Goal: Task Accomplishment & Management: Manage account settings

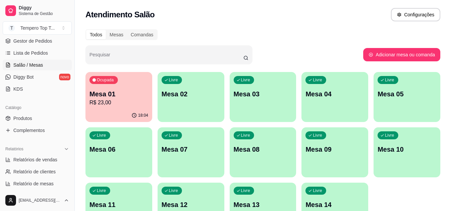
click at [106, 79] on p "Ocupada" at bounding box center [105, 79] width 17 height 5
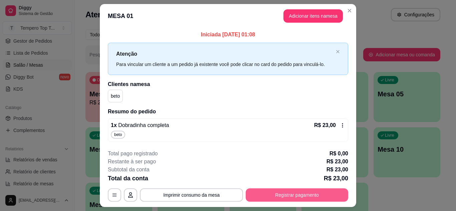
click at [263, 191] on button "Registrar pagamento" at bounding box center [297, 195] width 102 height 13
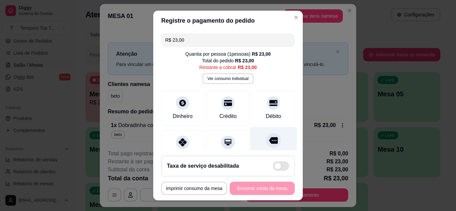
click at [268, 130] on div "Outro" at bounding box center [273, 146] width 47 height 39
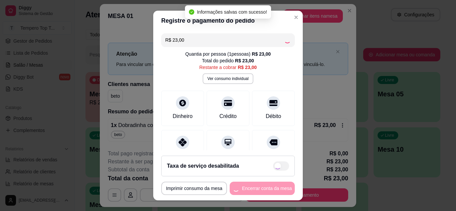
type input "R$ 0,00"
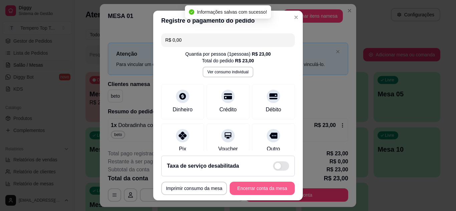
click at [265, 186] on button "Encerrar conta da mesa" at bounding box center [262, 188] width 65 height 13
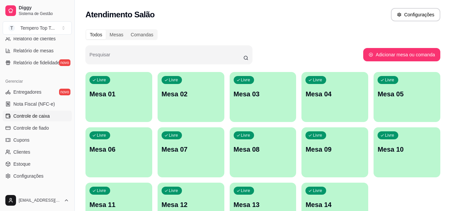
scroll to position [234, 0]
click at [29, 92] on span "Entregadores" at bounding box center [27, 91] width 28 height 7
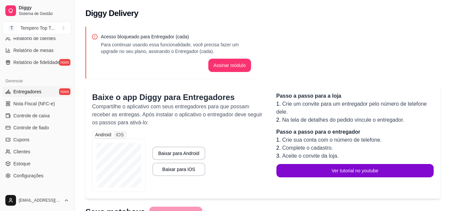
scroll to position [269, 0]
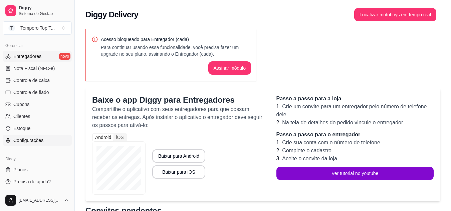
click at [33, 143] on span "Configurações" at bounding box center [28, 140] width 30 height 7
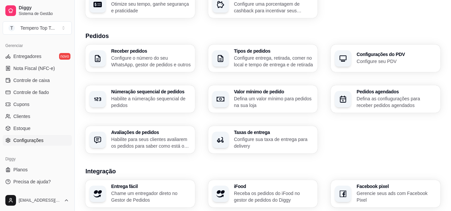
scroll to position [133, 0]
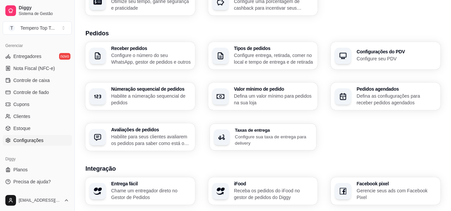
click at [237, 135] on p "Configure sua taxa de entrega para delivery" at bounding box center [273, 139] width 77 height 13
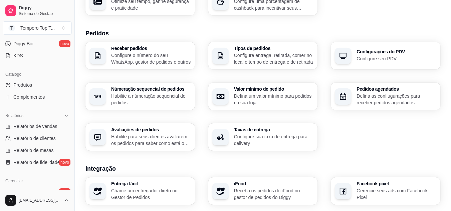
scroll to position [0, 0]
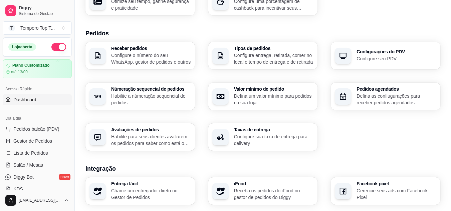
click at [37, 101] on link "Dashboard" at bounding box center [37, 99] width 69 height 11
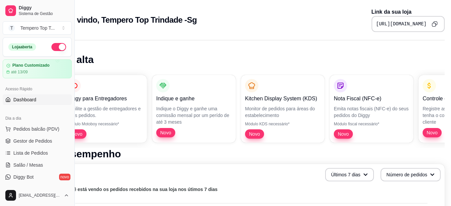
scroll to position [0, 30]
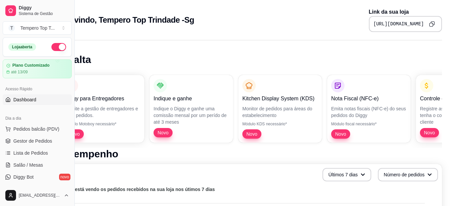
click at [433, 21] on button "Copy to clipboard" at bounding box center [431, 24] width 11 height 11
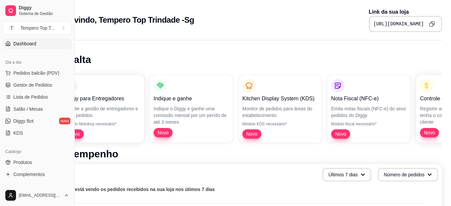
scroll to position [67, 0]
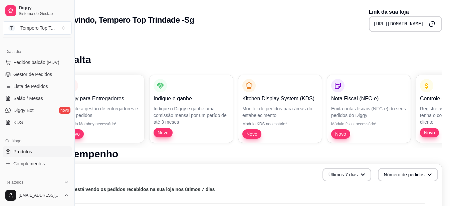
click at [35, 153] on link "Produtos" at bounding box center [37, 151] width 69 height 11
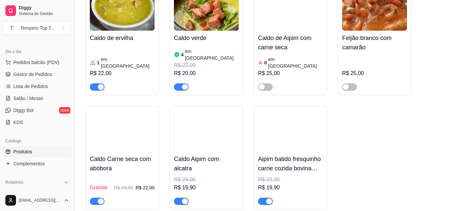
scroll to position [1635, 0]
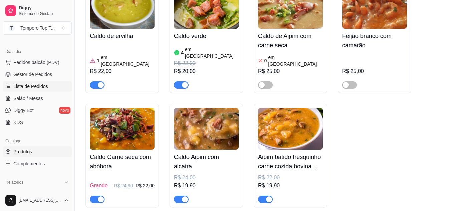
click at [54, 83] on link "Lista de Pedidos" at bounding box center [37, 86] width 69 height 11
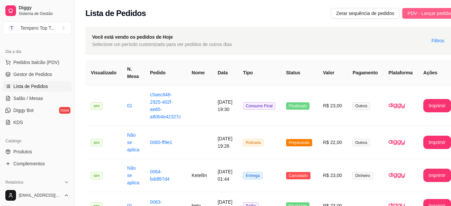
click at [414, 13] on span "PDV - Lançar pedido" at bounding box center [428, 13] width 43 height 7
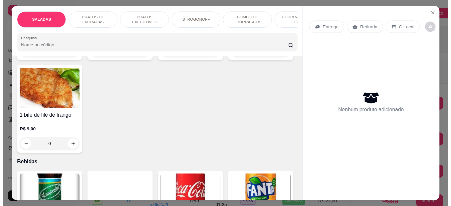
scroll to position [1602, 0]
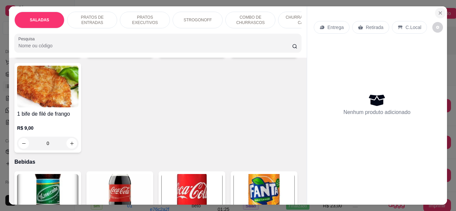
click at [437, 12] on icon "Close" at bounding box center [439, 12] width 5 height 5
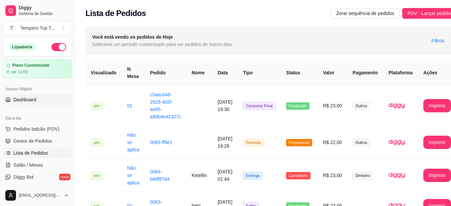
click at [42, 101] on link "Dashboard" at bounding box center [37, 99] width 69 height 11
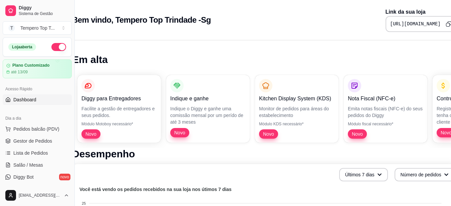
scroll to position [0, 27]
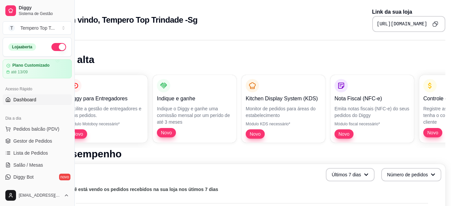
click at [432, 22] on icon "Copy to clipboard" at bounding box center [435, 24] width 6 height 6
click at [430, 27] on button "Copy to clipboard" at bounding box center [435, 24] width 11 height 11
click at [43, 154] on span "Lista de Pedidos" at bounding box center [30, 153] width 35 height 7
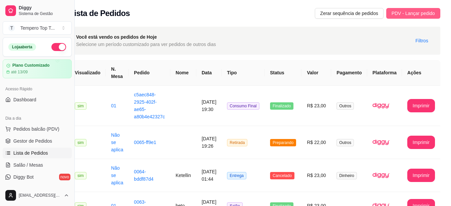
click at [413, 16] on span "PDV - Lançar pedido" at bounding box center [412, 13] width 43 height 7
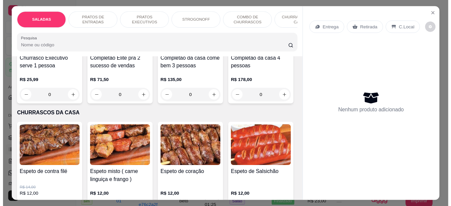
scroll to position [868, 0]
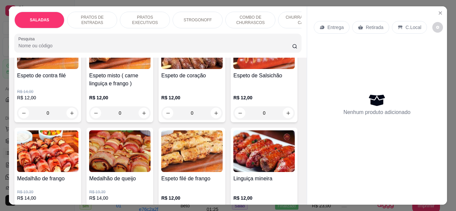
type input "1"
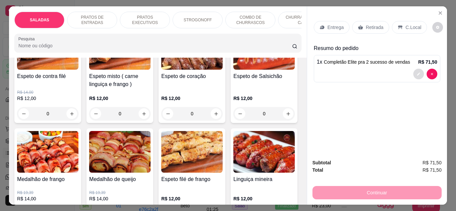
click at [413, 74] on button "decrease-product-quantity" at bounding box center [418, 74] width 11 height 11
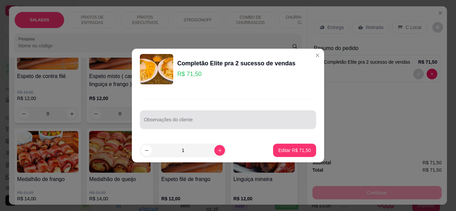
click at [241, 116] on div at bounding box center [228, 119] width 168 height 13
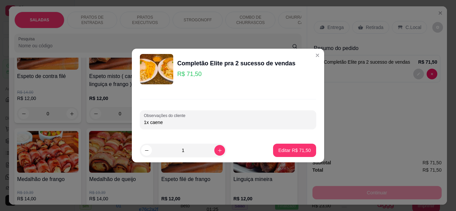
click at [156, 124] on input "1x caene" at bounding box center [228, 122] width 168 height 7
click at [167, 127] on div "Observações do cliente 1x carne" at bounding box center [228, 119] width 176 height 19
click at [168, 126] on div "1x carne" at bounding box center [228, 119] width 168 height 13
click at [168, 123] on input "1x carne" at bounding box center [228, 122] width 168 height 7
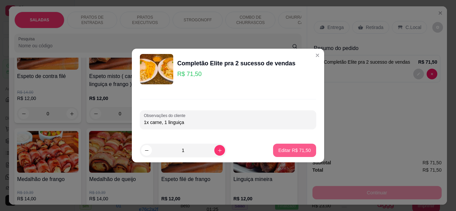
type input "1x carne, 1 linguiça"
click at [287, 144] on button "Editar R$ 71,50" at bounding box center [294, 150] width 43 height 13
type input "0"
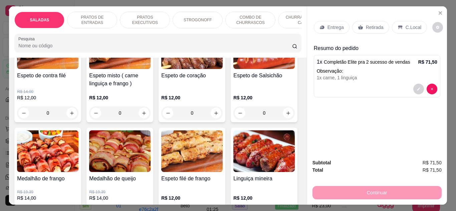
click at [401, 21] on div "C.Local" at bounding box center [409, 27] width 35 height 13
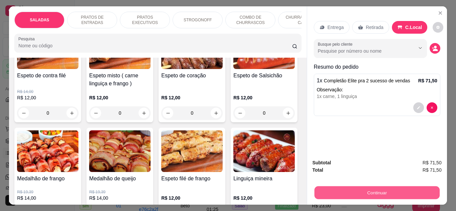
click at [356, 191] on button "Continuar" at bounding box center [376, 193] width 125 height 13
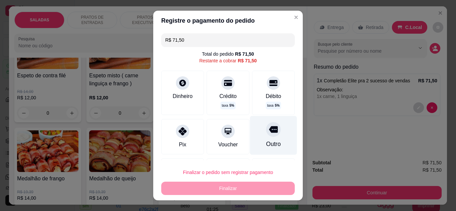
click at [269, 130] on div at bounding box center [273, 129] width 15 height 15
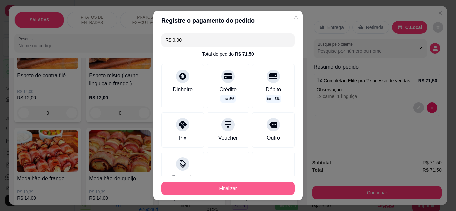
click at [244, 184] on button "Finalizar" at bounding box center [227, 188] width 133 height 13
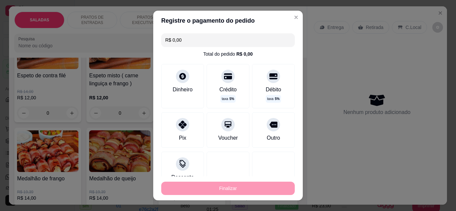
type input "-R$ 71,50"
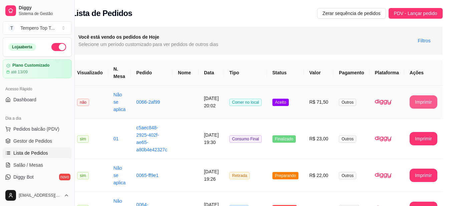
click at [429, 101] on button "Imprimir" at bounding box center [423, 101] width 28 height 13
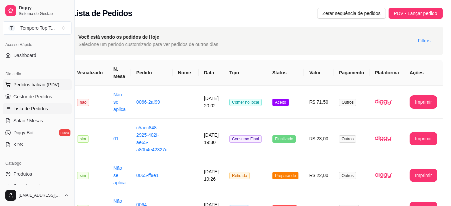
scroll to position [67, 0]
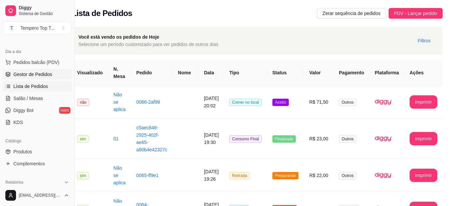
click at [46, 78] on link "Gestor de Pedidos" at bounding box center [37, 74] width 69 height 11
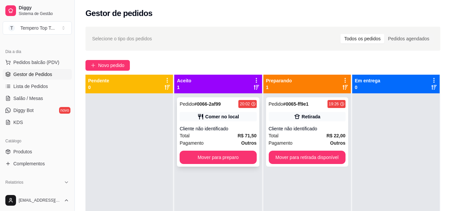
click at [220, 112] on div "Comer no local" at bounding box center [218, 116] width 77 height 9
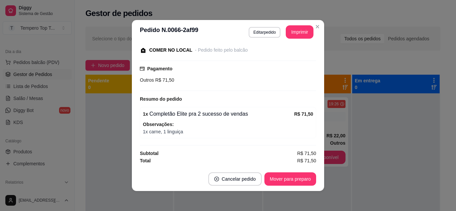
scroll to position [1, 0]
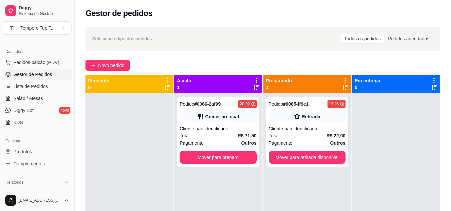
click at [38, 78] on link "Gestor de Pedidos" at bounding box center [37, 74] width 69 height 11
click at [40, 80] on ul "Pedidos balcão (PDV) Gestor de Pedidos Lista de Pedidos Salão / Mesas Diggy Bot…" at bounding box center [37, 92] width 69 height 71
click at [42, 80] on ul "Pedidos balcão (PDV) Gestor de Pedidos Lista de Pedidos Salão / Mesas Diggy Bot…" at bounding box center [37, 92] width 69 height 71
click at [46, 87] on span "Lista de Pedidos" at bounding box center [30, 86] width 35 height 7
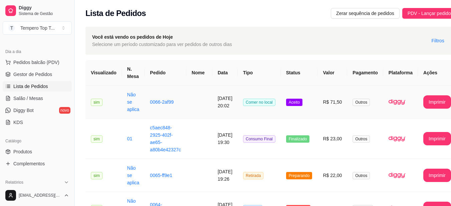
click at [295, 107] on td "Aceito" at bounding box center [299, 102] width 37 height 33
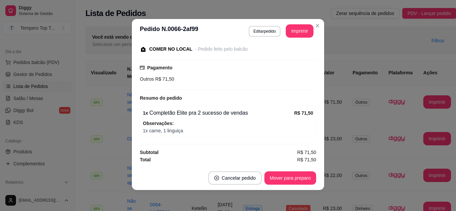
scroll to position [1, 0]
click at [249, 28] on button "Editar pedido" at bounding box center [265, 31] width 32 height 11
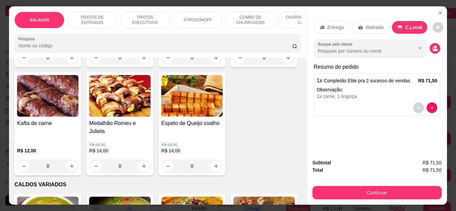
scroll to position [1034, 0]
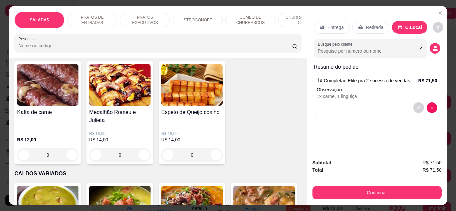
type input "1"
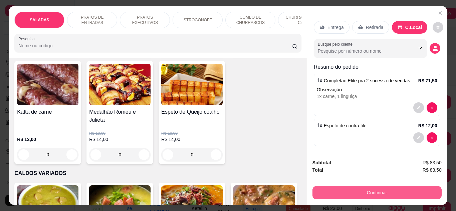
click at [323, 193] on button "Continuar" at bounding box center [376, 192] width 129 height 13
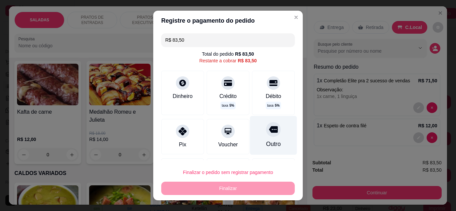
click at [268, 125] on div at bounding box center [273, 129] width 15 height 15
type input "R$ 0,00"
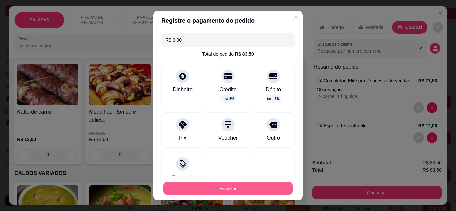
click at [236, 186] on button "Finalizar" at bounding box center [227, 188] width 129 height 13
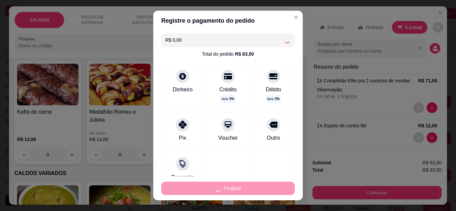
type input "0"
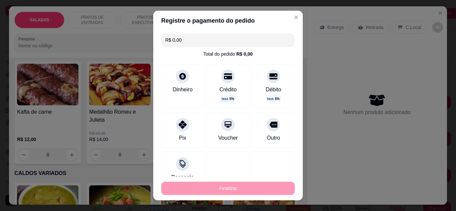
type input "-R$ 83,50"
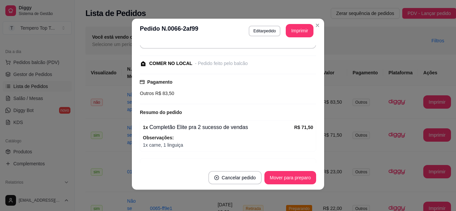
scroll to position [87, 0]
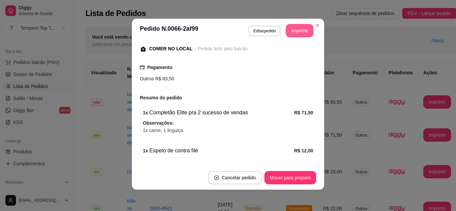
click at [297, 30] on button "Imprimir" at bounding box center [300, 30] width 28 height 13
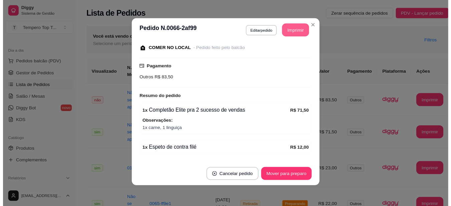
scroll to position [0, 0]
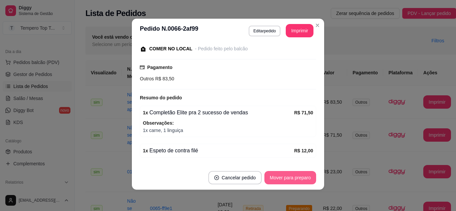
click at [288, 180] on button "Mover para preparo" at bounding box center [290, 177] width 52 height 13
click at [286, 180] on button "Mover para retirada disponível" at bounding box center [278, 178] width 71 height 13
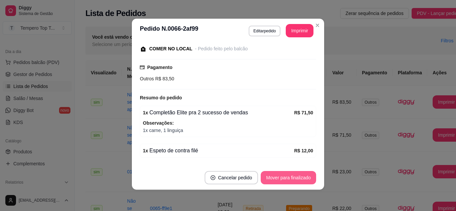
click at [297, 179] on button "Mover para finalizado" at bounding box center [288, 177] width 55 height 13
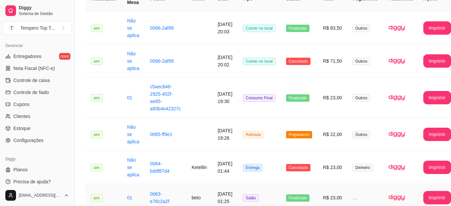
scroll to position [133, 0]
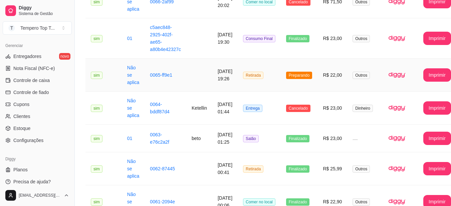
click at [294, 77] on span "Preparando" at bounding box center [299, 75] width 26 height 7
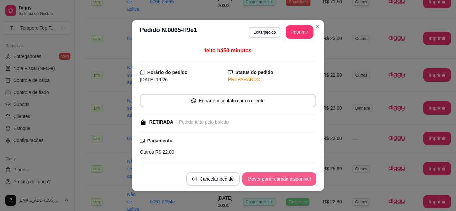
click at [264, 176] on button "Mover para retirada disponível" at bounding box center [279, 179] width 74 height 13
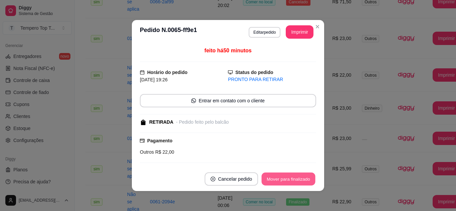
click at [264, 176] on button "Mover para finalizado" at bounding box center [289, 179] width 54 height 13
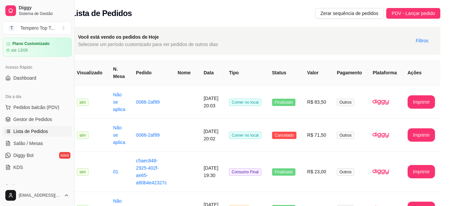
scroll to position [33, 0]
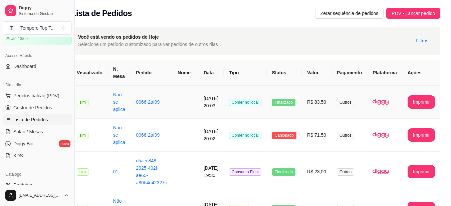
click at [320, 109] on td "R$ 83,50" at bounding box center [317, 102] width 30 height 33
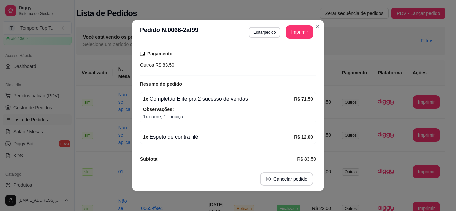
scroll to position [72, 0]
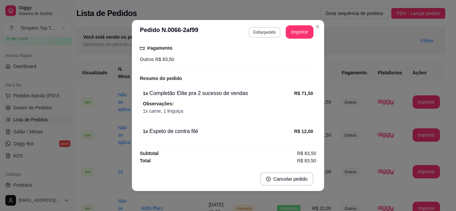
click at [265, 30] on button "Editar pedido" at bounding box center [265, 32] width 32 height 11
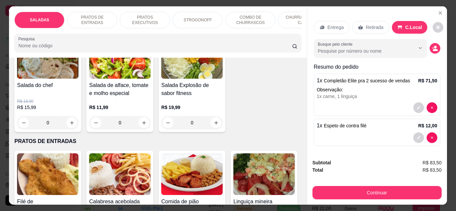
scroll to position [0, 0]
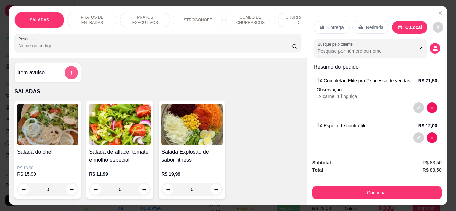
click at [73, 76] on button "add-separate-item" at bounding box center [71, 72] width 13 height 13
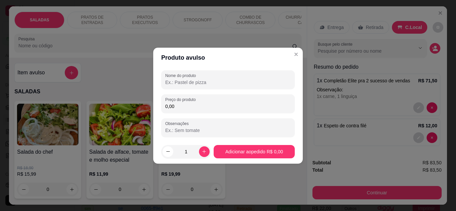
click at [186, 79] on input "Nome do produto" at bounding box center [227, 82] width 125 height 7
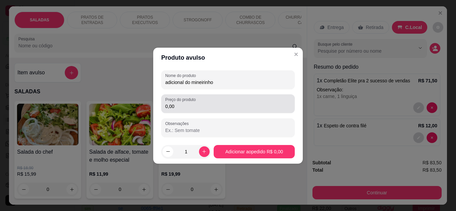
type input "adicional do mineirinho"
click at [202, 105] on input "0,00" at bounding box center [227, 106] width 125 height 7
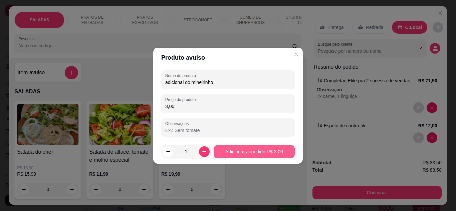
type input "3,00"
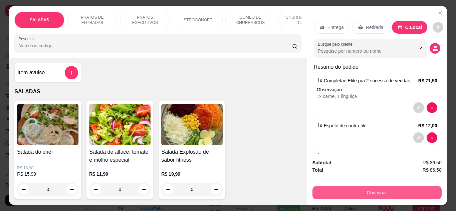
click at [355, 186] on button "Continuar" at bounding box center [376, 192] width 129 height 13
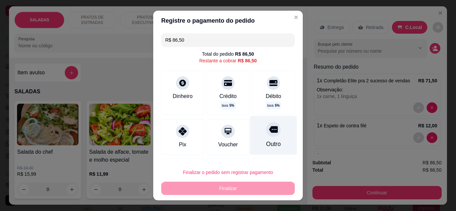
drag, startPoint x: 259, startPoint y: 137, endPoint x: 251, endPoint y: 144, distance: 9.9
click at [258, 137] on div "Outro" at bounding box center [273, 135] width 47 height 39
type input "R$ 0,00"
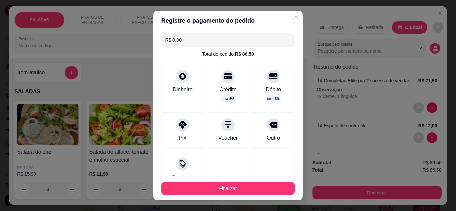
click at [230, 189] on button "Finalizar" at bounding box center [227, 188] width 133 height 13
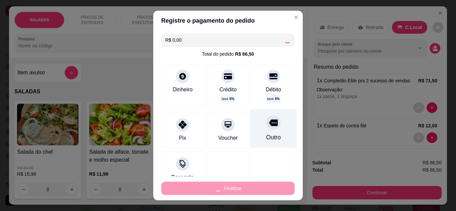
type input "0"
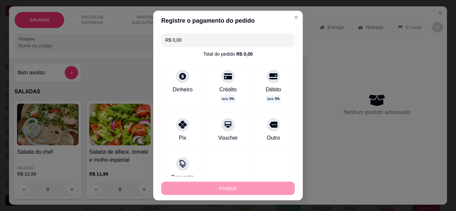
type input "-R$ 86,50"
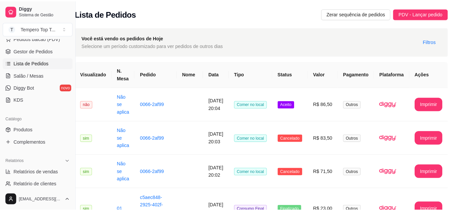
scroll to position [33, 0]
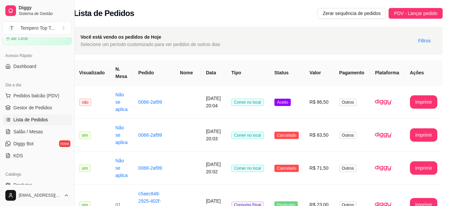
drag, startPoint x: 32, startPoint y: 118, endPoint x: 137, endPoint y: 139, distance: 107.1
click at [33, 118] on span "Lista de Pedidos" at bounding box center [30, 119] width 35 height 7
click at [409, 11] on span "PDV - Lançar pedido" at bounding box center [415, 13] width 43 height 7
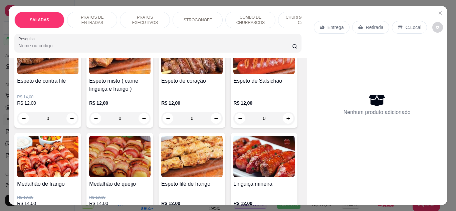
scroll to position [834, 0]
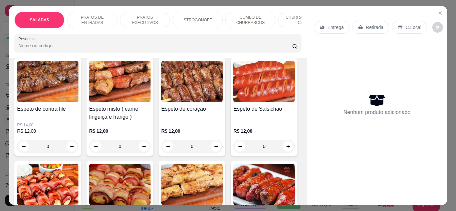
click at [71, 35] on button "increase-product-quantity" at bounding box center [71, 30] width 11 height 11
type input "1"
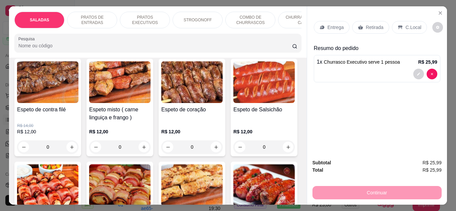
scroll to position [834, 0]
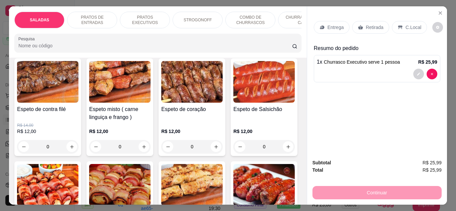
click at [372, 25] on p "Retirada" at bounding box center [375, 27] width 18 height 7
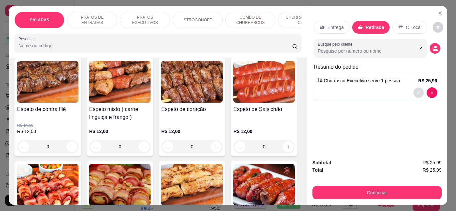
click at [415, 88] on button "decrease-product-quantity" at bounding box center [418, 92] width 10 height 10
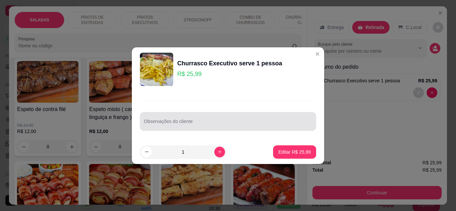
click at [250, 119] on div at bounding box center [228, 121] width 168 height 13
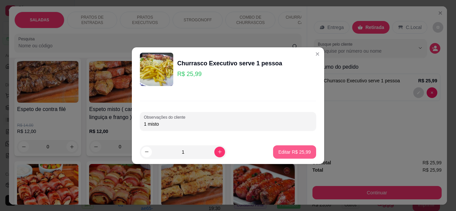
type input "1 misto"
click at [289, 148] on button "Editar R$ 25,99" at bounding box center [294, 151] width 43 height 13
type input "0"
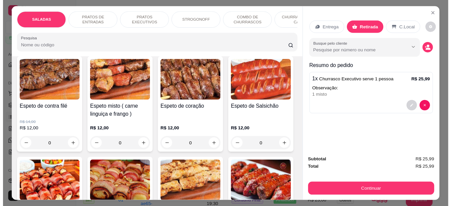
scroll to position [834, 0]
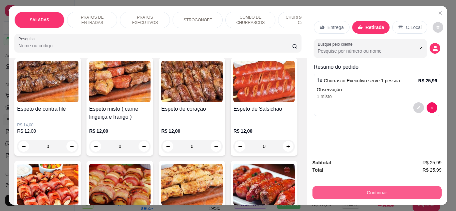
click at [367, 192] on button "Continuar" at bounding box center [376, 192] width 129 height 13
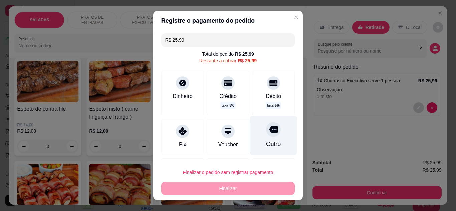
click at [266, 135] on div at bounding box center [273, 129] width 15 height 15
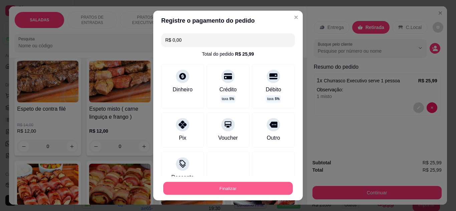
click at [197, 186] on button "Finalizar" at bounding box center [227, 188] width 129 height 13
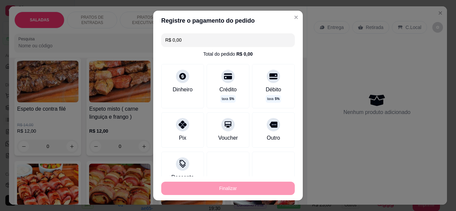
type input "-R$ 25,99"
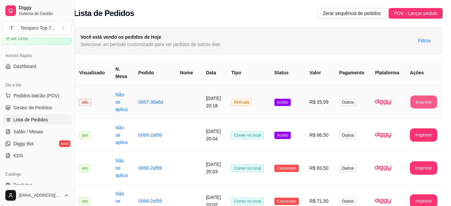
click at [429, 101] on button "Imprimir" at bounding box center [423, 102] width 27 height 13
click at [214, 105] on td "[DATE] 20:18" at bounding box center [213, 102] width 25 height 33
click at [418, 100] on button "Imprimir" at bounding box center [424, 101] width 28 height 13
click at [326, 142] on td "R$ 86,50" at bounding box center [319, 135] width 30 height 33
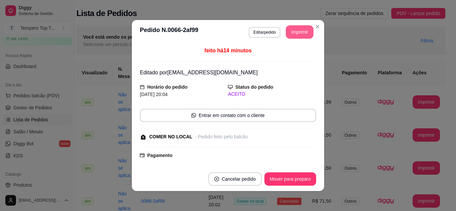
click at [292, 29] on button "Imprimir" at bounding box center [300, 31] width 28 height 13
click at [314, 75] on div "feito há 14 minutos Editado por vanicleidemiranda@hotmail.com Horário do pedido…" at bounding box center [228, 105] width 192 height 123
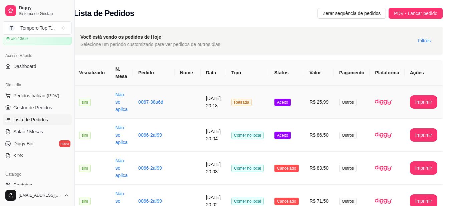
click at [310, 102] on td "R$ 25,99" at bounding box center [319, 102] width 30 height 33
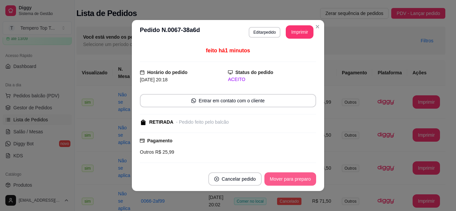
click at [281, 181] on button "Mover para preparo" at bounding box center [290, 179] width 52 height 13
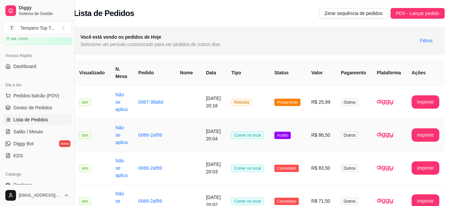
click at [326, 134] on td "R$ 86,50" at bounding box center [321, 135] width 30 height 33
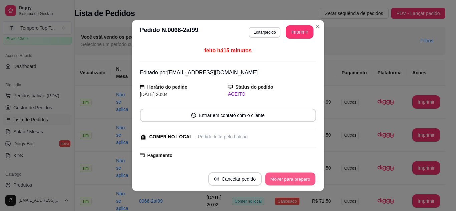
click at [298, 177] on button "Mover para preparo" at bounding box center [290, 179] width 50 height 13
click at [299, 178] on button "Mover para retirada disponível" at bounding box center [279, 179] width 74 height 13
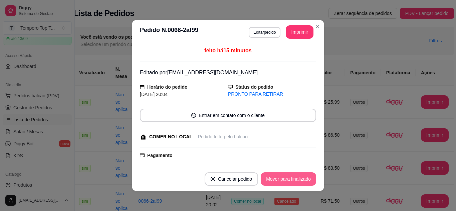
click at [299, 180] on button "Mover para finalizado" at bounding box center [288, 179] width 55 height 13
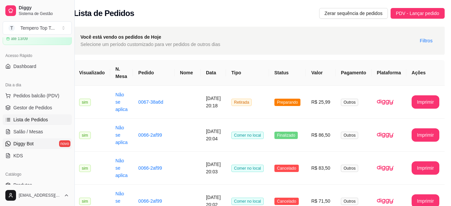
scroll to position [67, 0]
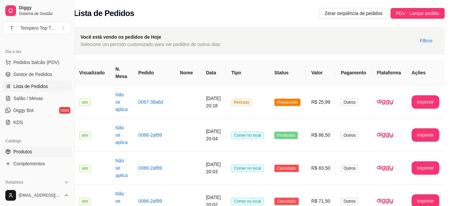
click at [42, 157] on link "Produtos" at bounding box center [37, 151] width 69 height 11
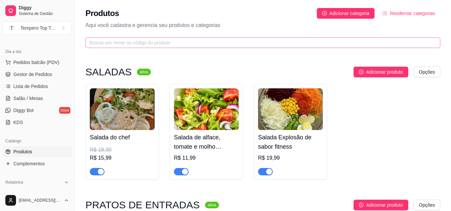
click at [194, 39] on span at bounding box center [262, 42] width 355 height 11
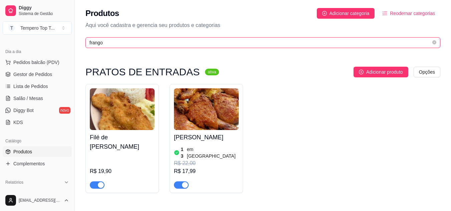
type input "frango"
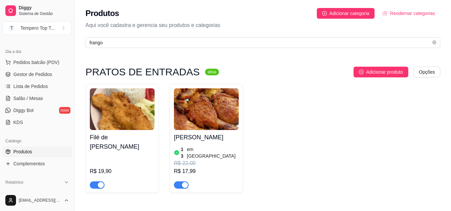
click at [204, 112] on img at bounding box center [206, 109] width 65 height 42
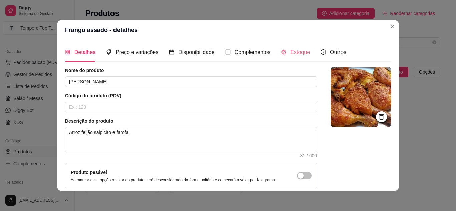
click at [282, 47] on div "Estoque" at bounding box center [295, 52] width 29 height 19
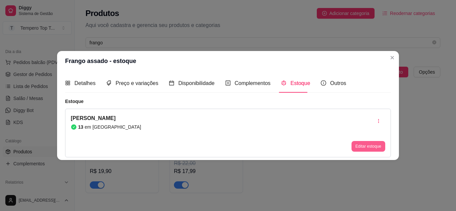
click at [357, 142] on button "Editar estoque" at bounding box center [368, 146] width 34 height 11
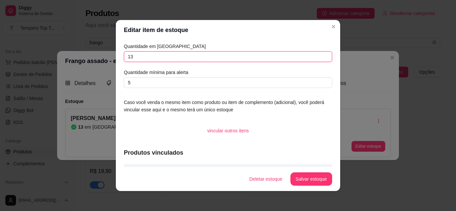
click at [128, 57] on input "13" at bounding box center [228, 56] width 208 height 11
type input "15"
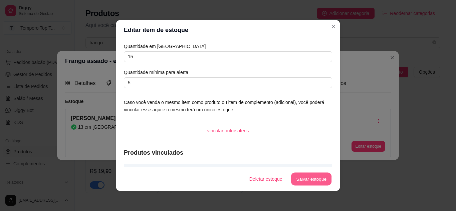
click at [304, 177] on button "Salvar estoque" at bounding box center [311, 179] width 41 height 13
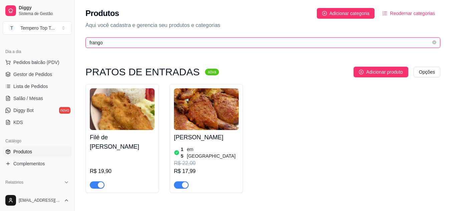
click at [195, 42] on input "frango" at bounding box center [259, 42] width 341 height 7
drag, startPoint x: 195, startPoint y: 41, endPoint x: 22, endPoint y: 66, distance: 175.2
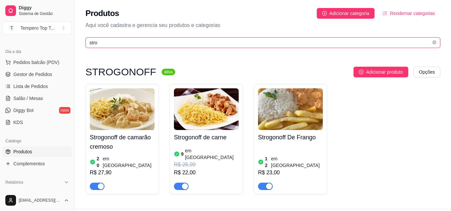
type input "stro"
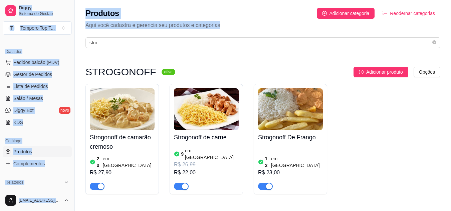
drag, startPoint x: 130, startPoint y: 29, endPoint x: 20, endPoint y: 47, distance: 111.8
click at [0, 17] on div "Diggy Sistema de Gestão T Tempero Top T ... Loja aberta Plano Customizado até 1…" at bounding box center [225, 114] width 451 height 228
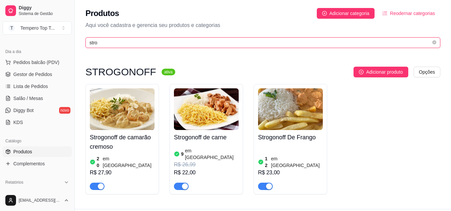
click at [131, 44] on input "stro" at bounding box center [259, 42] width 341 height 7
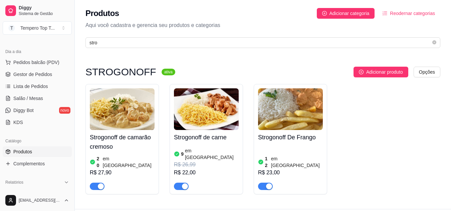
drag, startPoint x: 0, startPoint y: 65, endPoint x: 2, endPoint y: 71, distance: 6.2
click at [0, 71] on div "Dia a dia Pedidos balcão (PDV) Gestor de Pedidos Lista de Pedidos Salão / Mesas…" at bounding box center [37, 87] width 74 height 87
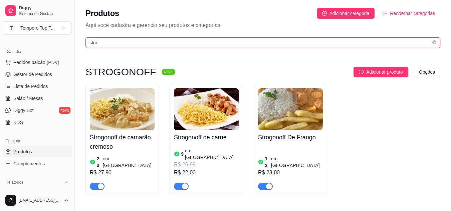
click at [106, 42] on input "stro" at bounding box center [259, 42] width 341 height 7
drag, startPoint x: 21, startPoint y: 54, endPoint x: 0, endPoint y: 64, distance: 23.4
click at [0, 64] on div "Diggy Sistema de Gestão T Tempero Top T ... Loja aberta Plano Customizado até 1…" at bounding box center [225, 114] width 451 height 228
click at [131, 39] on input "stro" at bounding box center [259, 42] width 341 height 7
drag, startPoint x: 131, startPoint y: 39, endPoint x: 0, endPoint y: 86, distance: 139.5
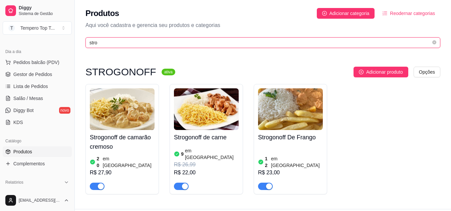
click at [0, 86] on div "Diggy Sistema de Gestão T Tempero Top T ... Loja aberta Plano Customizado até 1…" at bounding box center [225, 114] width 451 height 228
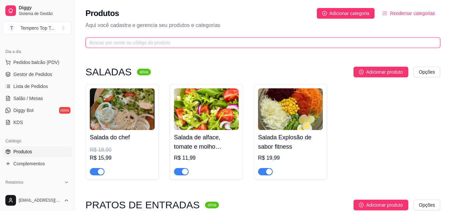
click at [101, 44] on input "text" at bounding box center [259, 42] width 341 height 7
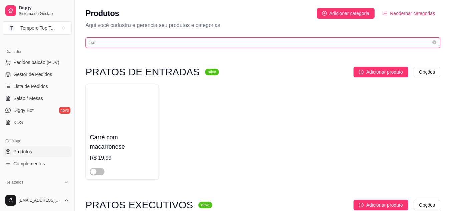
type input "carn"
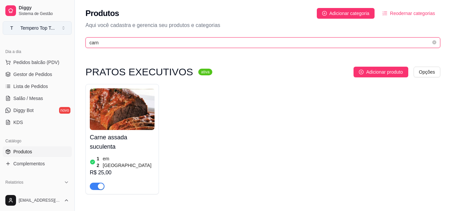
drag, startPoint x: 104, startPoint y: 44, endPoint x: 28, endPoint y: 31, distance: 77.2
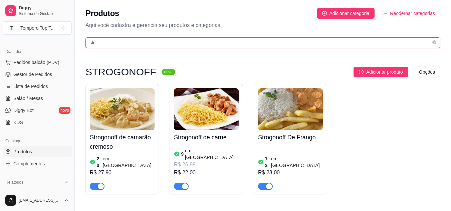
type input "str"
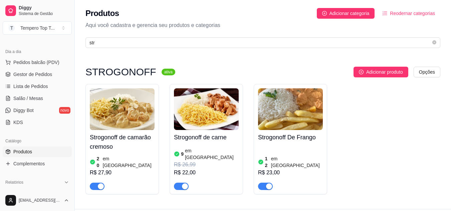
click at [207, 103] on img at bounding box center [206, 109] width 65 height 42
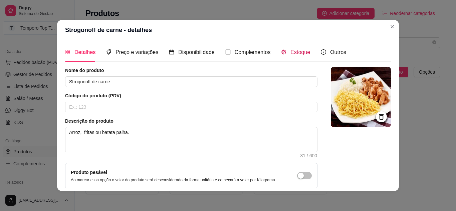
click at [295, 55] on span "Estoque" at bounding box center [300, 52] width 20 height 6
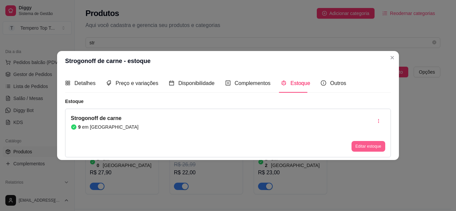
click at [357, 141] on button "Editar estoque" at bounding box center [368, 146] width 34 height 11
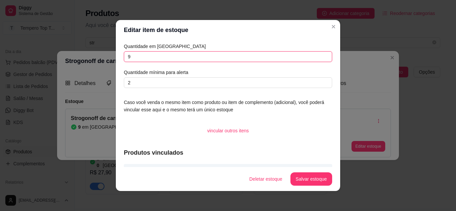
drag, startPoint x: 131, startPoint y: 59, endPoint x: 19, endPoint y: 48, distance: 112.6
click at [13, 48] on div "Editar item de estoque Quantidade em estoque 9 Quantidade mínima para alerta 2 …" at bounding box center [228, 105] width 456 height 211
type input "5"
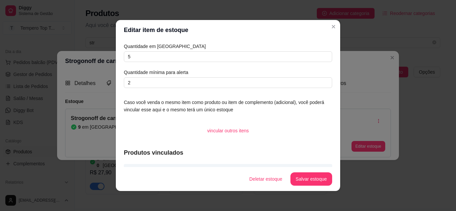
click at [301, 171] on footer "Deletar estoque Salvar estoque" at bounding box center [228, 179] width 224 height 24
click at [304, 174] on button "Salvar estoque" at bounding box center [311, 179] width 42 height 13
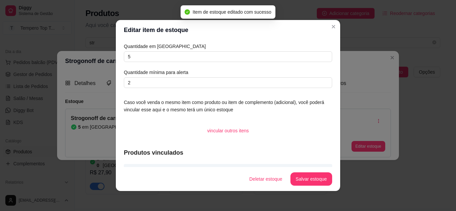
click at [335, 179] on footer "Deletar estoque Salvar estoque" at bounding box center [228, 179] width 224 height 24
drag, startPoint x: 337, startPoint y: 179, endPoint x: 342, endPoint y: 178, distance: 4.4
click at [340, 179] on div "Editar item de estoque Quantidade em estoque 5 Quantidade mínima para alerta 2 …" at bounding box center [228, 105] width 456 height 211
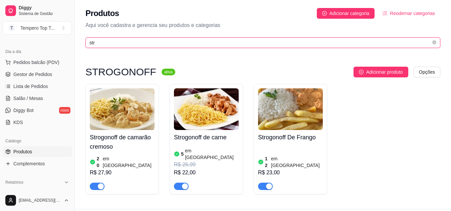
click at [100, 45] on input "str" at bounding box center [259, 42] width 341 height 7
click at [102, 45] on input "str" at bounding box center [259, 42] width 341 height 7
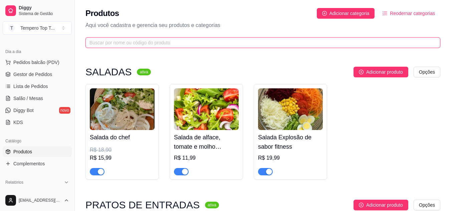
click at [159, 43] on input "text" at bounding box center [259, 42] width 341 height 7
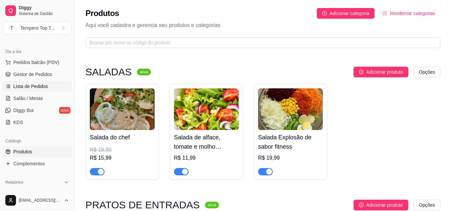
click at [57, 81] on link "Lista de Pedidos" at bounding box center [37, 86] width 69 height 11
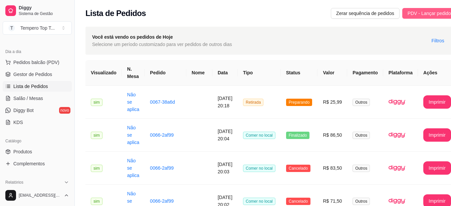
click at [417, 10] on span "PDV - Lançar pedido" at bounding box center [428, 13] width 43 height 7
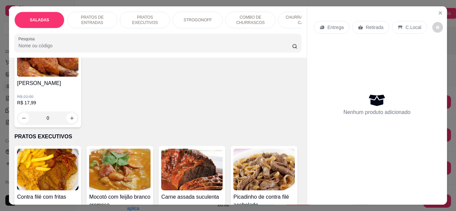
scroll to position [300, 0]
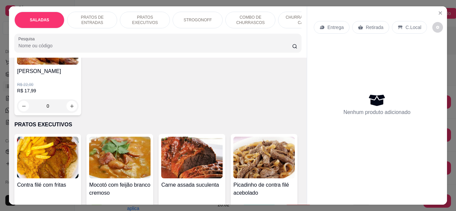
click at [78, 99] on div "0" at bounding box center [47, 105] width 61 height 13
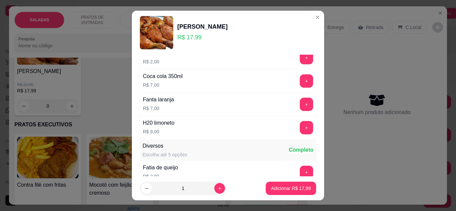
scroll to position [0, 0]
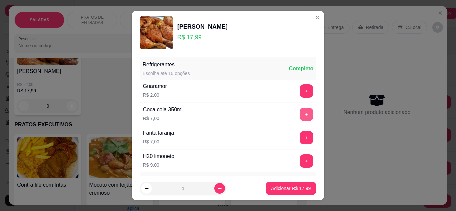
click at [300, 114] on button "+" at bounding box center [306, 114] width 13 height 13
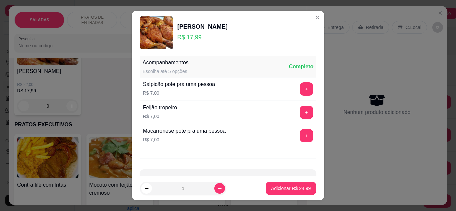
scroll to position [276, 0]
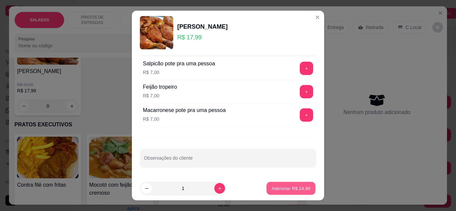
click at [297, 184] on button "Adicionar R$ 24,99" at bounding box center [290, 188] width 49 height 13
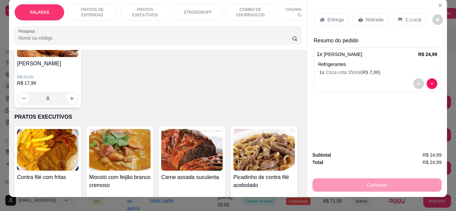
scroll to position [0, 0]
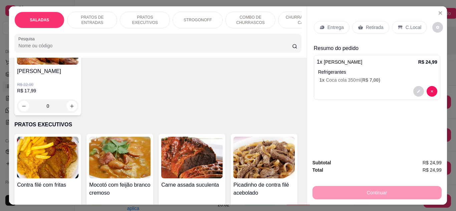
click at [321, 25] on icon at bounding box center [321, 27] width 5 height 5
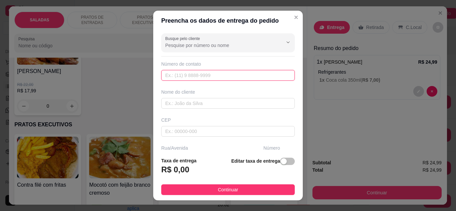
click at [228, 78] on input "text" at bounding box center [227, 75] width 133 height 11
type input "(21) 99615-7866"
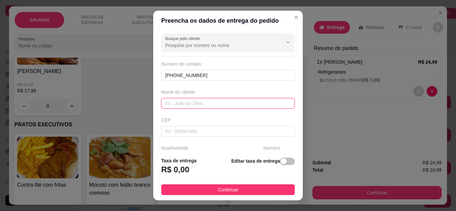
click at [231, 101] on input "text" at bounding box center [227, 103] width 133 height 11
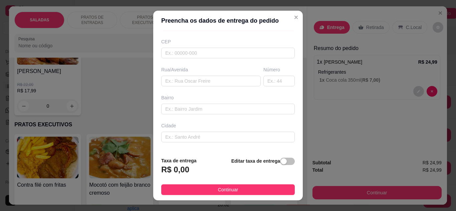
scroll to position [67, 0]
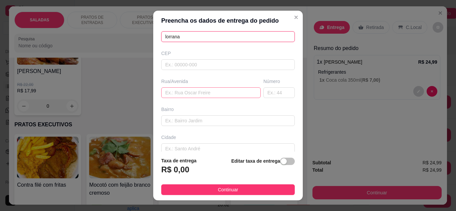
type input "lorrana"
click at [210, 90] on input "text" at bounding box center [210, 92] width 99 height 11
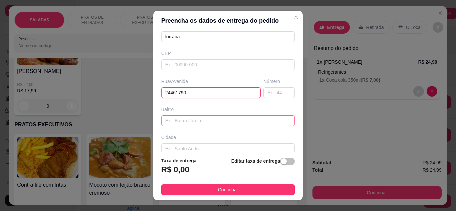
type input "24461790"
click at [229, 120] on input "text" at bounding box center [227, 120] width 133 height 11
click at [187, 121] on input "text" at bounding box center [227, 120] width 133 height 11
type input "jo"
drag, startPoint x: 174, startPoint y: 123, endPoint x: 113, endPoint y: 123, distance: 61.4
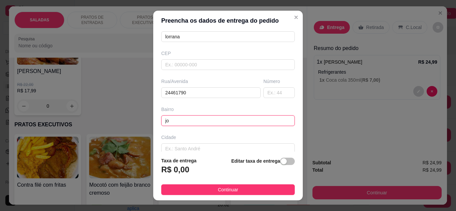
click at [113, 123] on div "Preencha os dados de entrega do pedido Busque pelo cliente Número de contato (2…" at bounding box center [228, 105] width 456 height 211
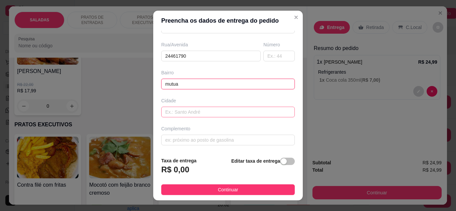
scroll to position [11, 0]
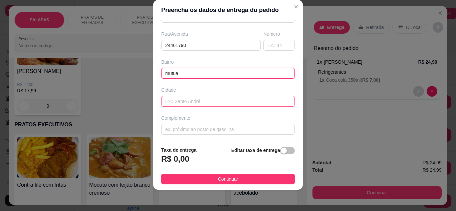
type input "mutua"
click at [217, 101] on input "text" at bounding box center [227, 101] width 133 height 11
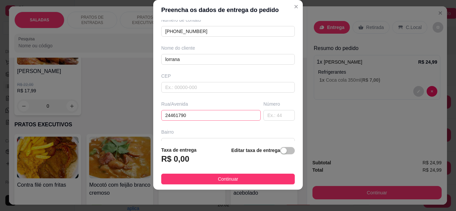
scroll to position [100, 0]
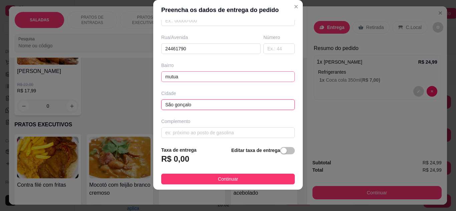
type input "São gonçalo"
drag, startPoint x: 198, startPoint y: 73, endPoint x: 155, endPoint y: 78, distance: 43.1
click at [156, 77] on div "Busque pelo cliente Número de contato (21) 99615-7866 Nome do cliente lorrana C…" at bounding box center [227, 80] width 149 height 121
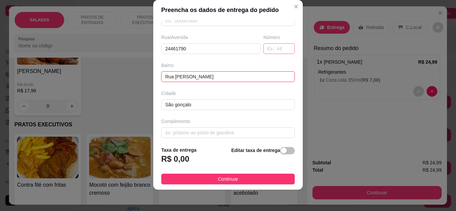
type input "Rua [PERSON_NAME]"
click at [271, 47] on input "text" at bounding box center [278, 48] width 31 height 11
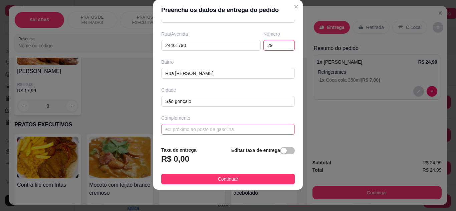
type input "29"
click at [214, 133] on input "text" at bounding box center [227, 129] width 133 height 11
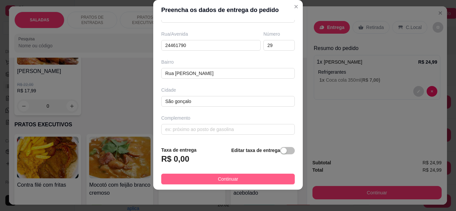
click at [203, 179] on button "Continuar" at bounding box center [227, 179] width 133 height 11
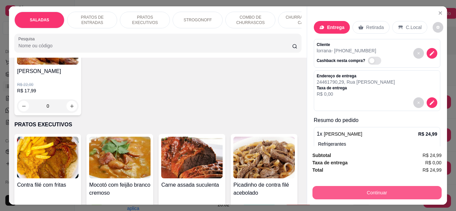
click at [354, 190] on button "Continuar" at bounding box center [376, 192] width 129 height 13
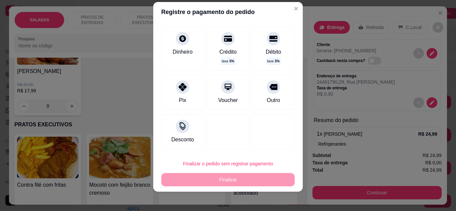
scroll to position [11, 0]
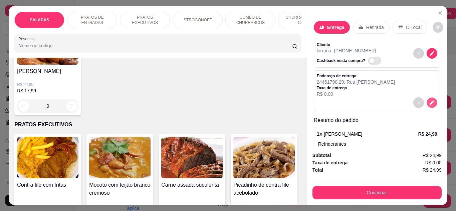
click at [426, 98] on button "decrease-product-quantity" at bounding box center [431, 102] width 10 height 10
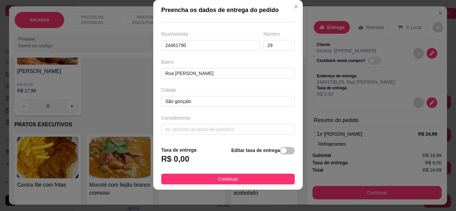
click at [270, 153] on strong "Editar taxa de entrega" at bounding box center [255, 150] width 49 height 5
click at [281, 152] on div "button" at bounding box center [284, 151] width 6 height 6
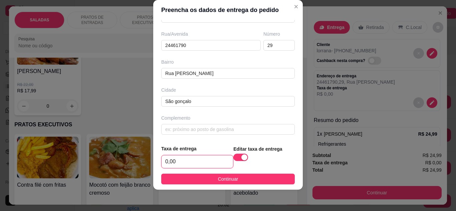
click at [180, 159] on input "0,00" at bounding box center [196, 161] width 71 height 13
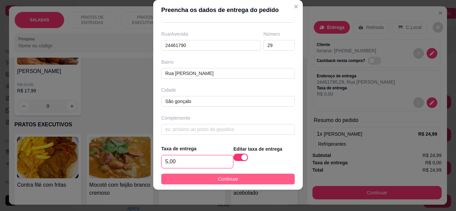
type input "5,00"
click at [220, 181] on span "Continuar" at bounding box center [228, 179] width 20 height 7
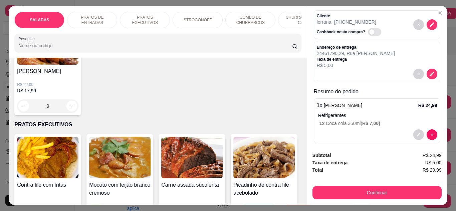
scroll to position [35, 0]
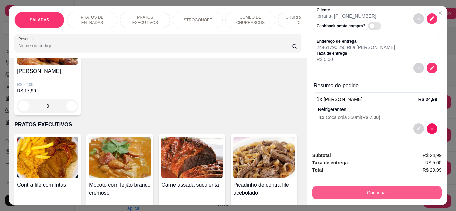
click at [355, 191] on button "Continuar" at bounding box center [376, 192] width 129 height 13
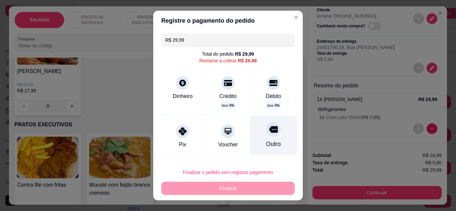
click at [258, 138] on div "Outro" at bounding box center [273, 135] width 47 height 39
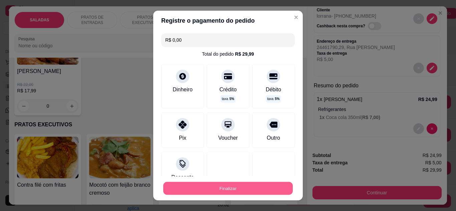
click at [233, 185] on button "Finalizar" at bounding box center [227, 188] width 129 height 13
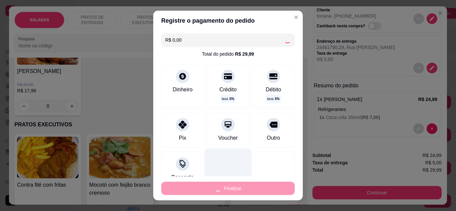
type input "-R$ 29,99"
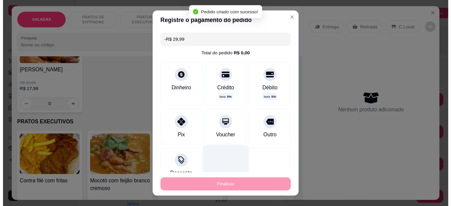
scroll to position [0, 0]
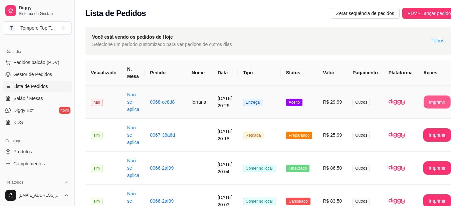
click at [440, 103] on button "Imprimir" at bounding box center [436, 102] width 27 height 13
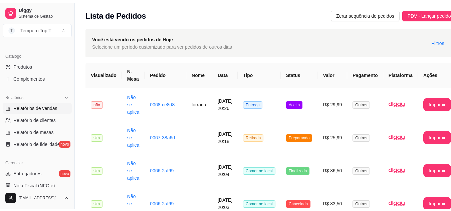
scroll to position [133, 0]
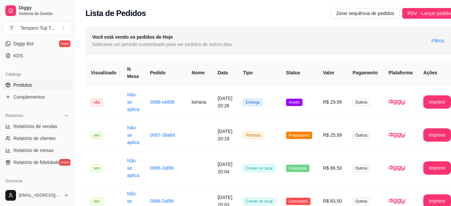
click at [26, 86] on span "Produtos" at bounding box center [22, 85] width 19 height 7
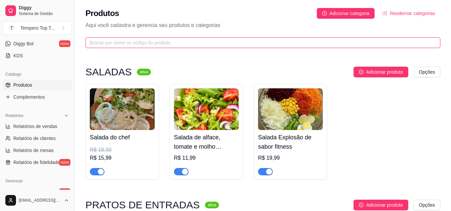
click at [129, 40] on input "text" at bounding box center [259, 42] width 341 height 7
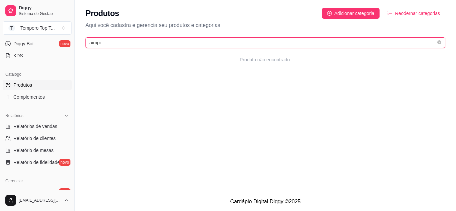
type input "aimpim"
click at [117, 44] on input "aimpim" at bounding box center [262, 42] width 346 height 7
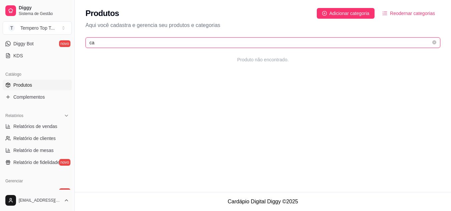
type input "c"
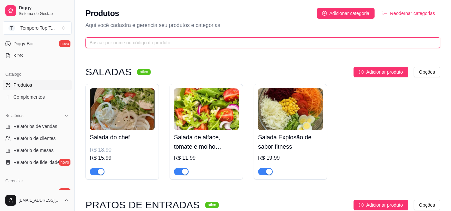
click at [182, 40] on input "text" at bounding box center [259, 42] width 341 height 7
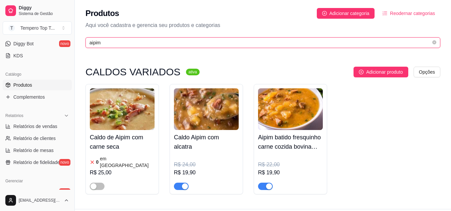
type input "aipim"
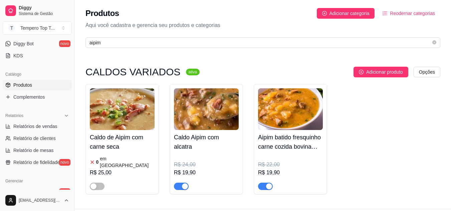
click at [201, 96] on img at bounding box center [206, 109] width 65 height 42
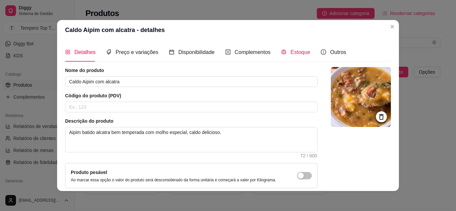
click at [292, 50] on span "Estoque" at bounding box center [300, 52] width 20 height 6
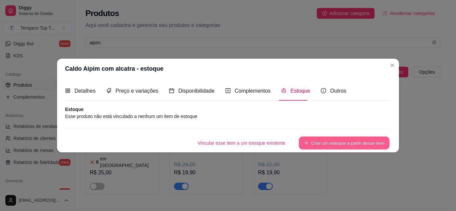
click at [323, 143] on button "Criar um estoque a partir desse item" at bounding box center [344, 142] width 91 height 13
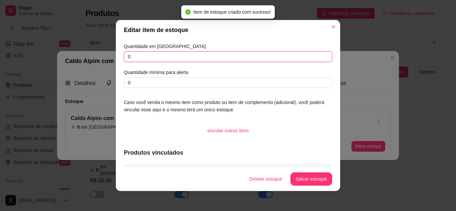
click at [168, 52] on input "0" at bounding box center [228, 56] width 208 height 11
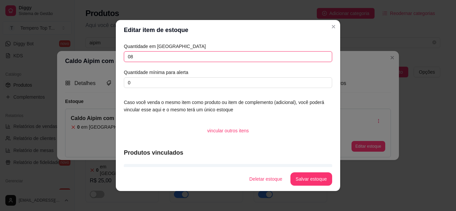
type input "0"
type input "8"
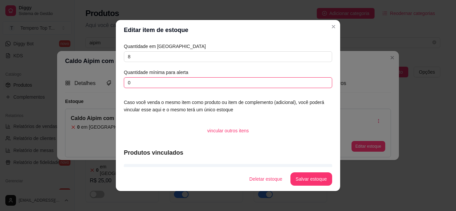
click at [148, 82] on input "0" at bounding box center [228, 82] width 208 height 11
type input "02"
click at [149, 83] on input "02" at bounding box center [228, 82] width 208 height 11
type input "2"
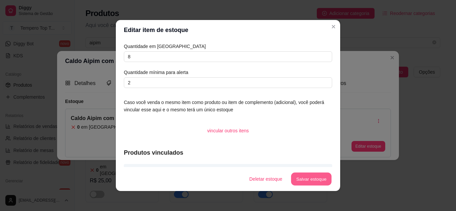
click at [300, 184] on button "Salvar estoque" at bounding box center [311, 179] width 41 height 13
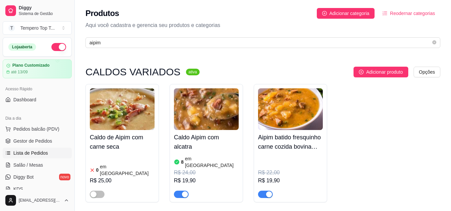
click at [20, 154] on span "Lista de Pedidos" at bounding box center [30, 153] width 35 height 7
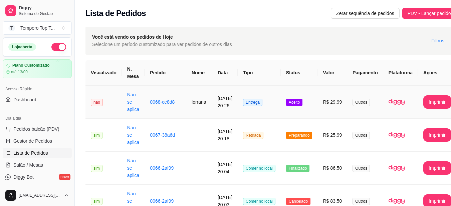
click at [263, 114] on td "Entrega" at bounding box center [259, 102] width 43 height 33
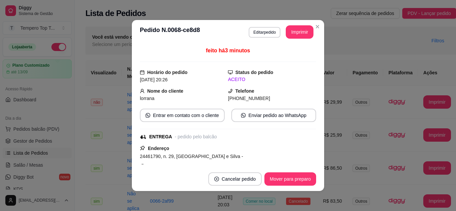
scroll to position [133, 0]
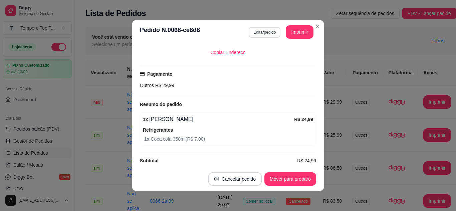
click at [262, 33] on button "Editar pedido" at bounding box center [265, 32] width 32 height 11
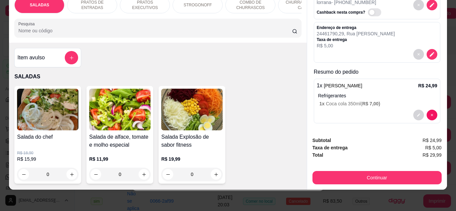
scroll to position [35, 0]
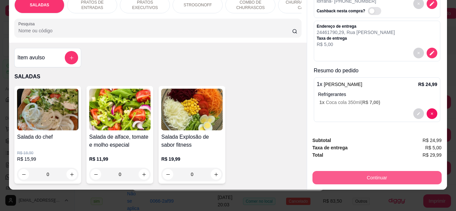
click at [379, 171] on button "Continuar" at bounding box center [376, 177] width 129 height 13
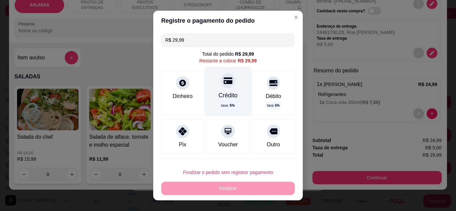
scroll to position [36, 0]
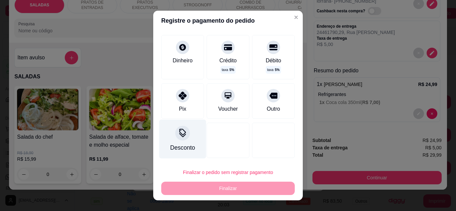
click at [184, 137] on div at bounding box center [182, 133] width 15 height 15
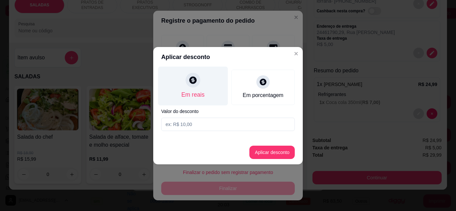
click at [208, 92] on div "Em reais" at bounding box center [193, 85] width 70 height 39
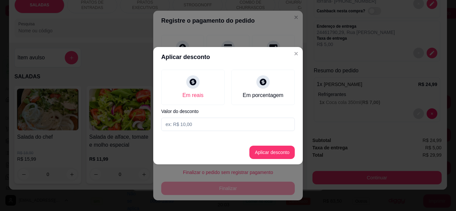
click at [208, 126] on input at bounding box center [227, 124] width 133 height 13
type input "9,00"
click at [281, 147] on button "Aplicar desconto" at bounding box center [272, 152] width 44 height 13
type input "R$ 20,99"
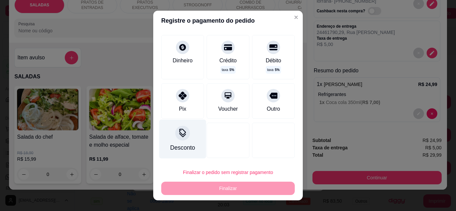
click at [179, 131] on icon at bounding box center [182, 133] width 9 height 9
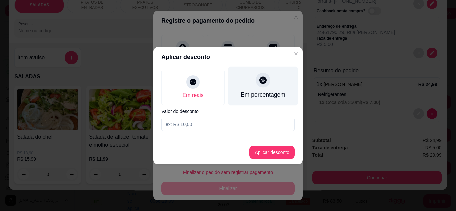
click at [266, 86] on div at bounding box center [263, 80] width 15 height 15
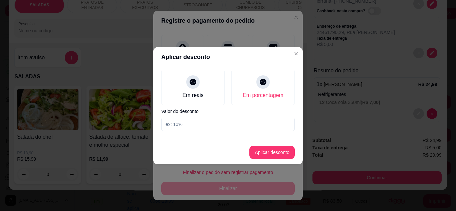
click at [222, 123] on input at bounding box center [227, 124] width 133 height 13
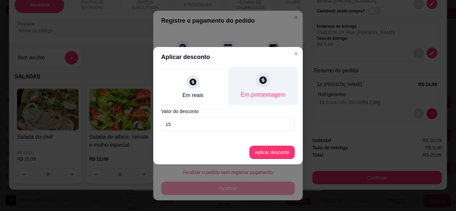
type input "15"
click at [254, 89] on div "Em porcentagem" at bounding box center [263, 85] width 70 height 39
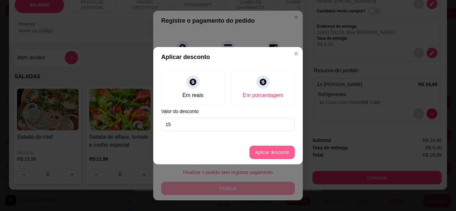
click at [266, 154] on button "Aplicar desconto" at bounding box center [271, 152] width 45 height 13
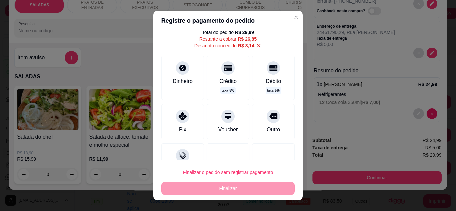
scroll to position [0, 0]
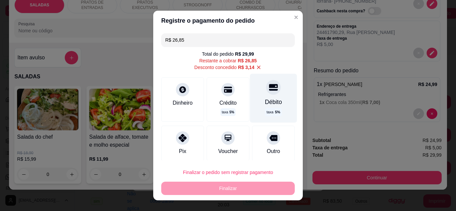
click at [268, 97] on div "Débito taxa 5 %" at bounding box center [273, 98] width 47 height 49
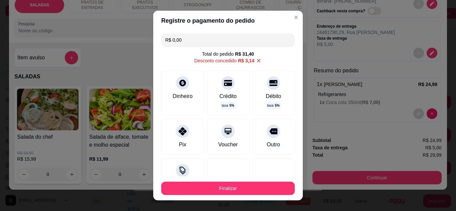
click at [256, 61] on icon at bounding box center [259, 61] width 6 height 6
type input "R$ 3,14"
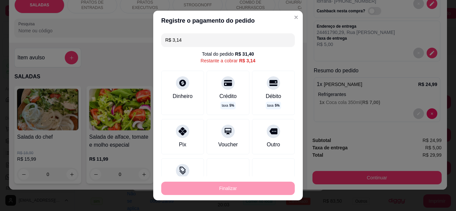
drag, startPoint x: 209, startPoint y: 47, endPoint x: 197, endPoint y: 44, distance: 12.0
click at [205, 47] on div "R$ 3,14 Total do pedido R$ 31,40 Restante a cobrar R$ 3,14 Dinheiro Crédito tax…" at bounding box center [227, 104] width 149 height 146
drag, startPoint x: 197, startPoint y: 44, endPoint x: 177, endPoint y: 39, distance: 20.8
click at [179, 39] on input "R$ 3,14" at bounding box center [227, 39] width 125 height 13
drag, startPoint x: 177, startPoint y: 39, endPoint x: 172, endPoint y: 39, distance: 4.3
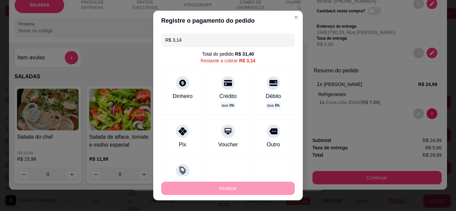
click at [173, 39] on input "R$ 3,14" at bounding box center [227, 39] width 125 height 13
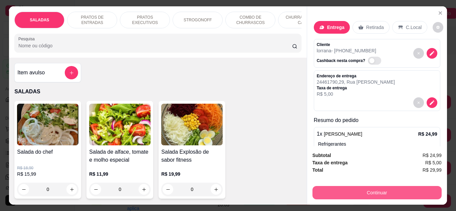
click at [372, 187] on button "Continuar" at bounding box center [376, 192] width 129 height 13
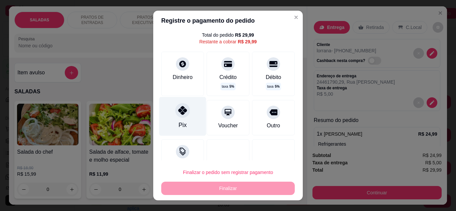
scroll to position [36, 0]
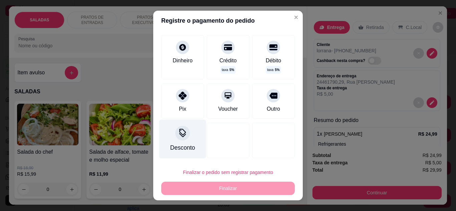
click at [178, 140] on div at bounding box center [182, 133] width 15 height 15
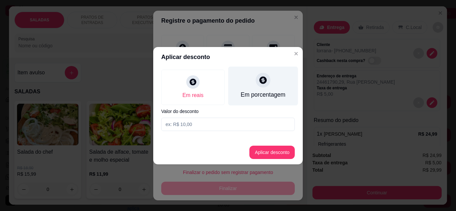
click at [266, 81] on icon at bounding box center [262, 79] width 7 height 7
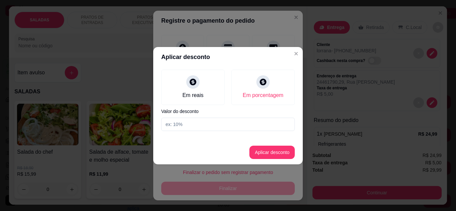
click at [212, 126] on input at bounding box center [227, 124] width 133 height 13
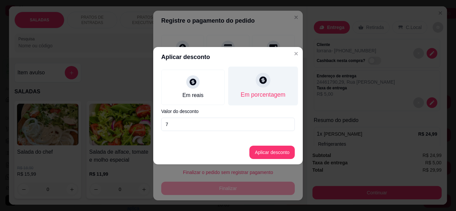
type input "7"
click at [245, 84] on div "Em porcentagem" at bounding box center [263, 85] width 70 height 39
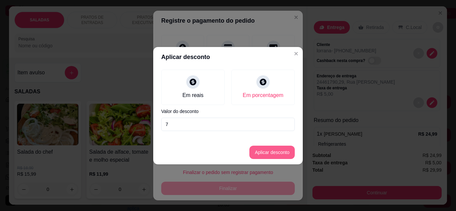
click at [273, 152] on button "Aplicar desconto" at bounding box center [271, 152] width 45 height 13
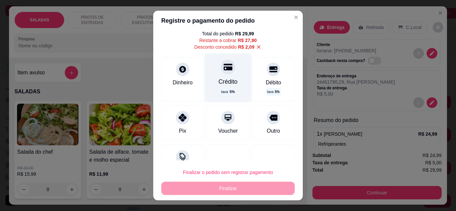
scroll to position [0, 0]
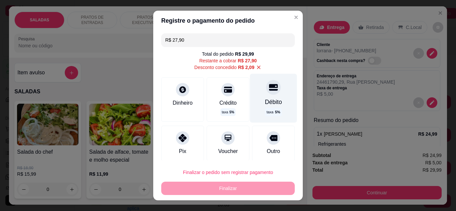
click at [269, 87] on icon at bounding box center [273, 87] width 9 height 7
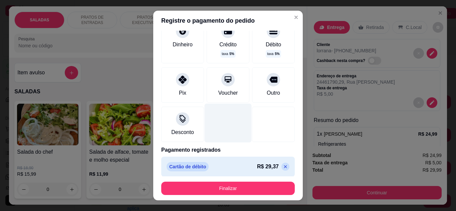
scroll to position [54, 0]
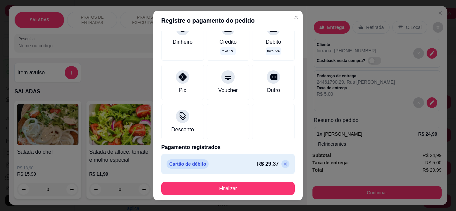
click at [281, 163] on p at bounding box center [285, 164] width 8 height 8
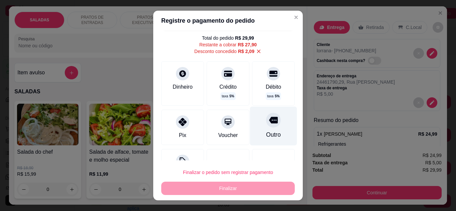
scroll to position [0, 0]
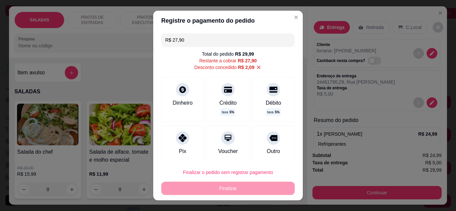
click at [256, 67] on icon at bounding box center [259, 67] width 6 height 6
type input "R$ 29,99"
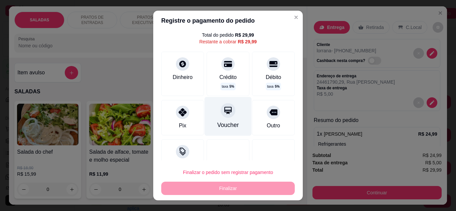
scroll to position [36, 0]
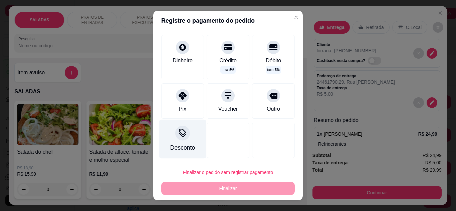
click at [184, 128] on div "Desconto" at bounding box center [182, 138] width 47 height 39
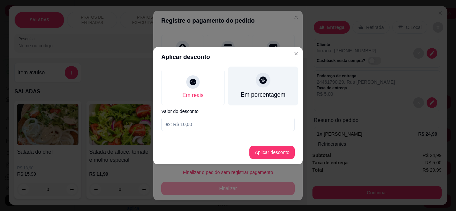
click at [263, 86] on div at bounding box center [263, 80] width 15 height 15
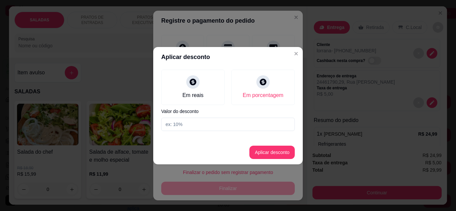
click at [201, 125] on input at bounding box center [227, 124] width 133 height 13
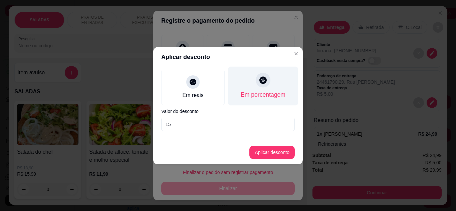
type input "15"
click at [269, 90] on div "Em porcentagem" at bounding box center [263, 85] width 70 height 39
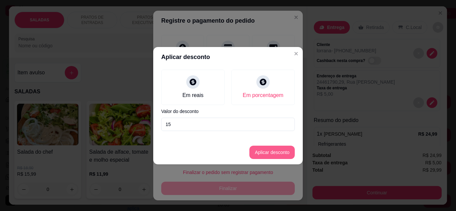
click at [269, 153] on button "Aplicar desconto" at bounding box center [271, 152] width 45 height 13
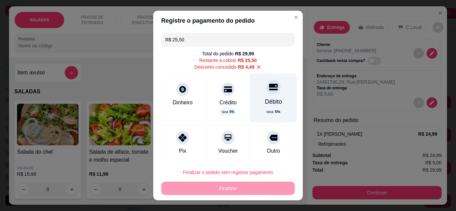
scroll to position [0, 0]
click at [258, 96] on div "Débito taxa 5 %" at bounding box center [273, 98] width 47 height 49
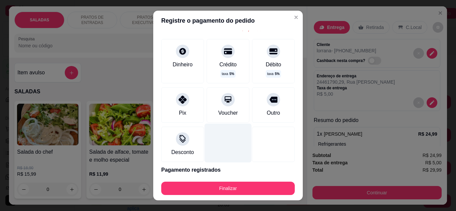
scroll to position [54, 0]
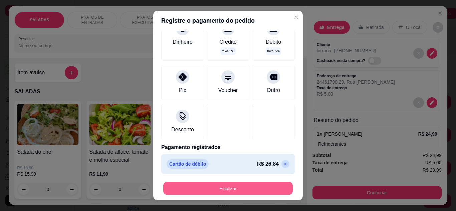
click at [240, 187] on button "Finalizar" at bounding box center [227, 188] width 129 height 13
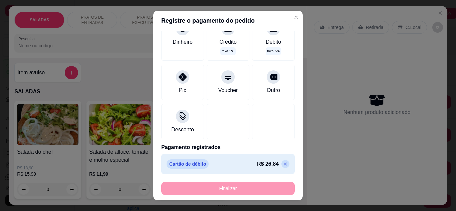
type input "-R$ 29,99"
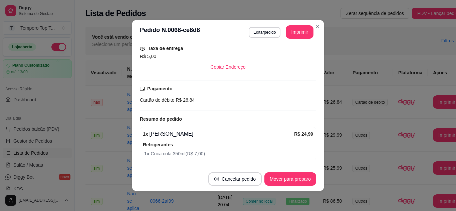
scroll to position [148, 0]
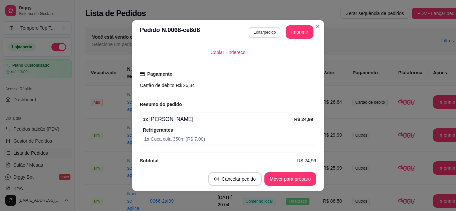
click at [257, 30] on button "Editar pedido" at bounding box center [265, 32] width 32 height 11
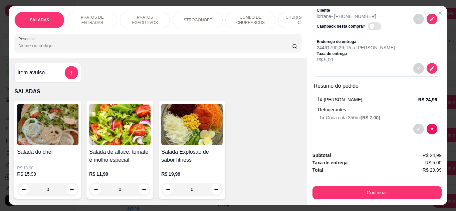
scroll to position [35, 0]
click at [416, 127] on icon "decrease-product-quantity" at bounding box center [418, 129] width 4 height 4
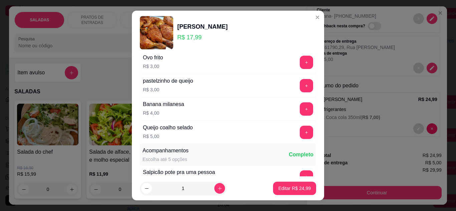
scroll to position [276, 0]
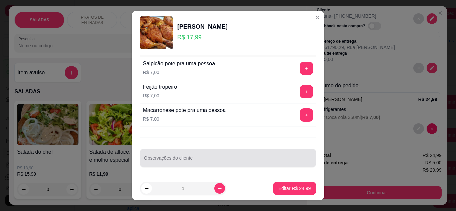
click at [177, 156] on div at bounding box center [228, 157] width 168 height 13
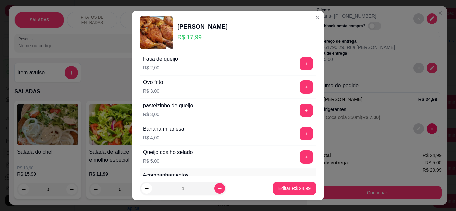
scroll to position [0, 0]
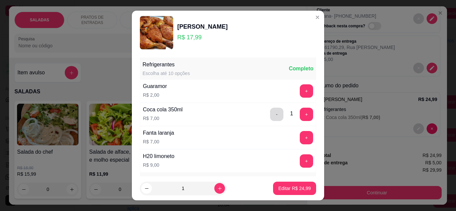
type input "1x COCA 600ML"
click at [270, 114] on button "-" at bounding box center [276, 114] width 13 height 13
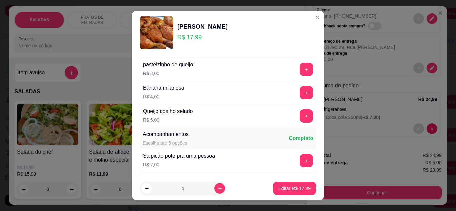
scroll to position [267, 0]
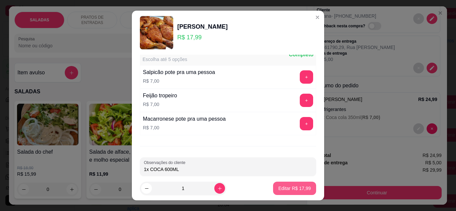
click at [287, 189] on p "Editar R$ 17,99" at bounding box center [294, 188] width 32 height 7
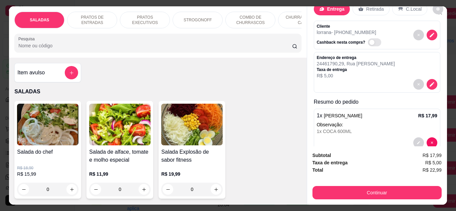
scroll to position [32, 0]
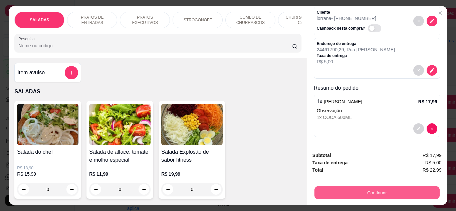
click at [343, 188] on button "Continuar" at bounding box center [376, 193] width 125 height 13
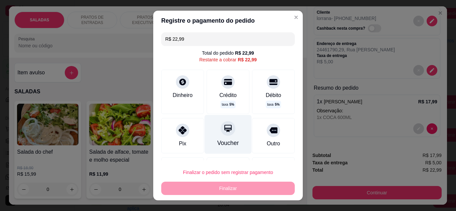
scroll to position [0, 0]
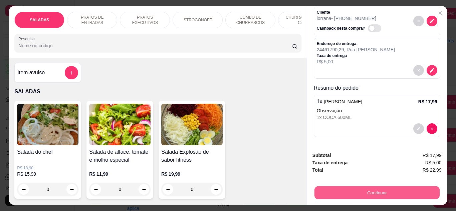
click at [360, 187] on button "Continuar" at bounding box center [376, 193] width 125 height 13
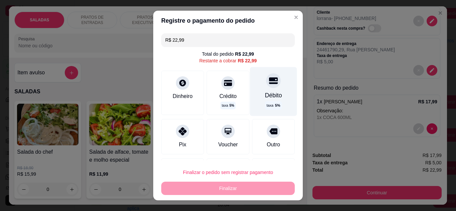
click at [268, 92] on div "Débito" at bounding box center [273, 95] width 17 height 9
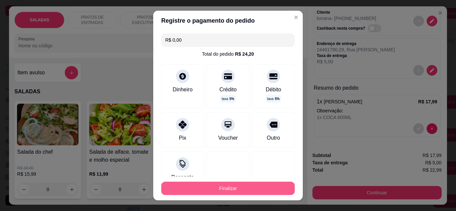
click at [258, 186] on button "Finalizar" at bounding box center [227, 188] width 133 height 13
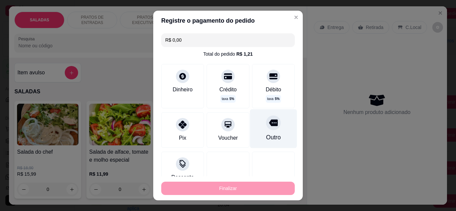
type input "-R$ 22,99"
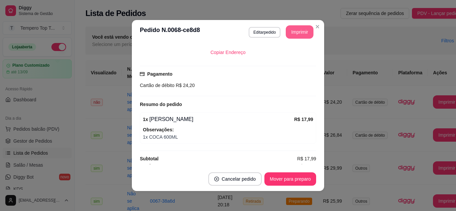
click at [297, 35] on button "Imprimir" at bounding box center [300, 31] width 28 height 13
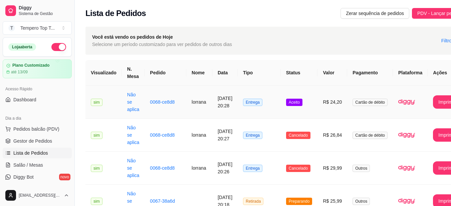
click at [298, 105] on span "Aceito" at bounding box center [294, 102] width 16 height 7
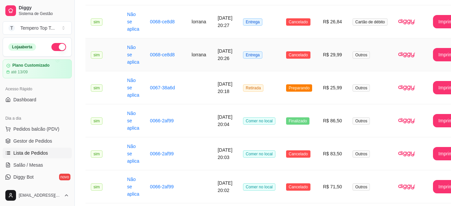
scroll to position [67, 0]
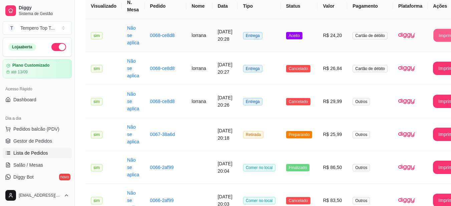
click at [439, 33] on button "Imprimir" at bounding box center [446, 35] width 27 height 13
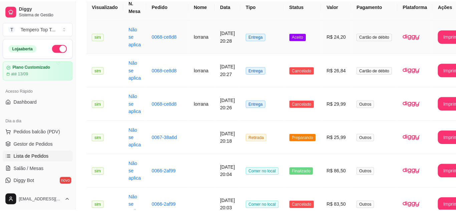
scroll to position [0, 0]
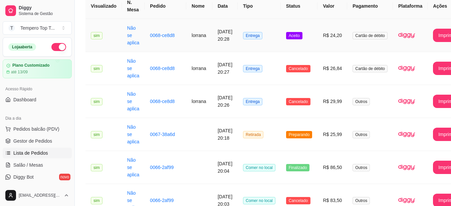
click at [333, 32] on td "R$ 24,20" at bounding box center [332, 35] width 30 height 33
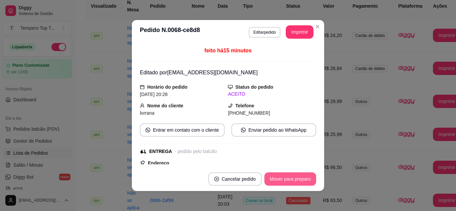
click at [293, 181] on button "Mover para preparo" at bounding box center [290, 179] width 52 height 13
click at [298, 175] on button "Mover para entrega" at bounding box center [290, 179] width 51 height 13
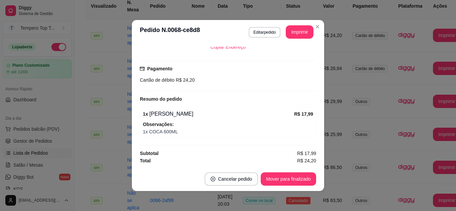
scroll to position [1, 0]
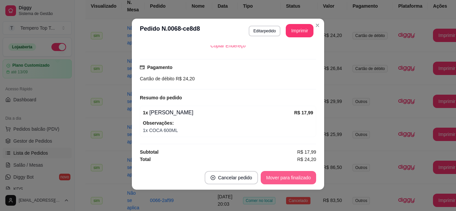
click at [281, 176] on button "Mover para finalizado" at bounding box center [288, 177] width 55 height 13
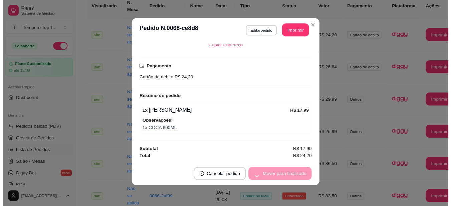
scroll to position [131, 0]
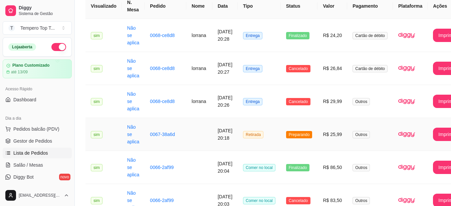
click at [311, 128] on td "Preparando" at bounding box center [299, 134] width 37 height 33
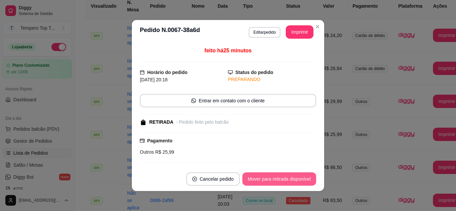
click at [282, 185] on button "Mover para retirada disponível" at bounding box center [279, 179] width 74 height 13
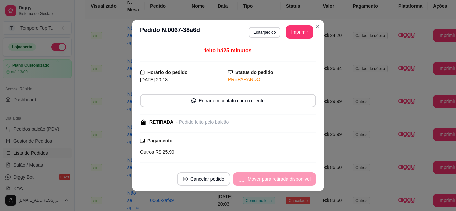
click at [277, 178] on div "Mover para retirada disponível" at bounding box center [274, 179] width 83 height 13
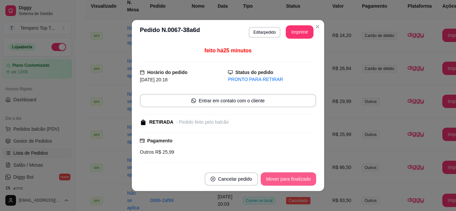
click at [277, 178] on button "Mover para finalizado" at bounding box center [288, 179] width 55 height 13
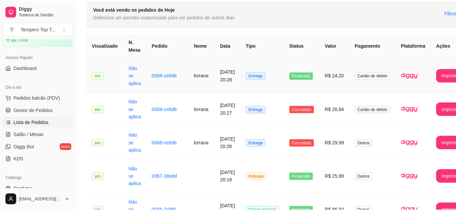
scroll to position [0, 0]
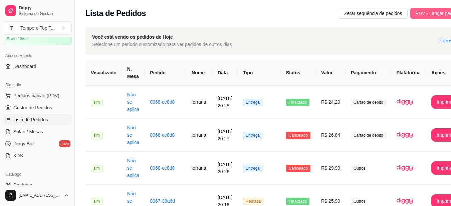
click at [429, 15] on span "PDV - Lançar pedido" at bounding box center [436, 13] width 43 height 7
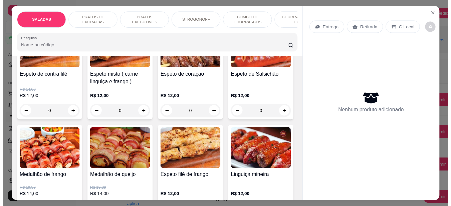
scroll to position [834, 0]
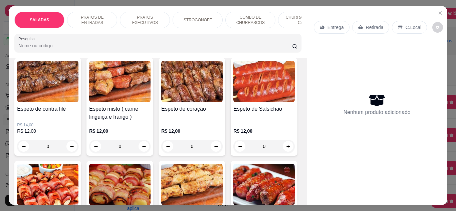
click at [141, 33] on icon "increase-product-quantity" at bounding box center [143, 30] width 5 height 5
type input "1"
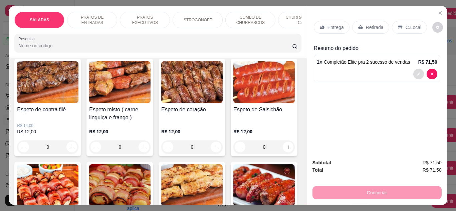
click at [413, 72] on button "decrease-product-quantity" at bounding box center [418, 74] width 11 height 11
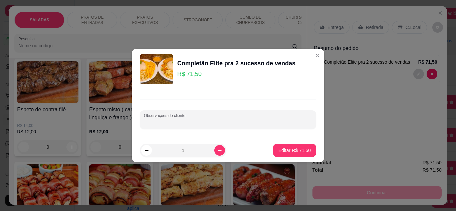
click at [238, 125] on input "Observações do cliente" at bounding box center [228, 122] width 168 height 7
click at [147, 122] on input "11X CARNE, 1X MISTO" at bounding box center [228, 122] width 168 height 7
type input "1X CARNE, 1X MISTO"
click at [280, 150] on p "Editar R$ 71,50" at bounding box center [294, 150] width 31 height 6
type input "0"
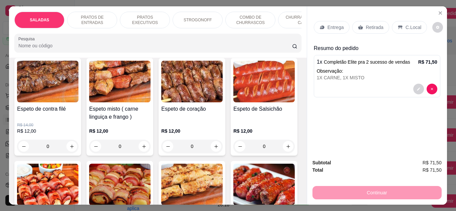
click at [405, 24] on p "C.Local" at bounding box center [413, 27] width 16 height 7
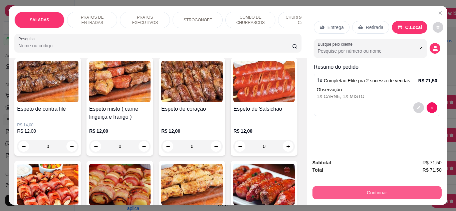
click at [365, 191] on button "Continuar" at bounding box center [376, 192] width 129 height 13
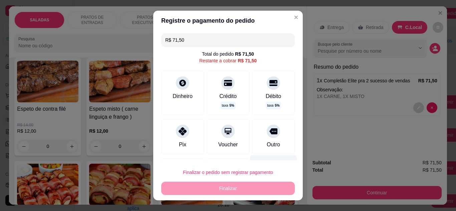
drag, startPoint x: 264, startPoint y: 141, endPoint x: 260, endPoint y: 165, distance: 24.7
click at [267, 141] on div "Outro" at bounding box center [273, 145] width 13 height 8
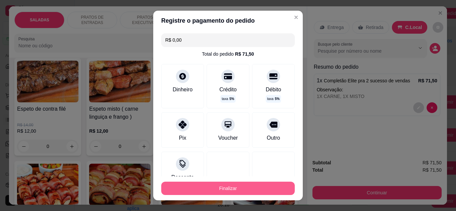
click at [252, 187] on button "Finalizar" at bounding box center [227, 188] width 133 height 13
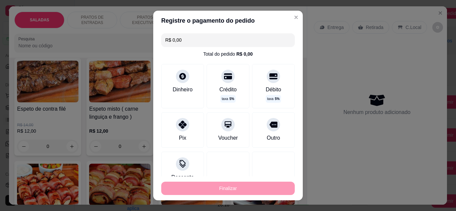
type input "-R$ 71,50"
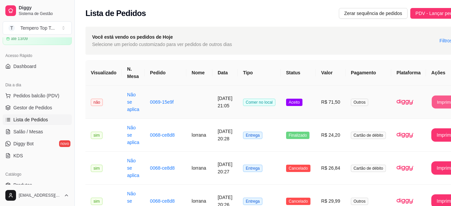
click at [441, 102] on button "Imprimir" at bounding box center [444, 102] width 27 height 13
click at [191, 105] on td at bounding box center [199, 102] width 26 height 33
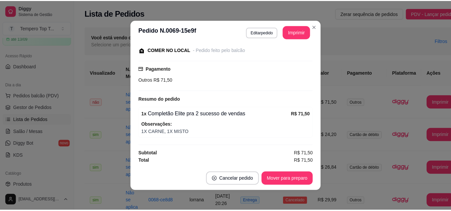
scroll to position [1, 0]
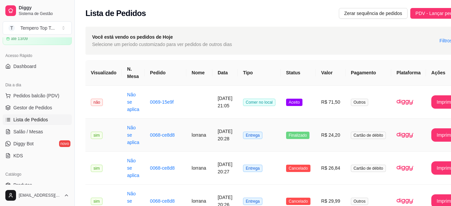
click at [288, 133] on td "Finalizado" at bounding box center [298, 135] width 35 height 33
click at [40, 189] on link "Produtos" at bounding box center [37, 185] width 69 height 11
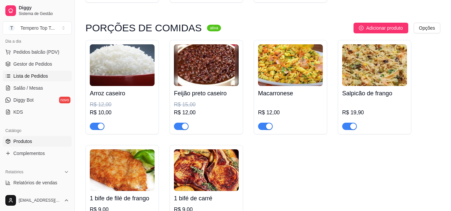
scroll to position [67, 0]
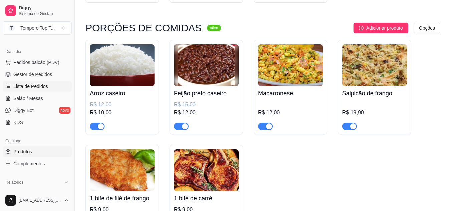
click at [29, 86] on span "Lista de Pedidos" at bounding box center [30, 86] width 35 height 7
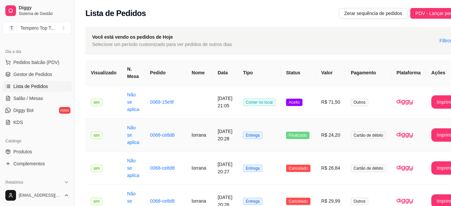
click at [280, 138] on td "Entrega" at bounding box center [259, 135] width 43 height 33
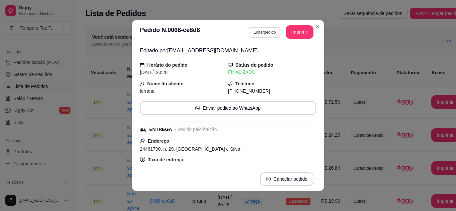
click at [254, 30] on button "Editar pedido" at bounding box center [265, 32] width 32 height 11
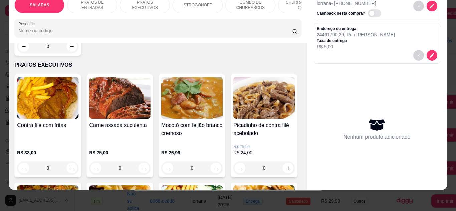
scroll to position [267, 0]
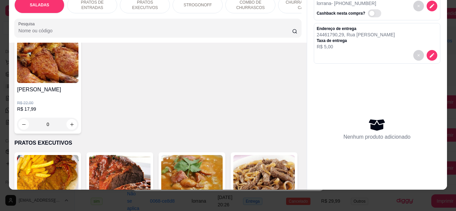
click at [78, 118] on div "0" at bounding box center [47, 124] width 61 height 13
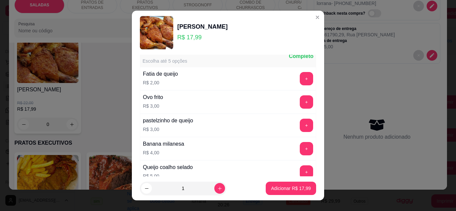
scroll to position [234, 0]
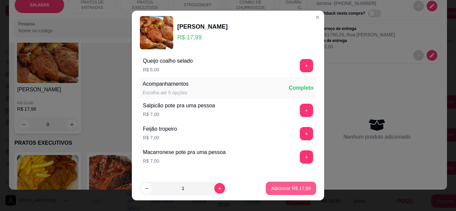
click at [276, 185] on button "Adicionar R$ 17,99" at bounding box center [291, 188] width 50 height 13
type input "1"
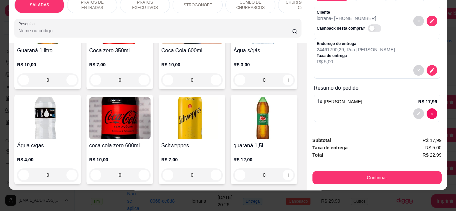
scroll to position [2402, 0]
click at [211, 85] on button "increase-product-quantity" at bounding box center [216, 80] width 11 height 11
type input "1"
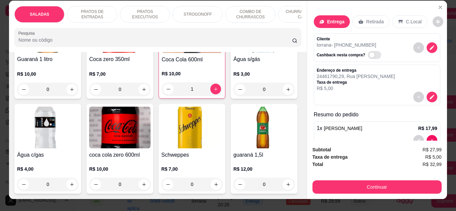
scroll to position [0, 0]
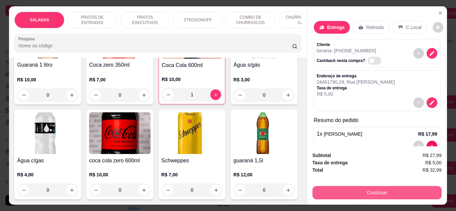
click at [350, 192] on button "Continuar" at bounding box center [376, 192] width 129 height 13
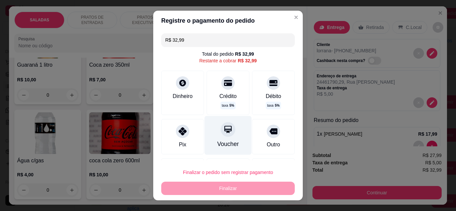
scroll to position [36, 0]
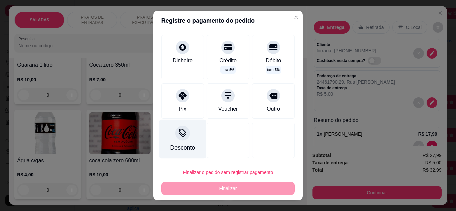
click at [176, 140] on div at bounding box center [182, 133] width 15 height 15
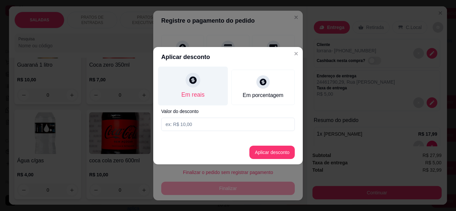
click at [205, 86] on div "Em reais" at bounding box center [193, 85] width 70 height 39
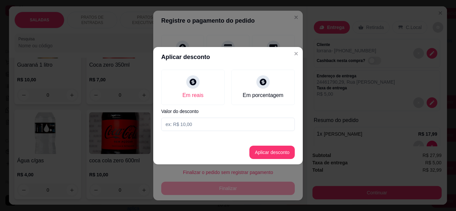
click at [203, 120] on input at bounding box center [227, 124] width 133 height 13
type input "10,00"
click at [273, 154] on button "Aplicar desconto" at bounding box center [271, 152] width 45 height 13
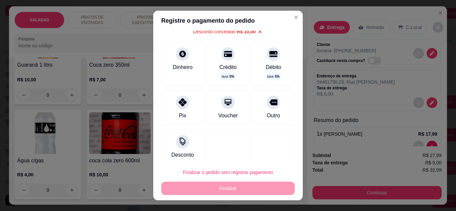
scroll to position [42, 0]
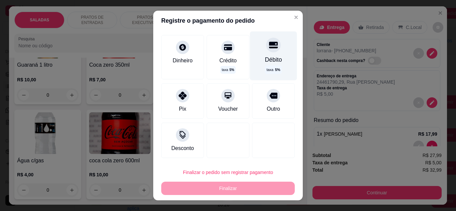
click at [265, 60] on div "Débito" at bounding box center [273, 59] width 17 height 9
type input "R$ 0,00"
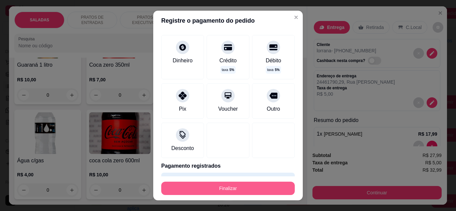
click at [230, 188] on button "Finalizar" at bounding box center [227, 188] width 133 height 13
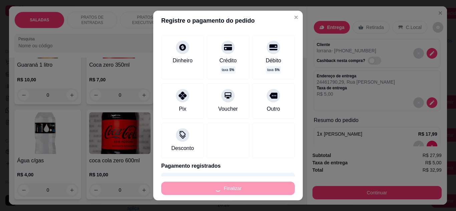
type input "0"
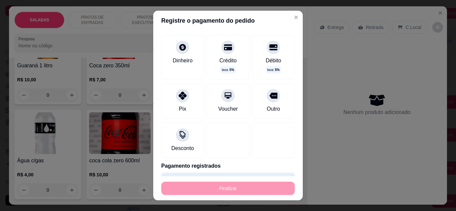
type input "-R$ 32,99"
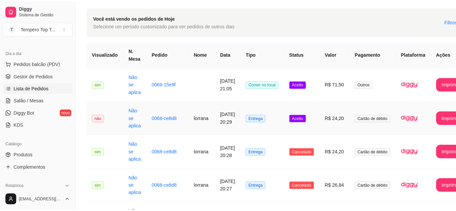
scroll to position [0, 0]
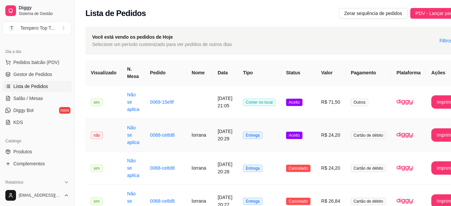
click at [329, 144] on td "R$ 24,20" at bounding box center [331, 135] width 30 height 33
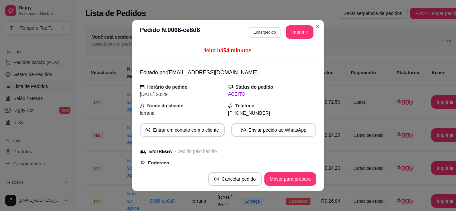
click at [259, 31] on button "Editar pedido" at bounding box center [265, 32] width 32 height 11
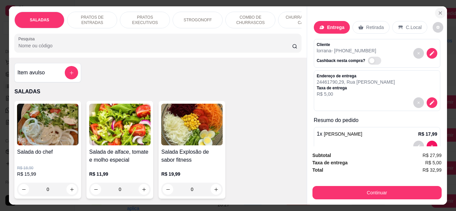
click at [439, 12] on icon "Close" at bounding box center [440, 13] width 3 height 3
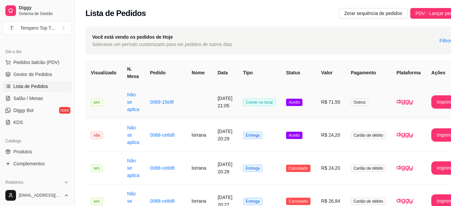
click at [344, 101] on td "R$ 71,50" at bounding box center [331, 102] width 30 height 33
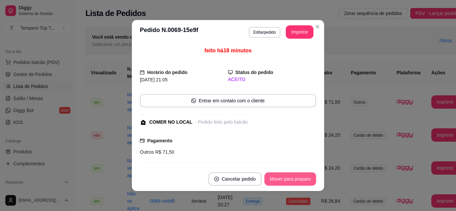
click at [284, 174] on button "Mover para preparo" at bounding box center [290, 179] width 52 height 13
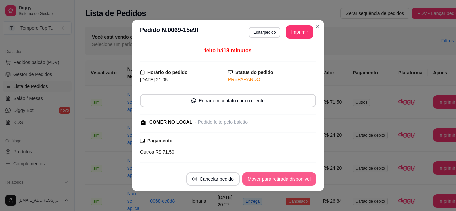
click at [284, 174] on button "Mover para retirada disponível" at bounding box center [279, 179] width 74 height 13
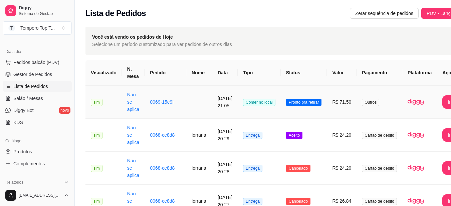
click at [312, 110] on td "Pronto pra retirar" at bounding box center [304, 102] width 46 height 33
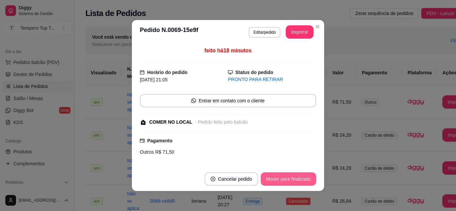
click at [272, 176] on button "Mover para finalizado" at bounding box center [288, 179] width 55 height 13
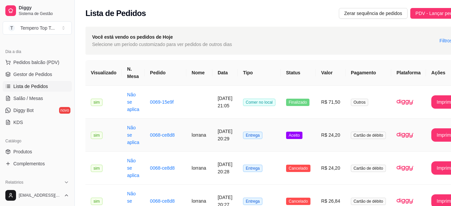
click at [297, 147] on td "Aceito" at bounding box center [298, 135] width 35 height 33
click at [330, 144] on td "R$ 24,20" at bounding box center [331, 135] width 30 height 33
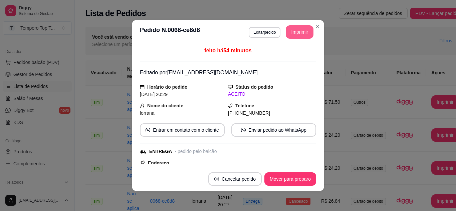
click at [294, 32] on button "Imprimir" at bounding box center [300, 31] width 28 height 13
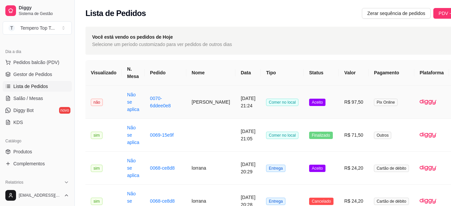
click at [344, 106] on td "R$ 97,50" at bounding box center [354, 102] width 30 height 33
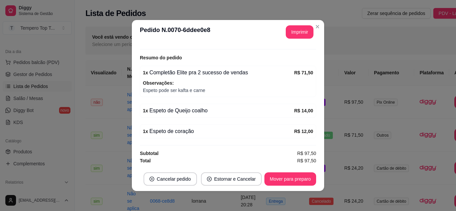
scroll to position [1, 0]
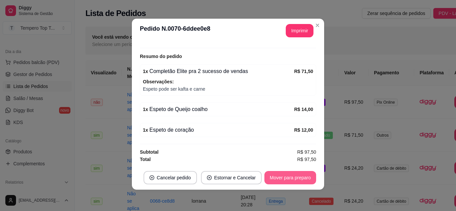
click at [282, 176] on button "Mover para preparo" at bounding box center [290, 177] width 52 height 13
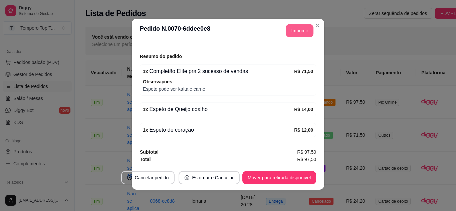
click at [292, 28] on button "Imprimir" at bounding box center [300, 30] width 28 height 13
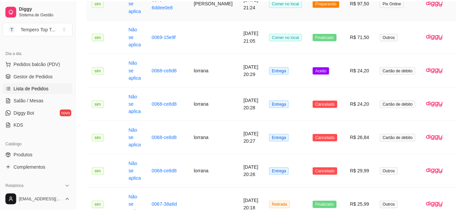
scroll to position [100, 0]
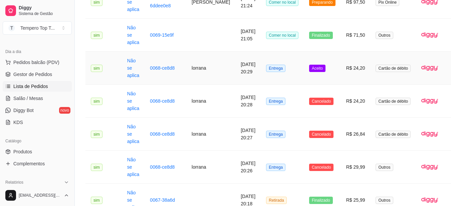
click at [325, 70] on td "Aceito" at bounding box center [322, 68] width 37 height 33
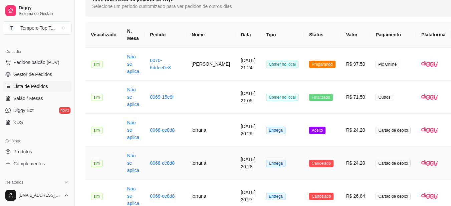
scroll to position [0, 0]
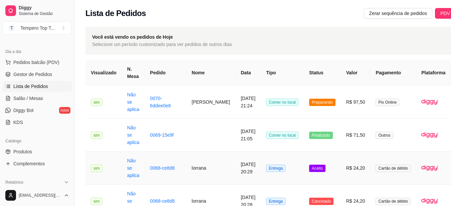
click at [341, 169] on td "R$ 24,20" at bounding box center [356, 168] width 30 height 33
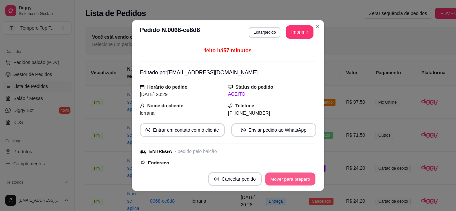
click at [293, 180] on button "Mover para preparo" at bounding box center [290, 179] width 50 height 13
click at [293, 180] on button "Mover para entrega" at bounding box center [290, 179] width 51 height 13
click at [298, 181] on button "Mover para finalizado" at bounding box center [288, 179] width 55 height 13
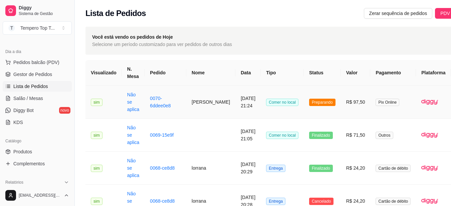
click at [356, 103] on td "R$ 97,50" at bounding box center [356, 102] width 30 height 33
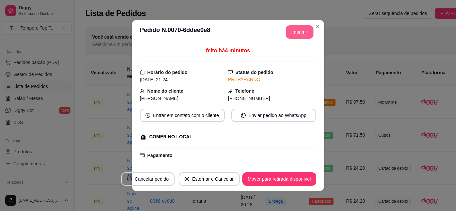
click at [292, 33] on button "Imprimir" at bounding box center [300, 31] width 28 height 13
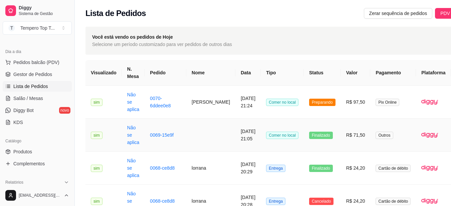
click at [341, 141] on td "R$ 71,50" at bounding box center [356, 135] width 30 height 33
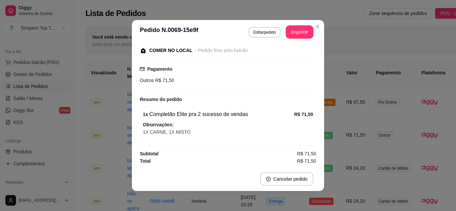
scroll to position [43, 0]
click at [255, 34] on button "Editar pedido" at bounding box center [264, 32] width 31 height 10
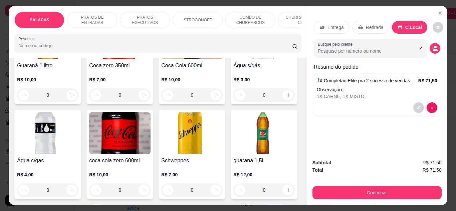
scroll to position [2102, 0]
type input "1"
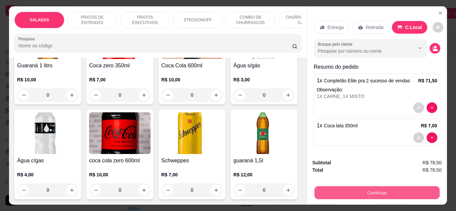
click at [402, 189] on button "Continuar" at bounding box center [376, 193] width 125 height 13
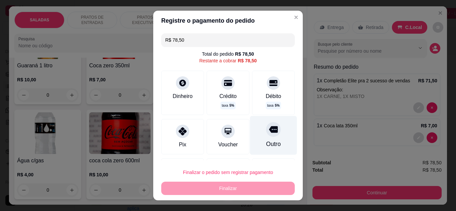
click at [257, 135] on div "Outro" at bounding box center [273, 135] width 47 height 39
type input "R$ 0,00"
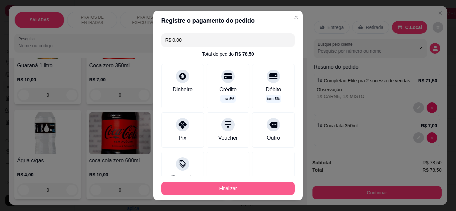
click at [235, 189] on button "Finalizar" at bounding box center [227, 188] width 133 height 13
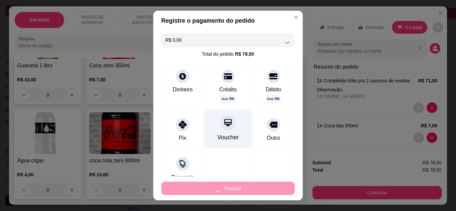
type input "0"
type input "-R$ 78,50"
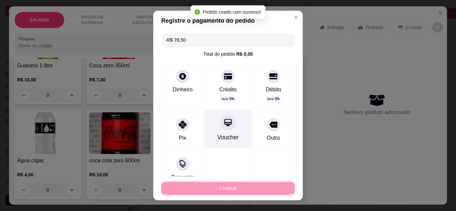
scroll to position [87, 0]
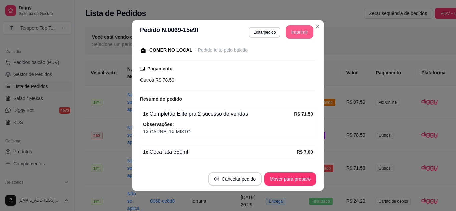
click at [297, 35] on button "Imprimir" at bounding box center [300, 31] width 28 height 13
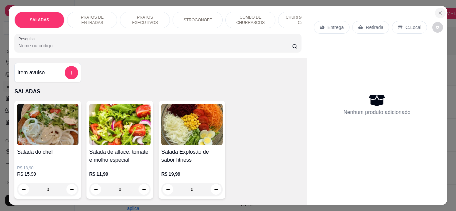
click at [439, 12] on icon "Close" at bounding box center [440, 13] width 3 height 3
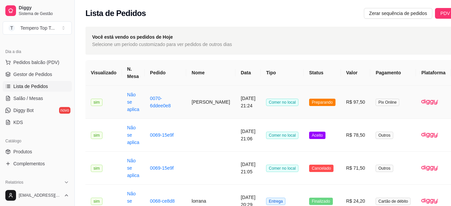
click at [346, 114] on td "R$ 97,50" at bounding box center [356, 102] width 30 height 33
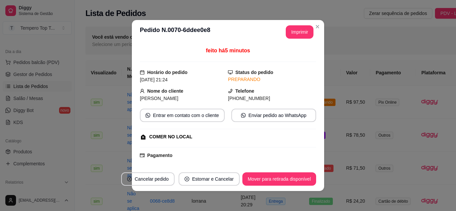
click at [255, 34] on header "**********" at bounding box center [228, 32] width 192 height 24
drag, startPoint x: 256, startPoint y: 34, endPoint x: 259, endPoint y: 37, distance: 4.3
click at [257, 35] on header "**********" at bounding box center [228, 32] width 192 height 24
click at [260, 37] on header "**********" at bounding box center [228, 32] width 192 height 24
click at [260, 38] on header "**********" at bounding box center [228, 32] width 192 height 24
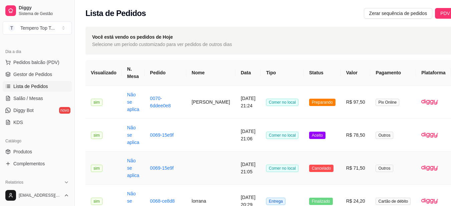
click at [341, 153] on td "R$ 71,50" at bounding box center [356, 168] width 30 height 33
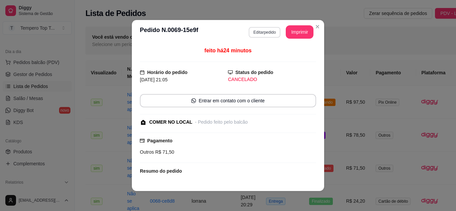
click at [253, 31] on button "Editar pedido" at bounding box center [265, 32] width 32 height 11
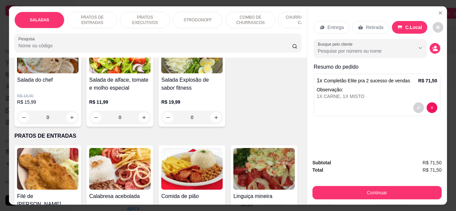
scroll to position [100, 0]
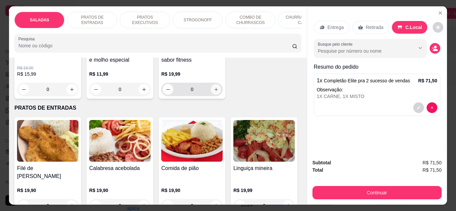
click at [211, 94] on button "increase-product-quantity" at bounding box center [216, 89] width 10 height 10
type input "1"
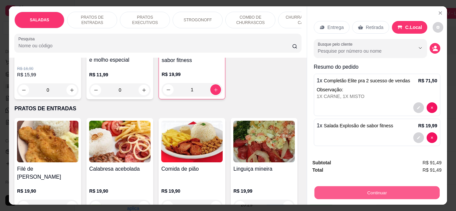
click at [374, 191] on button "Continuar" at bounding box center [376, 193] width 125 height 13
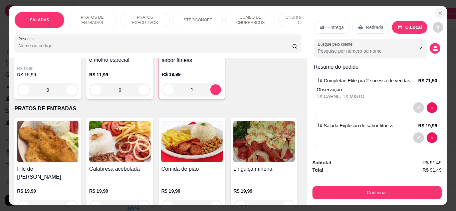
click at [435, 9] on button "Close" at bounding box center [440, 13] width 11 height 11
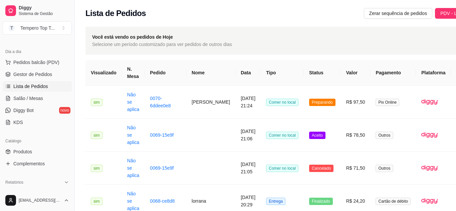
click at [435, 9] on button "PDV - Lançar pedido" at bounding box center [462, 13] width 54 height 11
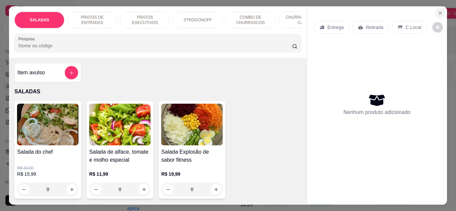
click at [436, 8] on button "Close" at bounding box center [440, 13] width 11 height 11
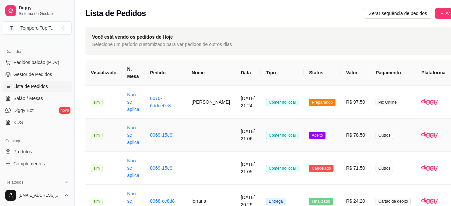
click at [261, 139] on td "Comer no local" at bounding box center [282, 135] width 43 height 33
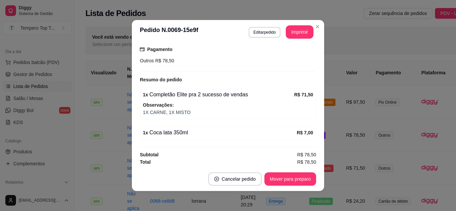
scroll to position [107, 0]
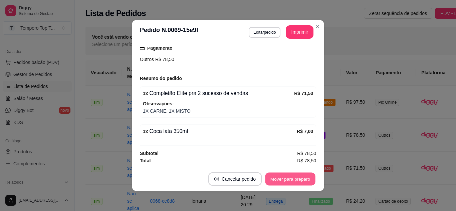
click at [282, 182] on button "Mover para preparo" at bounding box center [290, 179] width 50 height 13
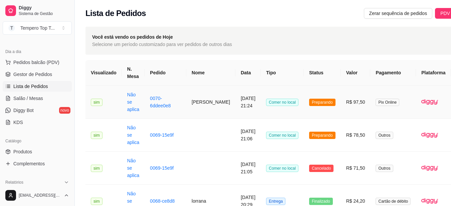
click at [176, 107] on td "0070-6ddee0e8" at bounding box center [165, 102] width 42 height 33
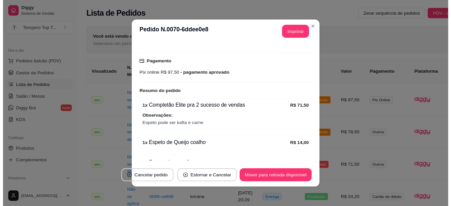
scroll to position [128, 0]
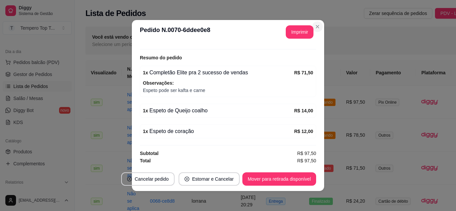
click at [316, 36] on section "**********" at bounding box center [228, 105] width 192 height 171
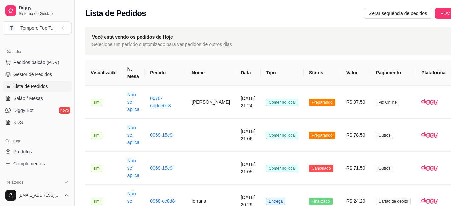
click at [46, 88] on span "Lista de Pedidos" at bounding box center [30, 86] width 35 height 7
click at [135, 91] on td "Não se aplica" at bounding box center [133, 102] width 23 height 33
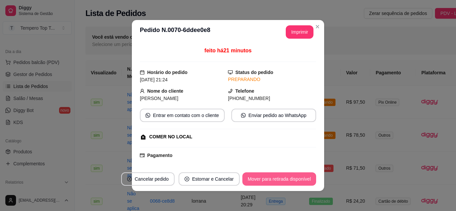
click at [269, 179] on button "Mover para retirada disponível" at bounding box center [279, 179] width 74 height 13
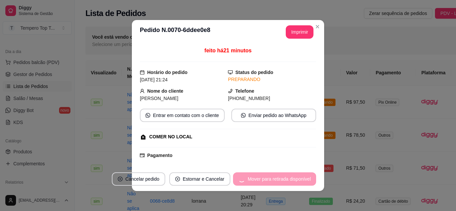
click at [269, 179] on div "Mover para retirada disponível" at bounding box center [274, 179] width 83 height 13
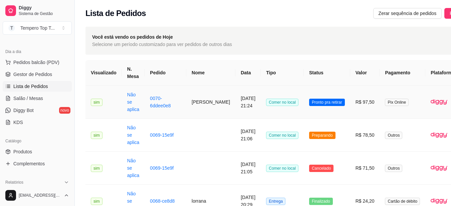
click at [318, 108] on td "Pronto pra retirar" at bounding box center [327, 102] width 46 height 33
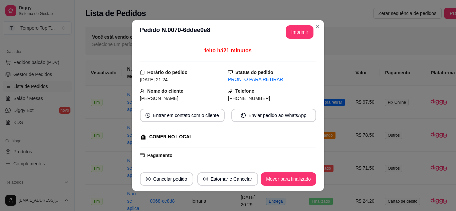
drag, startPoint x: 272, startPoint y: 165, endPoint x: 273, endPoint y: 178, distance: 12.0
click at [273, 178] on section "**********" at bounding box center [228, 105] width 192 height 171
click at [272, 179] on button "Mover para finalizado" at bounding box center [289, 179] width 54 height 13
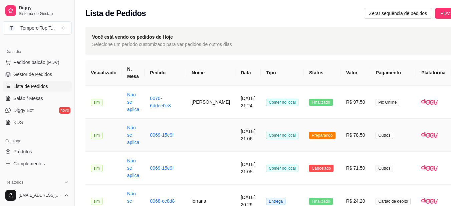
click at [274, 137] on span "Comer no local" at bounding box center [282, 135] width 32 height 7
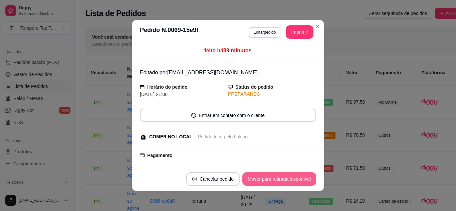
click at [283, 185] on button "Mover para retirada disponível" at bounding box center [279, 179] width 74 height 13
click at [281, 177] on button "Mover para finalizado" at bounding box center [288, 179] width 55 height 13
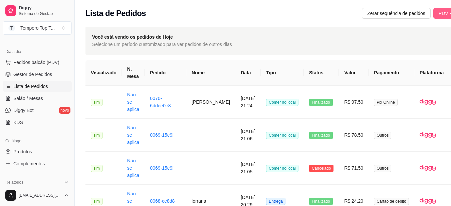
click at [443, 10] on span "PDV - Lançar pedido" at bounding box center [459, 13] width 43 height 7
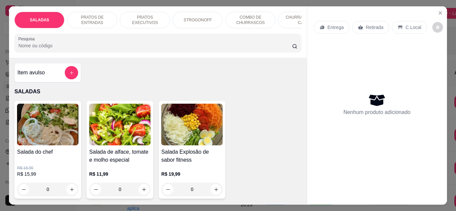
click at [292, 16] on p "CHURRASCOS DA CASA" at bounding box center [303, 20] width 39 height 11
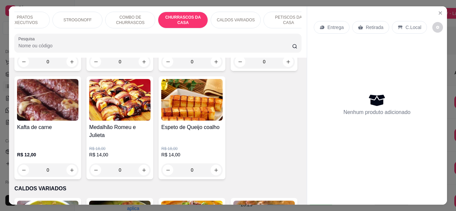
click at [247, 19] on p "CALDOS VARIADOS" at bounding box center [236, 19] width 38 height 5
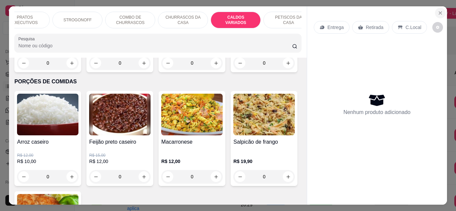
click at [439, 12] on icon "Close" at bounding box center [440, 13] width 3 height 3
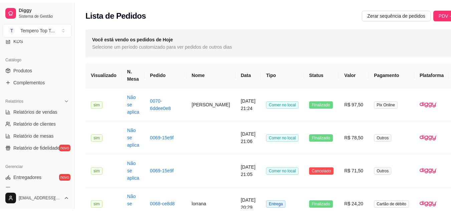
scroll to position [167, 0]
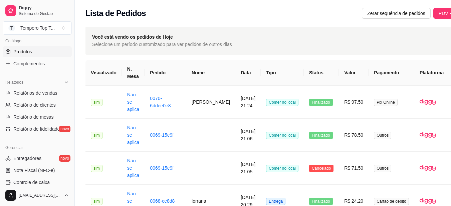
click at [25, 54] on span "Produtos" at bounding box center [22, 51] width 19 height 7
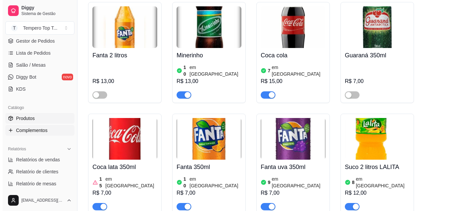
scroll to position [67, 0]
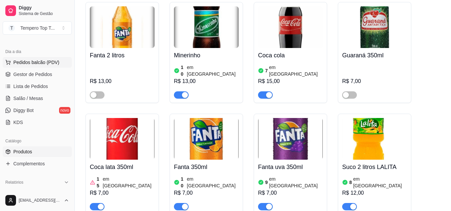
click at [42, 63] on span "Pedidos balcão (PDV)" at bounding box center [36, 62] width 46 height 7
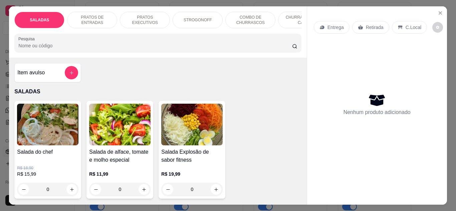
click at [360, 27] on div "Retirada" at bounding box center [370, 27] width 37 height 13
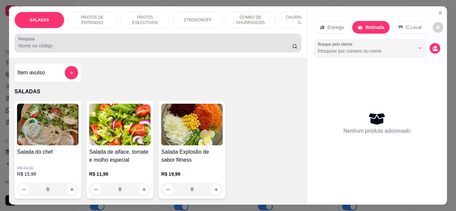
click at [132, 42] on div at bounding box center [157, 42] width 279 height 13
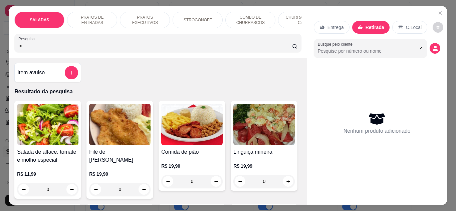
type input "mo"
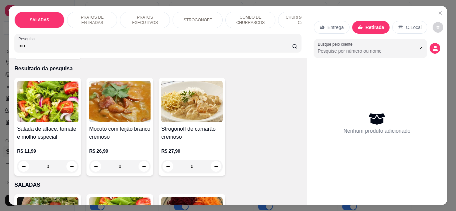
scroll to position [33, 0]
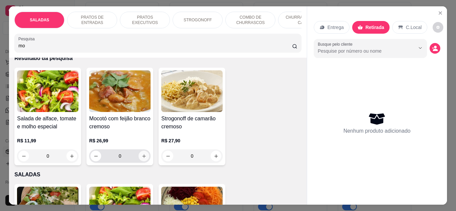
type input "mo"
click at [142, 159] on icon "increase-product-quantity" at bounding box center [143, 156] width 5 height 5
type input "1"
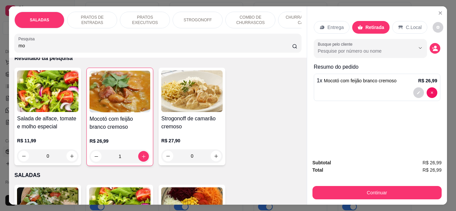
click at [334, 28] on p "Entrega" at bounding box center [335, 27] width 16 height 7
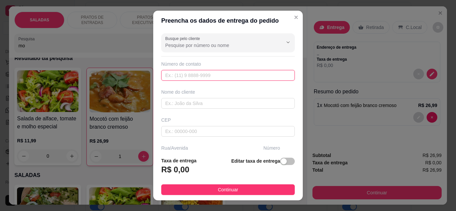
click at [212, 76] on input "text" at bounding box center [227, 75] width 133 height 11
paste input "[PHONE_NUMBER]"
type input "[PHONE_NUMBER]"
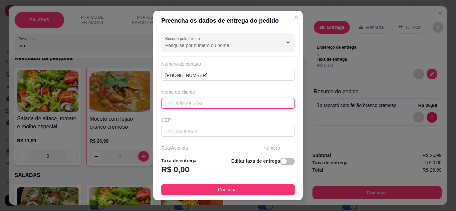
click at [213, 106] on input "text" at bounding box center [227, 103] width 133 height 11
type input "c"
type input "[PERSON_NAME]"
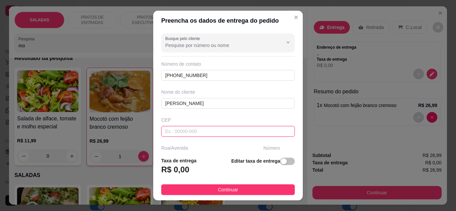
click at [228, 130] on input "text" at bounding box center [227, 131] width 133 height 11
paste input "24455001"
type input "24455001"
type input "[GEOGRAPHIC_DATA] Cleto"
type input "[GEOGRAPHIC_DATA]"
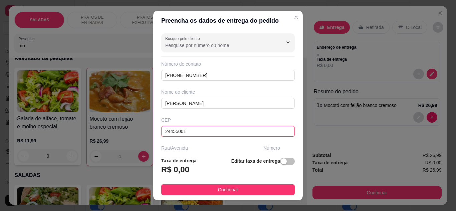
type input "[GEOGRAPHIC_DATA]"
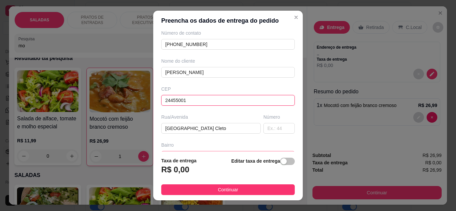
scroll to position [67, 0]
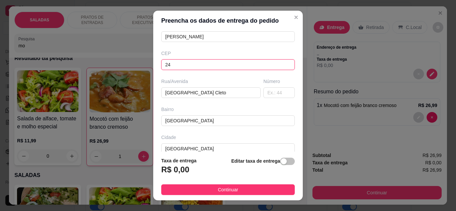
type input "2"
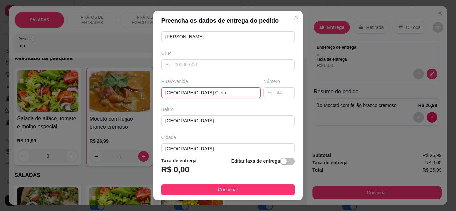
click at [227, 96] on input "[GEOGRAPHIC_DATA] Cleto" at bounding box center [210, 92] width 99 height 11
type input "R"
paste input "Rua [PERSON_NAME] Condomínio Trindade Rua. 2"
click at [248, 92] on input "Rua [PERSON_NAME] Condomínio Trindade Rua. 2" at bounding box center [210, 92] width 99 height 11
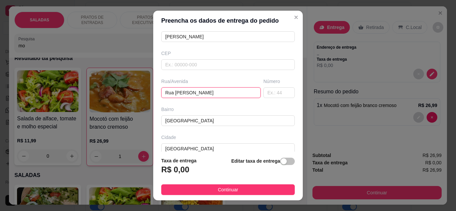
scroll to position [0, 1]
type input "Rua [PERSON_NAME]"
click at [272, 95] on input "text" at bounding box center [278, 92] width 31 height 11
type input "148"
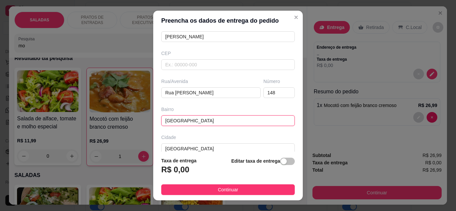
click at [212, 123] on input "[GEOGRAPHIC_DATA]" at bounding box center [227, 120] width 133 height 11
type input "N"
click at [168, 120] on input "TRindade" at bounding box center [227, 120] width 133 height 11
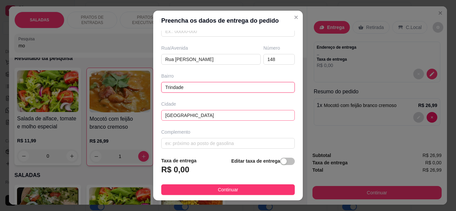
scroll to position [103, 0]
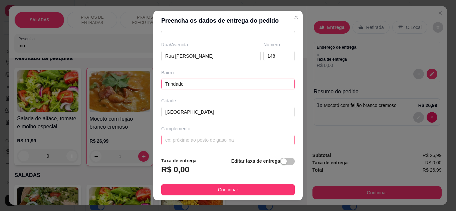
type input "Trindade"
click at [202, 143] on input "text" at bounding box center [227, 140] width 133 height 11
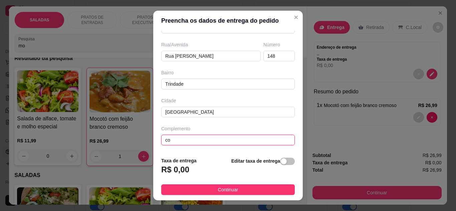
type input "c"
paste input "lado 175. Ennfrete ao sobrado amarelo na rua. 2"
click at [162, 140] on input "lado 175. Ennfrete ao sobrado amarelo na rua. 2" at bounding box center [227, 140] width 133 height 11
click at [196, 140] on input "ao lado 175. Ennfrete ao sobrado amarelo na rua. 2" at bounding box center [227, 140] width 133 height 11
click at [201, 140] on input "ao lado 175. Em frete ao sobrado amarelo na rua. 2" at bounding box center [227, 140] width 133 height 11
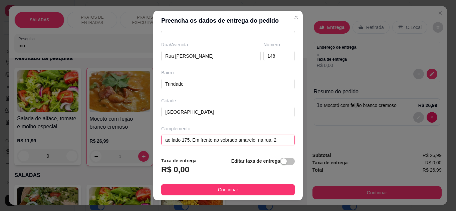
click at [253, 141] on input "ao lado 175. Em frente ao sobrado amarelo na rua. 2" at bounding box center [227, 140] width 133 height 11
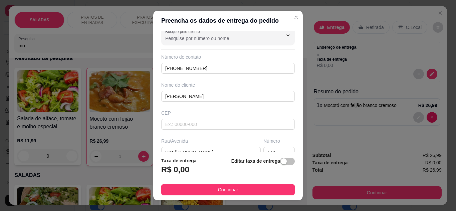
scroll to position [4, 0]
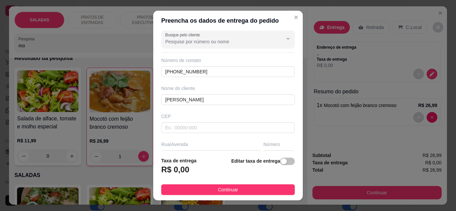
type input "ao lado 175. Em frente ao sobrado amarelo na rua. 2"
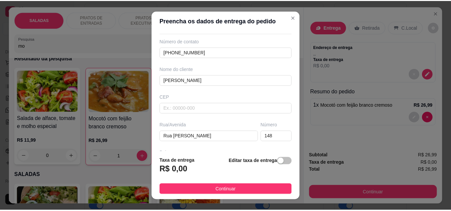
scroll to position [70, 0]
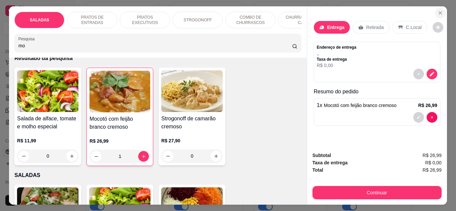
click at [438, 10] on icon "Close" at bounding box center [439, 12] width 5 height 5
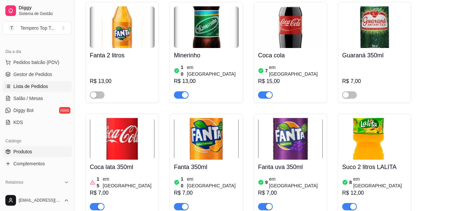
click at [39, 87] on span "Lista de Pedidos" at bounding box center [30, 86] width 35 height 7
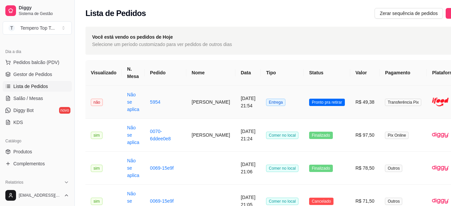
click at [165, 104] on td "5954" at bounding box center [165, 102] width 42 height 33
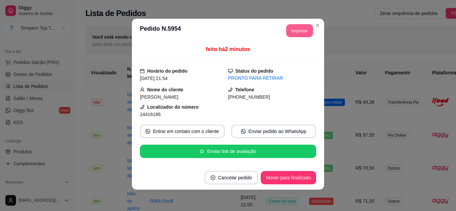
click at [297, 35] on button "Imprimir" at bounding box center [299, 30] width 27 height 13
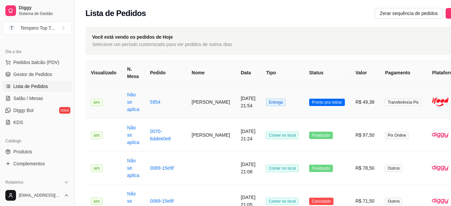
click at [215, 107] on td "[PERSON_NAME]" at bounding box center [210, 102] width 49 height 33
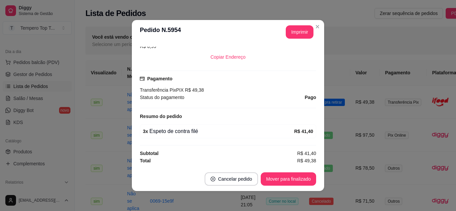
scroll to position [1, 0]
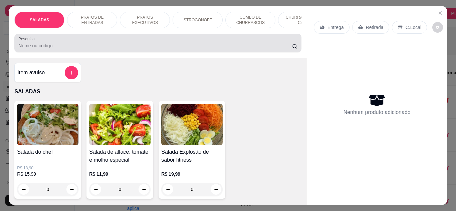
click at [91, 45] on input "Pesquisa" at bounding box center [155, 45] width 274 height 7
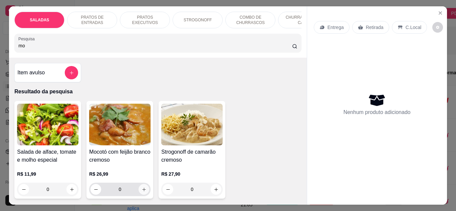
type input "mo"
click at [140, 195] on button "increase-product-quantity" at bounding box center [144, 189] width 10 height 10
type input "1"
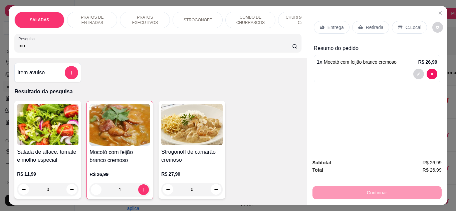
click at [336, 26] on p "Entrega" at bounding box center [335, 27] width 16 height 7
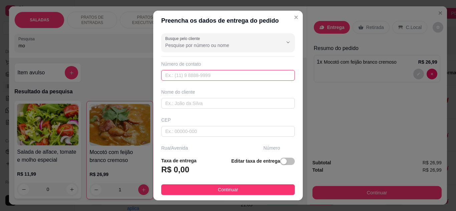
click at [196, 79] on input "text" at bounding box center [227, 75] width 133 height 11
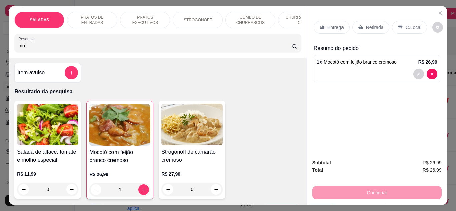
click at [336, 26] on p "Entrega" at bounding box center [335, 27] width 16 height 7
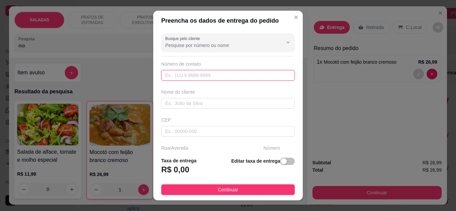
click at [218, 75] on input "text" at bounding box center [227, 75] width 133 height 11
paste input "[PHONE_NUMBER]"
type input "[PHONE_NUMBER]"
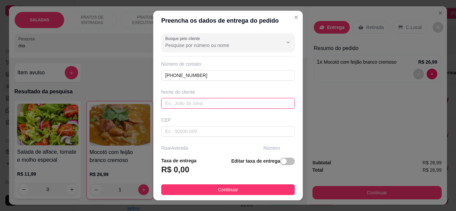
click at [191, 102] on input "text" at bounding box center [227, 103] width 133 height 11
type input "[PERSON_NAME]"
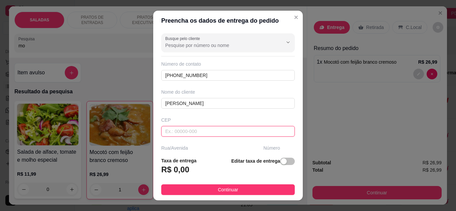
click at [169, 132] on input "text" at bounding box center [227, 131] width 133 height 11
type input "24457120"
type input "Rua [PERSON_NAME]"
type input "Trindade"
type input "[GEOGRAPHIC_DATA]"
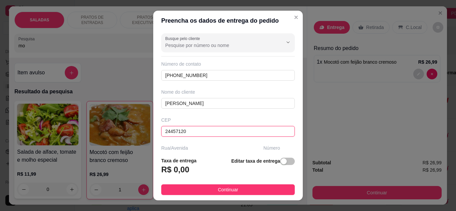
scroll to position [67, 0]
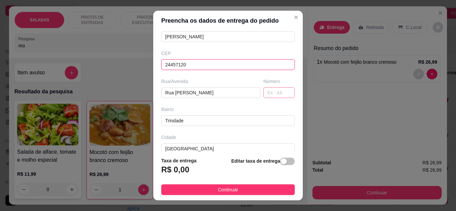
type input "24457120"
click at [270, 95] on input "text" at bounding box center [278, 92] width 31 height 11
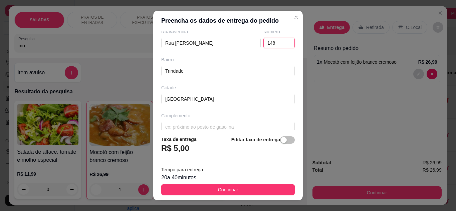
scroll to position [125, 0]
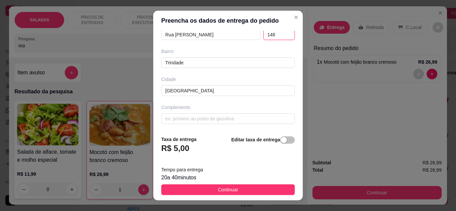
type input "148"
click at [248, 141] on strong "Editar taxa de entrega" at bounding box center [255, 139] width 49 height 5
click at [285, 143] on span "button" at bounding box center [287, 139] width 15 height 7
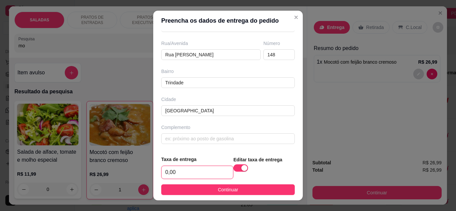
click at [176, 174] on input "0,00" at bounding box center [196, 172] width 71 height 13
type input "4,00"
click at [219, 139] on input "text" at bounding box center [227, 138] width 133 height 11
paste input "lado 175. Ennfrete ao sobrado amarelo na rua. 2"
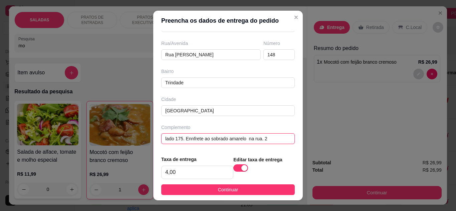
click at [161, 139] on input "lado 175. Ennfrete ao sobrado amarelo na rua. 2" at bounding box center [227, 138] width 133 height 11
click at [195, 139] on input "ao lado 175. Ennfrete ao sobrado amarelo na rua. 2" at bounding box center [227, 138] width 133 height 11
click at [205, 139] on input "ao lado 175. Em nfrete ao sobrado amarelo na rua. 2" at bounding box center [227, 138] width 133 height 11
click at [254, 138] on input "ao lado 175. Em frente ao sobrado amarelo na rua. 2" at bounding box center [227, 138] width 133 height 11
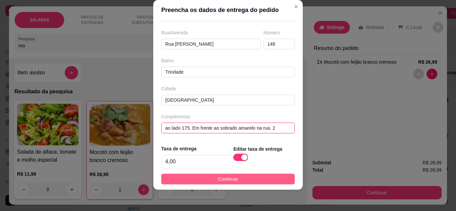
type input "ao lado 175. Em frente ao sobrado amarelo na rua. 2"
click at [254, 176] on button "Continuar" at bounding box center [227, 179] width 133 height 11
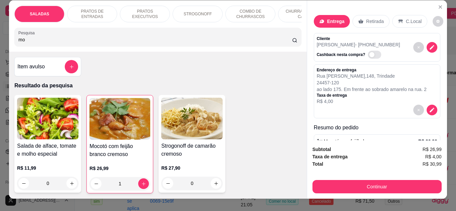
scroll to position [0, 0]
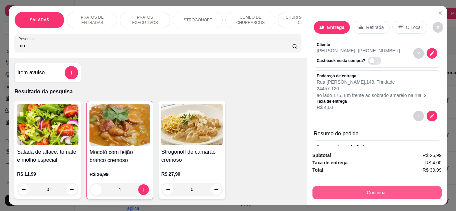
click at [376, 189] on button "Continuar" at bounding box center [376, 192] width 129 height 13
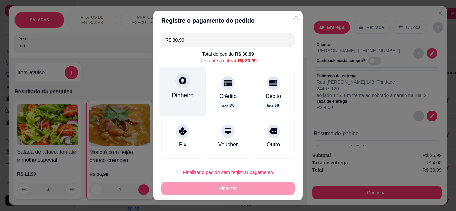
click at [179, 97] on div "Dinheiro" at bounding box center [183, 95] width 22 height 9
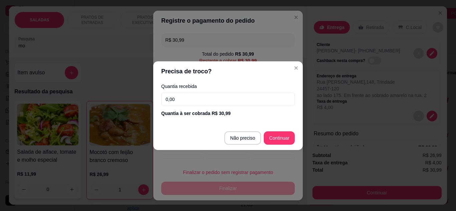
click at [212, 102] on input "0,00" at bounding box center [227, 99] width 133 height 13
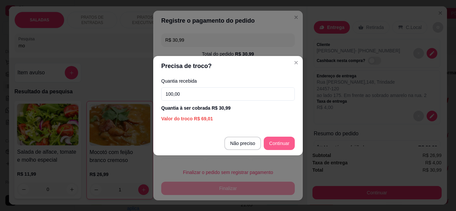
type input "100,00"
type input "R$ 0,00"
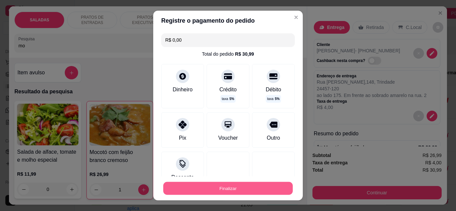
click at [225, 189] on button "Finalizar" at bounding box center [227, 188] width 129 height 13
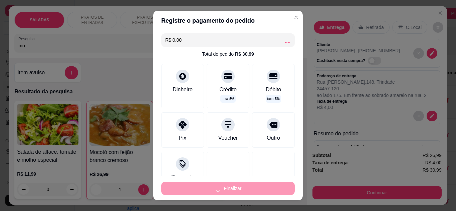
type input "0"
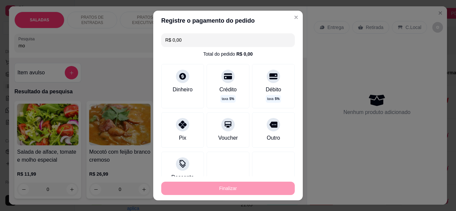
type input "-R$ 30,99"
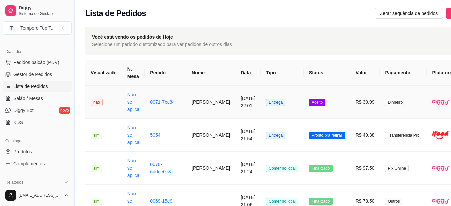
click at [330, 110] on td "Aceito" at bounding box center [327, 102] width 46 height 33
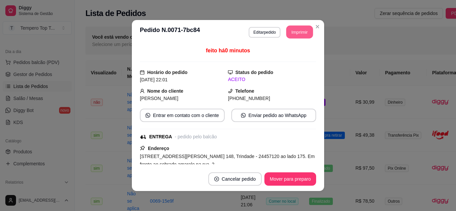
click at [290, 30] on button "Imprimir" at bounding box center [299, 32] width 27 height 13
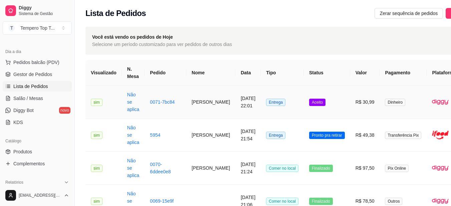
click at [208, 110] on td "[PERSON_NAME]" at bounding box center [210, 102] width 49 height 33
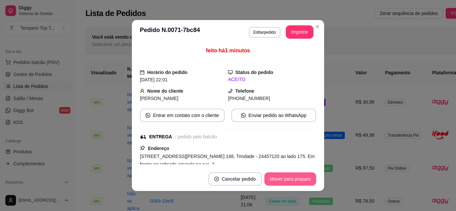
click at [284, 183] on button "Mover para preparo" at bounding box center [290, 179] width 52 height 13
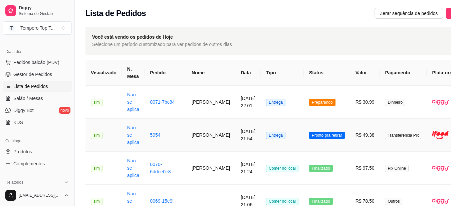
click at [161, 135] on td "5954" at bounding box center [165, 135] width 42 height 33
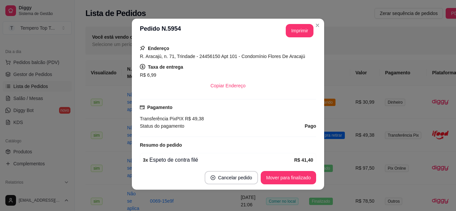
scroll to position [111, 0]
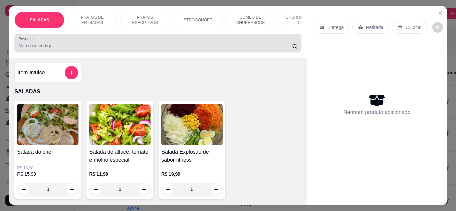
click at [135, 43] on div at bounding box center [157, 42] width 279 height 13
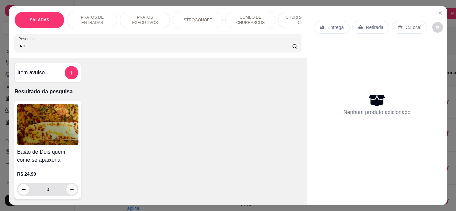
type input "bai"
click at [72, 195] on button "increase-product-quantity" at bounding box center [71, 189] width 11 height 11
type input "1"
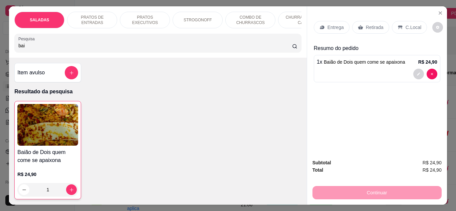
click at [371, 25] on p "Retirada" at bounding box center [375, 27] width 18 height 7
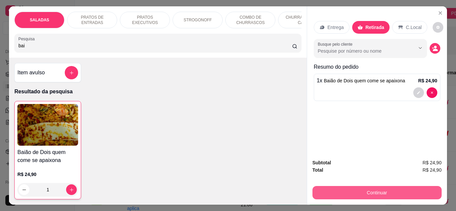
click at [380, 188] on button "Continuar" at bounding box center [376, 192] width 129 height 13
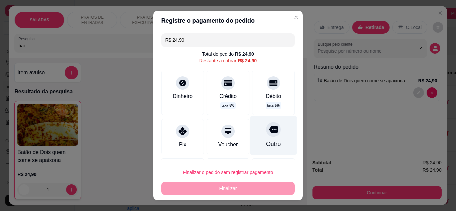
click at [266, 139] on div "Outro" at bounding box center [273, 135] width 47 height 39
type input "R$ 0,00"
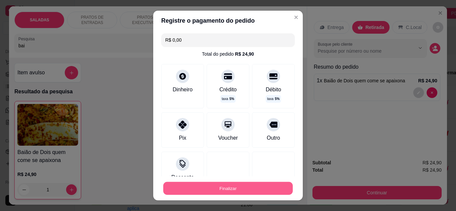
click at [237, 192] on button "Finalizar" at bounding box center [227, 188] width 129 height 13
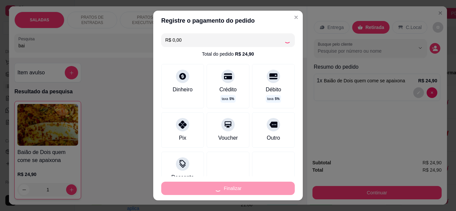
type input "0"
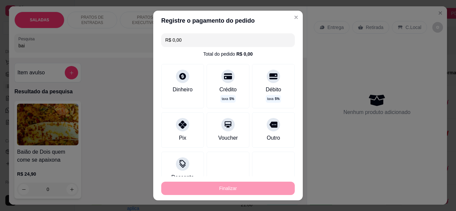
type input "-R$ 24,90"
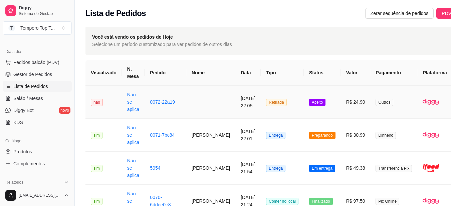
click at [341, 104] on td "R$ 24,90" at bounding box center [356, 102] width 30 height 33
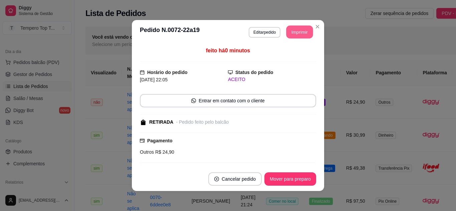
click at [305, 34] on button "Imprimir" at bounding box center [299, 32] width 27 height 13
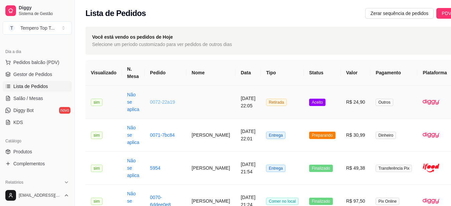
click at [171, 99] on link "0072-22a19" at bounding box center [162, 101] width 25 height 5
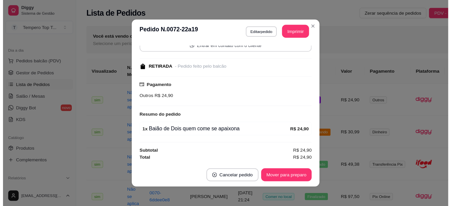
scroll to position [55, 0]
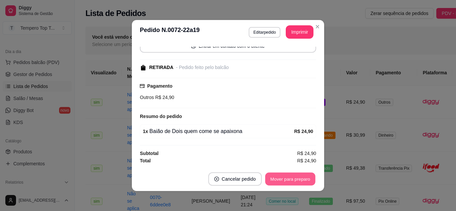
click at [285, 174] on button "Mover para preparo" at bounding box center [290, 179] width 50 height 13
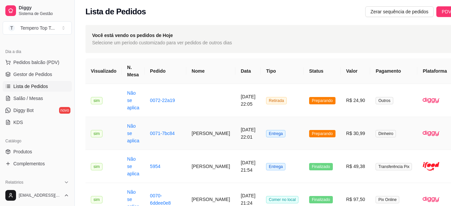
scroll to position [0, 0]
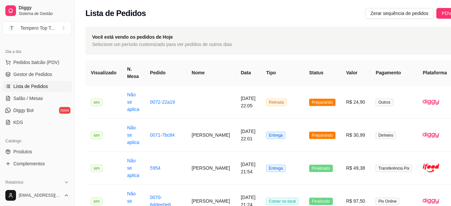
click at [29, 87] on span "Lista de Pedidos" at bounding box center [30, 86] width 35 height 7
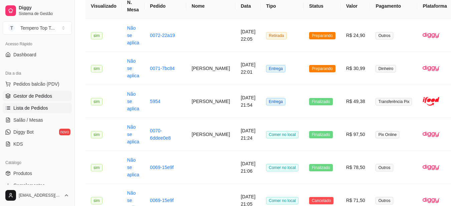
scroll to position [33, 0]
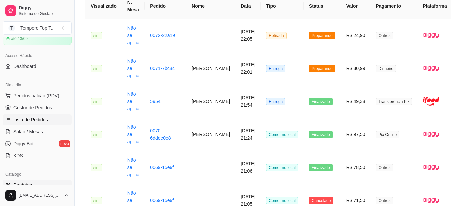
click at [38, 188] on link "Produtos" at bounding box center [37, 185] width 69 height 11
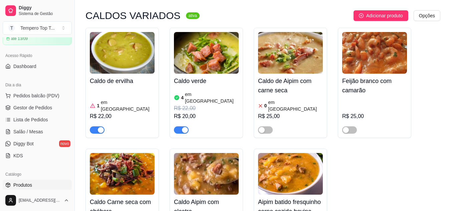
scroll to position [1602, 0]
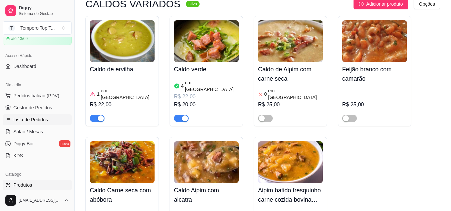
drag, startPoint x: 34, startPoint y: 119, endPoint x: 27, endPoint y: 118, distance: 7.5
click at [35, 119] on span "Lista de Pedidos" at bounding box center [30, 119] width 35 height 7
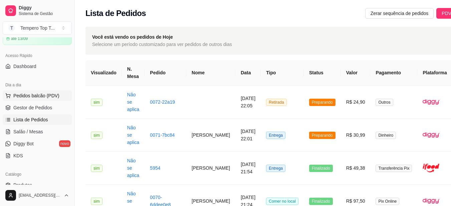
click at [44, 97] on span "Pedidos balcão (PDV)" at bounding box center [36, 95] width 46 height 7
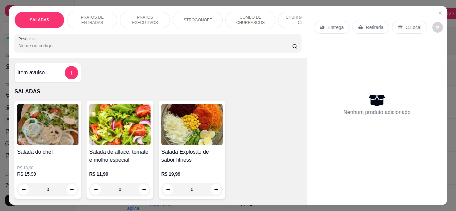
click at [44, 117] on img at bounding box center [47, 125] width 61 height 42
click at [441, 11] on button "Close" at bounding box center [440, 13] width 11 height 11
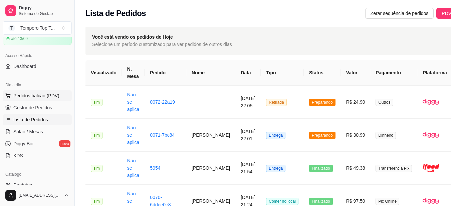
click at [30, 101] on button "Pedidos balcão (PDV)" at bounding box center [37, 95] width 69 height 11
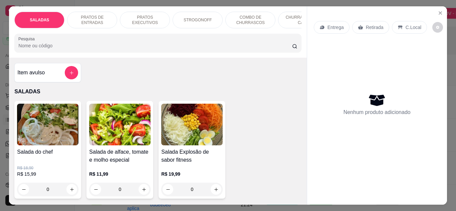
click at [218, 57] on div "SALADAS PRATOS DE ENTRADAS PRATOS EXECUTIVOS STROGONOFF COMBO DE CHURRASCOS CHU…" at bounding box center [157, 31] width 297 height 51
click at [437, 10] on icon "Close" at bounding box center [439, 12] width 5 height 5
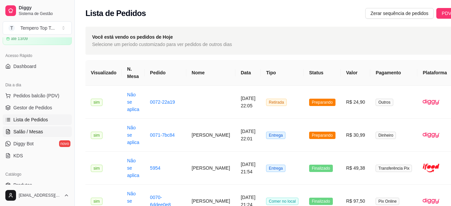
click at [36, 135] on span "Salão / Mesas" at bounding box center [28, 131] width 30 height 7
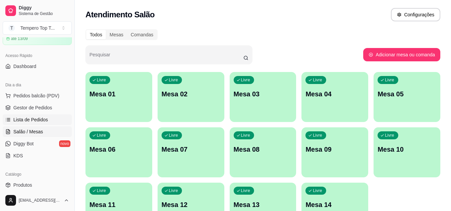
click at [47, 118] on link "Lista de Pedidos" at bounding box center [37, 119] width 69 height 11
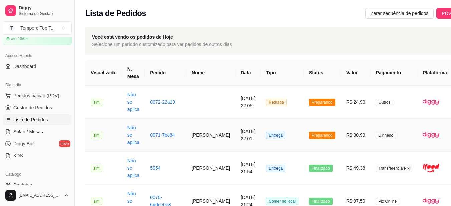
click at [318, 135] on span "Preparando" at bounding box center [322, 135] width 26 height 7
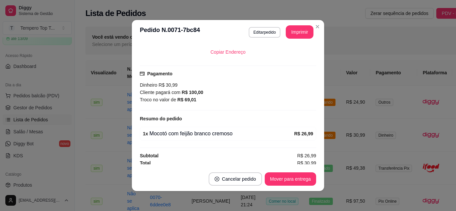
scroll to position [144, 0]
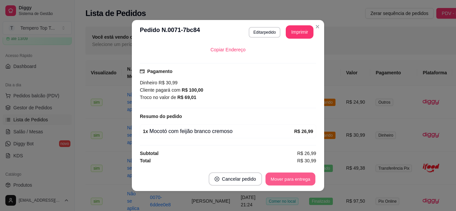
click at [289, 180] on button "Mover para entrega" at bounding box center [290, 179] width 50 height 13
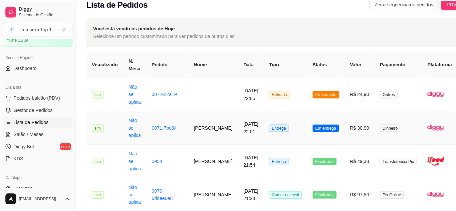
scroll to position [0, 0]
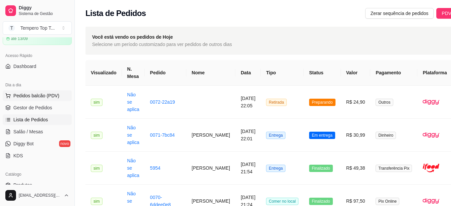
click at [44, 96] on span "Pedidos balcão (PDV)" at bounding box center [36, 95] width 46 height 7
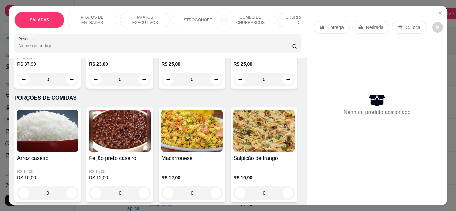
scroll to position [1468, 0]
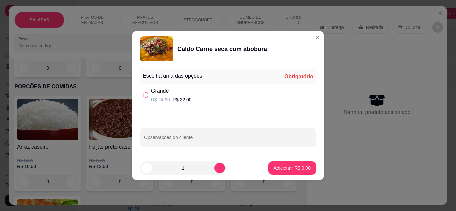
click at [147, 97] on input "" at bounding box center [145, 94] width 5 height 5
radio input "true"
click at [273, 172] on button "Adicionar R$ 22,00" at bounding box center [291, 167] width 50 height 13
type input "1"
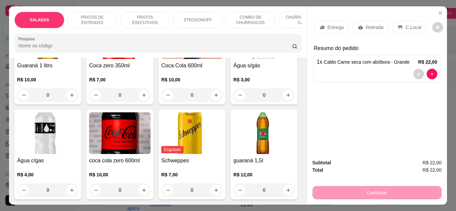
scroll to position [2369, 0]
click at [211, 100] on button "increase-product-quantity" at bounding box center [216, 95] width 11 height 11
type input "1"
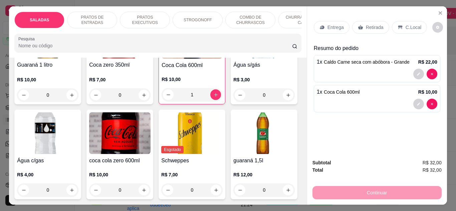
click at [395, 32] on div "Entrega Retirada C.Local" at bounding box center [377, 27] width 126 height 23
click at [397, 25] on icon at bounding box center [399, 27] width 5 height 5
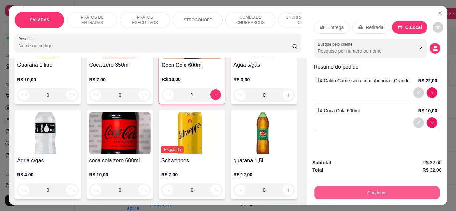
click at [383, 187] on button "Continuar" at bounding box center [376, 193] width 125 height 13
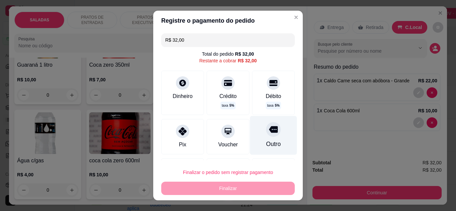
click at [268, 136] on div "Outro" at bounding box center [273, 135] width 47 height 39
type input "R$ 0,00"
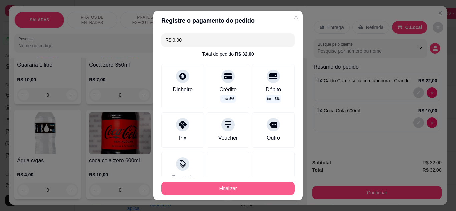
click at [265, 194] on button "Finalizar" at bounding box center [227, 188] width 133 height 13
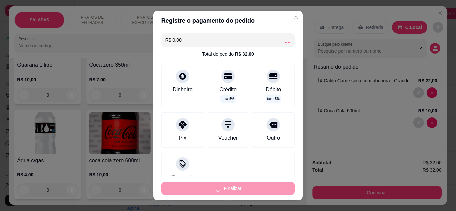
type input "0"
type input "-R$ 32,00"
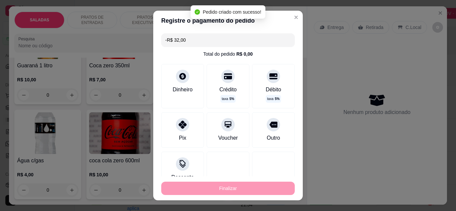
scroll to position [2368, 0]
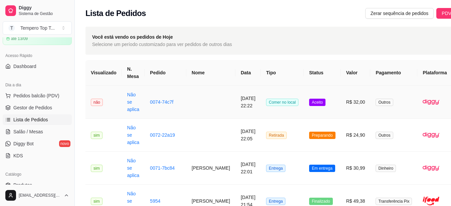
click at [329, 103] on td "Aceito" at bounding box center [322, 102] width 37 height 33
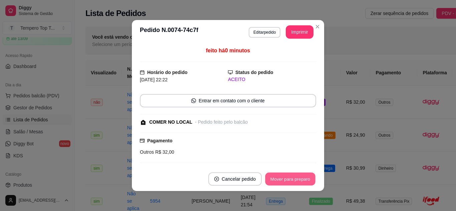
click at [288, 180] on button "Mover para preparo" at bounding box center [290, 179] width 50 height 13
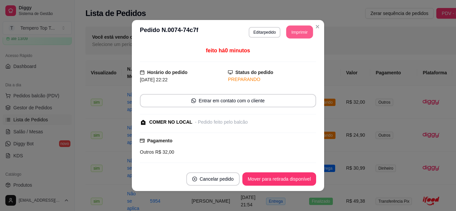
click at [299, 33] on button "Imprimir" at bounding box center [299, 32] width 27 height 13
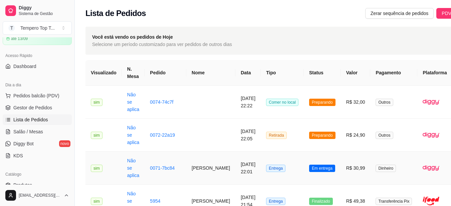
click at [325, 164] on td "Em entrega" at bounding box center [322, 168] width 37 height 33
click at [329, 146] on td "Preparando" at bounding box center [322, 135] width 37 height 33
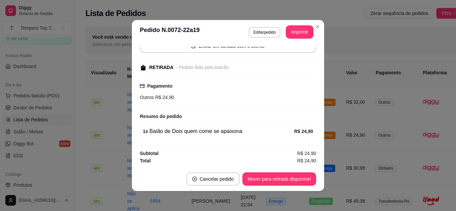
scroll to position [1, 0]
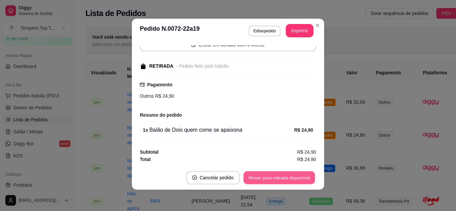
click at [276, 180] on button "Mover para retirada disponível" at bounding box center [278, 178] width 71 height 13
click at [276, 180] on button "Mover para finalizado" at bounding box center [289, 178] width 54 height 13
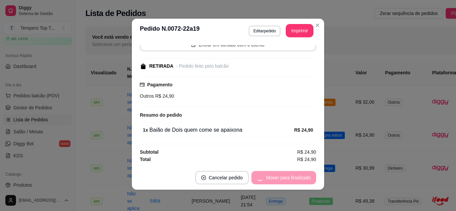
scroll to position [26, 0]
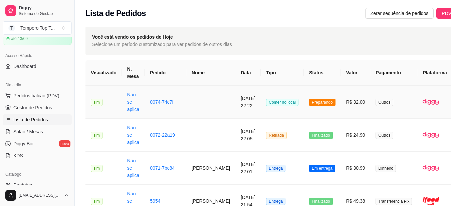
click at [307, 109] on td "Preparando" at bounding box center [322, 102] width 37 height 33
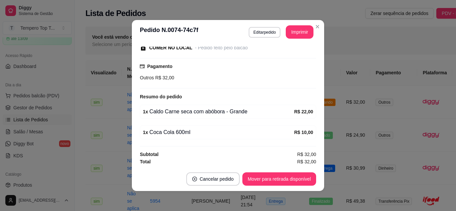
scroll to position [75, 0]
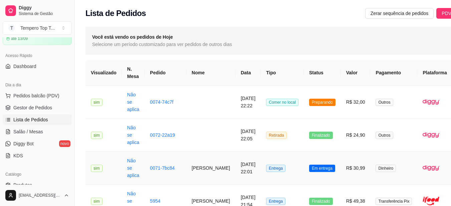
click at [310, 171] on span "Em entrega" at bounding box center [322, 168] width 26 height 7
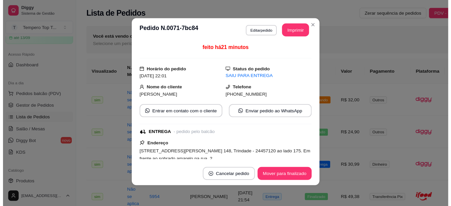
scroll to position [0, 0]
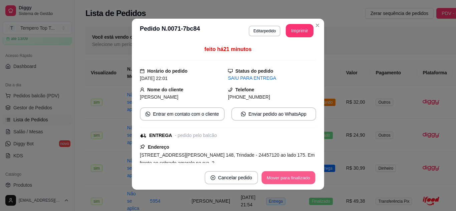
click at [287, 181] on button "Mover para finalizado" at bounding box center [289, 178] width 54 height 13
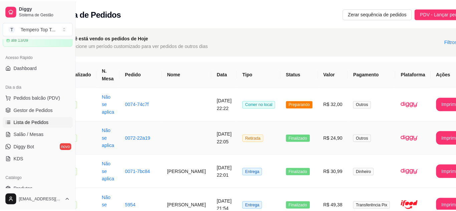
scroll to position [0, 26]
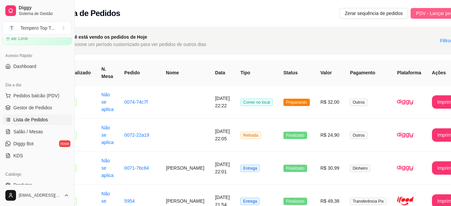
click at [431, 12] on span "PDV - Lançar pedido" at bounding box center [437, 13] width 43 height 7
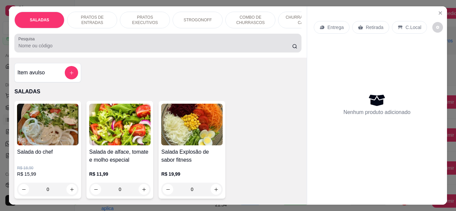
click at [291, 52] on div "Pesquisa" at bounding box center [157, 43] width 287 height 19
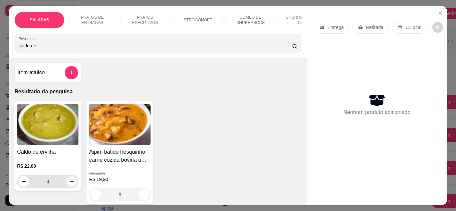
type input "caldo de"
click at [69, 184] on icon "increase-product-quantity" at bounding box center [71, 181] width 5 height 5
type input "1"
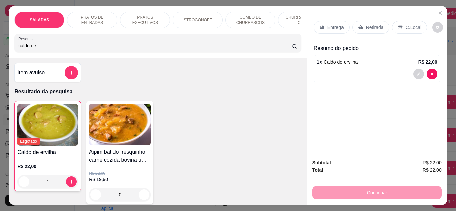
drag, startPoint x: 400, startPoint y: 24, endPoint x: 396, endPoint y: 31, distance: 7.8
click at [401, 24] on div "C.Local" at bounding box center [409, 27] width 35 height 13
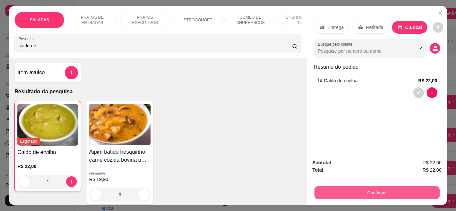
click at [362, 196] on button "Continuar" at bounding box center [376, 193] width 125 height 13
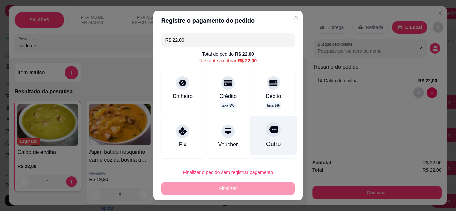
click at [271, 141] on div "Outro" at bounding box center [273, 135] width 47 height 39
type input "R$ 0,00"
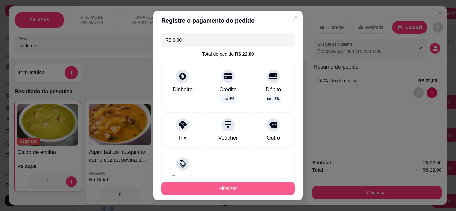
click at [258, 190] on button "Finalizar" at bounding box center [227, 188] width 133 height 13
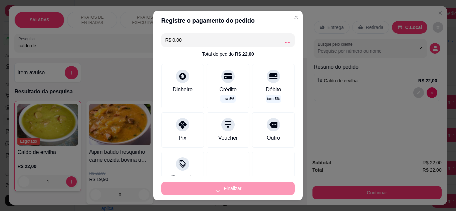
type input "0"
type input "-R$ 22,00"
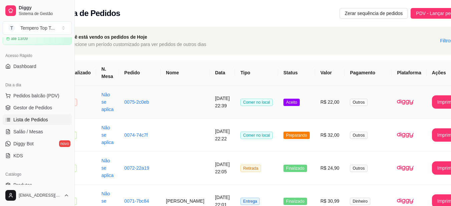
click at [324, 109] on td "R$ 22,00" at bounding box center [330, 102] width 30 height 33
click at [240, 135] on span "Comer no local" at bounding box center [256, 135] width 32 height 7
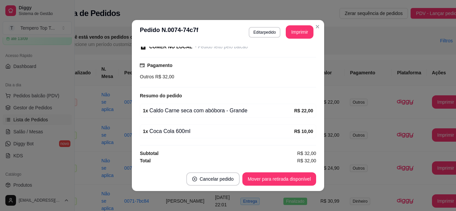
scroll to position [1, 0]
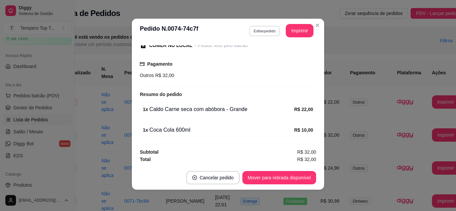
click at [252, 28] on button "Editar pedido" at bounding box center [264, 31] width 31 height 10
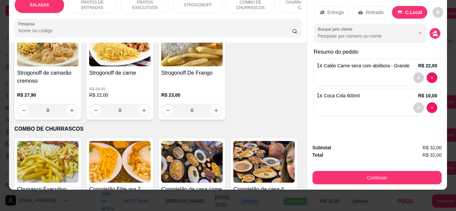
scroll to position [634, 0]
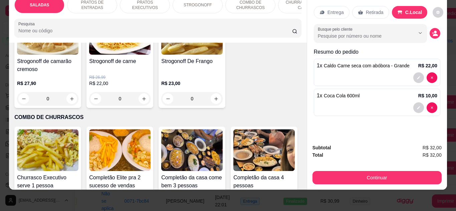
click at [251, 194] on div "SALADAS PRATOS DE ENTRADAS PRATOS EXECUTIVOS STROGONOFF COMBO DE CHURRASCOS CHU…" at bounding box center [228, 105] width 456 height 211
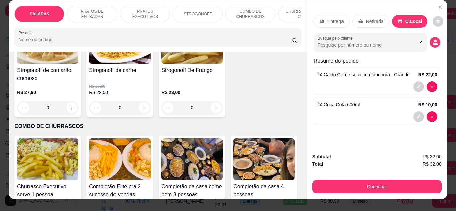
scroll to position [0, 0]
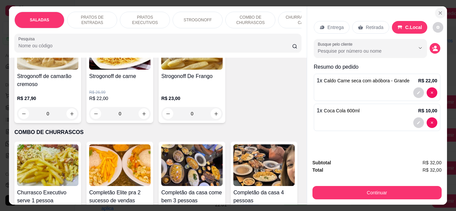
click at [435, 9] on button "Close" at bounding box center [440, 13] width 11 height 11
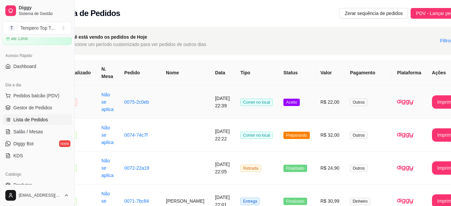
click at [290, 95] on td "Aceito" at bounding box center [296, 102] width 37 height 33
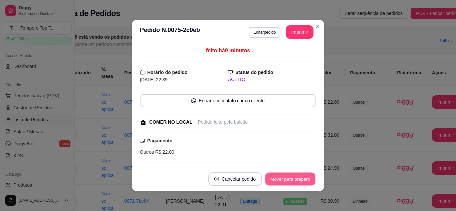
click at [289, 177] on button "Mover para preparo" at bounding box center [290, 179] width 50 height 13
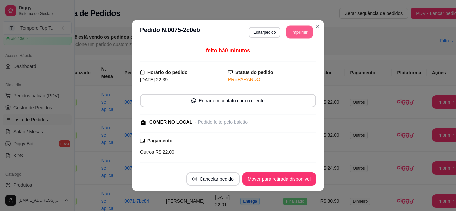
click at [295, 31] on button "Imprimir" at bounding box center [299, 32] width 27 height 13
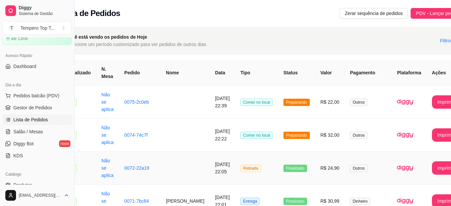
click at [315, 155] on td "R$ 24,90" at bounding box center [330, 168] width 30 height 33
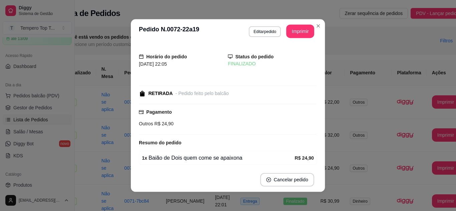
click at [307, 150] on div "Horário do pedido [DATE] 22:05 Status do pedido FINALIZADO RETIRADA - Pedido fe…" at bounding box center [228, 105] width 178 height 119
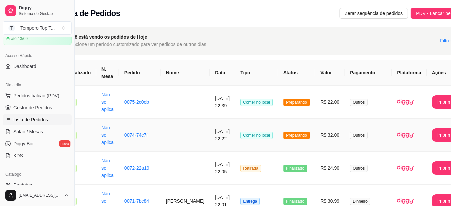
click at [327, 141] on td "R$ 32,00" at bounding box center [330, 135] width 30 height 33
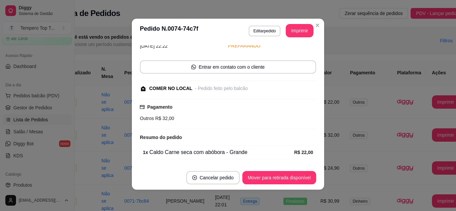
scroll to position [75, 0]
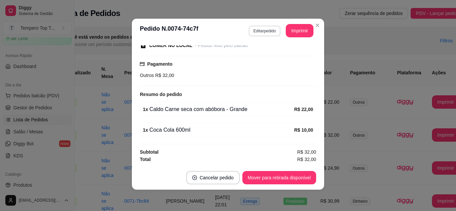
click at [253, 28] on button "Editar pedido" at bounding box center [265, 31] width 32 height 11
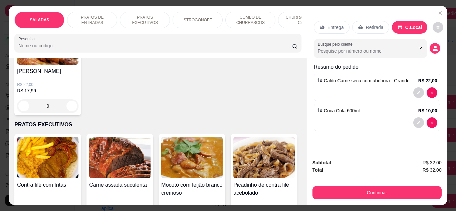
scroll to position [467, 0]
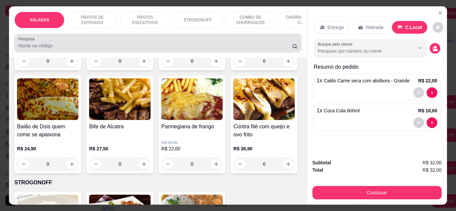
click at [211, 48] on input "Pesquisa" at bounding box center [155, 45] width 274 height 7
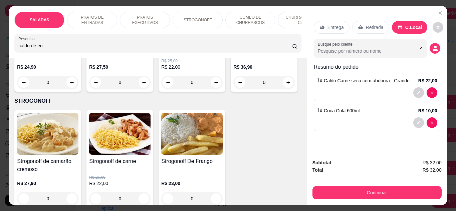
scroll to position [494, 0]
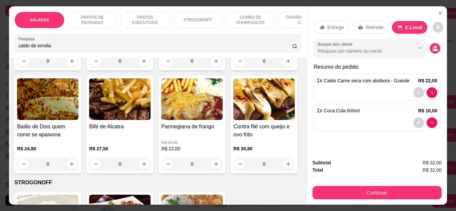
type input "caldo de errvilia"
click at [292, 49] on icon at bounding box center [294, 46] width 5 height 5
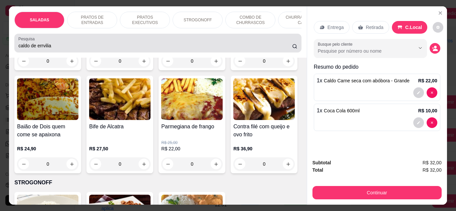
click at [294, 48] on circle at bounding box center [294, 45] width 3 height 3
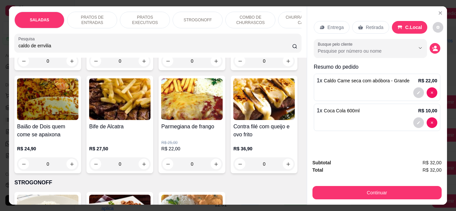
drag, startPoint x: 216, startPoint y: 42, endPoint x: 59, endPoint y: 44, distance: 157.5
click at [35, 44] on div "caldo de errvilia" at bounding box center [157, 42] width 279 height 13
drag, startPoint x: 68, startPoint y: 47, endPoint x: 13, endPoint y: 11, distance: 66.1
click at [0, 32] on div "SALADAS PRATOS DE ENTRADAS PRATOS EXECUTIVOS STROGONOFF COMBO DE CHURRASCOS CHU…" at bounding box center [228, 105] width 456 height 211
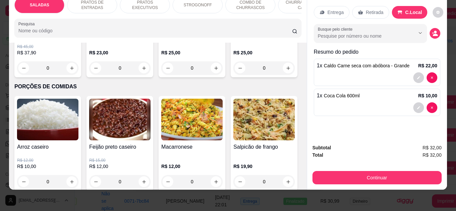
scroll to position [1468, 0]
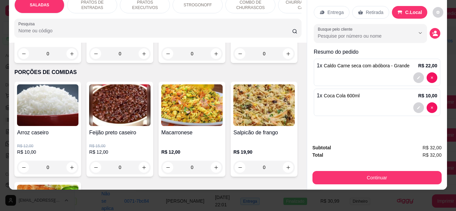
type input "1"
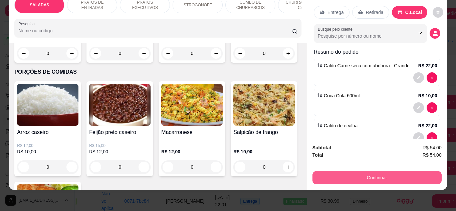
click at [373, 172] on button "Continuar" at bounding box center [376, 177] width 129 height 13
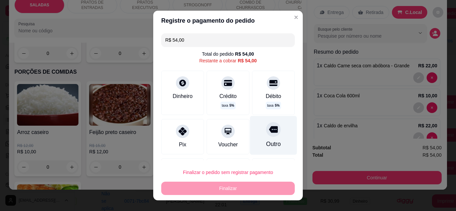
click at [274, 132] on div "Outro" at bounding box center [273, 135] width 47 height 39
type input "R$ 0,00"
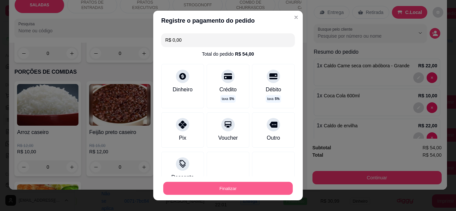
click at [226, 186] on button "Finalizar" at bounding box center [227, 188] width 129 height 13
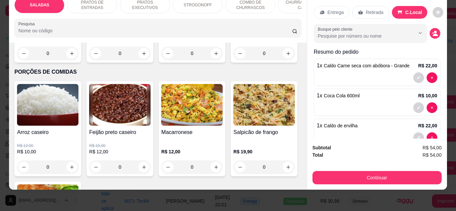
click at [444, 8] on div "SALADAS PRATOS DE ENTRADAS PRATOS EXECUTIVOS STROGONOFF COMBO DE CHURRASCOS CHU…" at bounding box center [228, 105] width 456 height 211
click at [449, 5] on div "SALADAS PRATOS DE ENTRADAS PRATOS EXECUTIVOS STROGONOFF COMBO DE CHURRASCOS CHU…" at bounding box center [228, 105] width 456 height 211
click at [232, 188] on div "SALADAS PRATOS DE ENTRADAS PRATOS EXECUTIVOS STROGONOFF COMBO DE CHURRASCOS CHU…" at bounding box center [228, 105] width 456 height 211
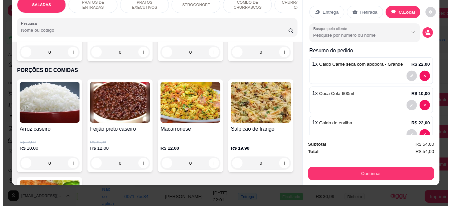
scroll to position [0, 0]
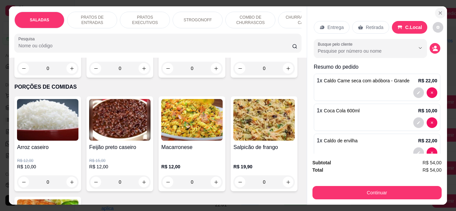
click at [437, 10] on icon "Close" at bounding box center [439, 12] width 5 height 5
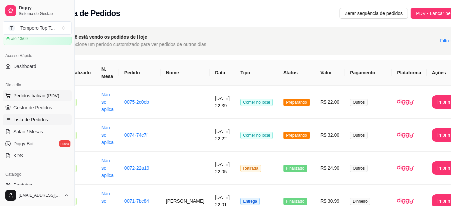
click at [32, 95] on span "Pedidos balcão (PDV)" at bounding box center [36, 95] width 46 height 7
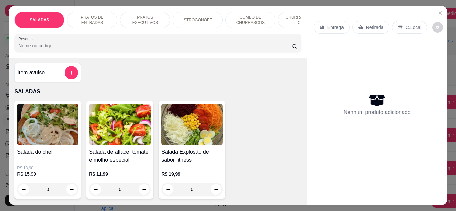
click at [0, 60] on div "SALADAS PRATOS DE ENTRADAS PRATOS EXECUTIVOS STROGONOFF COMBO DE CHURRASCOS CHU…" at bounding box center [228, 105] width 456 height 211
click at [437, 10] on icon "Close" at bounding box center [439, 12] width 5 height 5
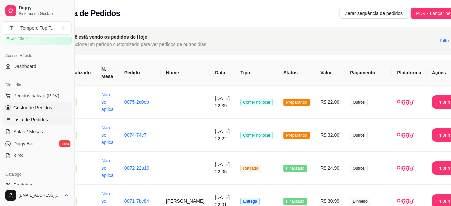
click at [48, 109] on span "Gestor de Pedidos" at bounding box center [32, 107] width 39 height 7
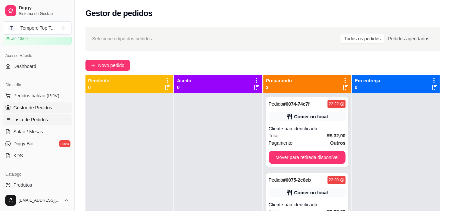
click at [49, 119] on link "Lista de Pedidos" at bounding box center [37, 119] width 69 height 11
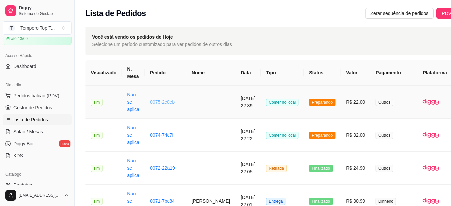
click at [157, 104] on link "0075-2c0eb" at bounding box center [162, 101] width 25 height 5
click at [38, 127] on link "Salão / Mesas" at bounding box center [37, 131] width 69 height 11
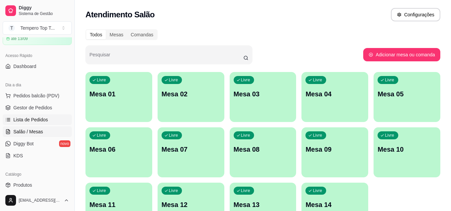
click at [32, 121] on span "Lista de Pedidos" at bounding box center [30, 119] width 35 height 7
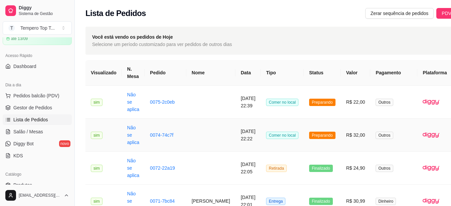
click at [161, 146] on td "0074-74c7f" at bounding box center [165, 135] width 42 height 33
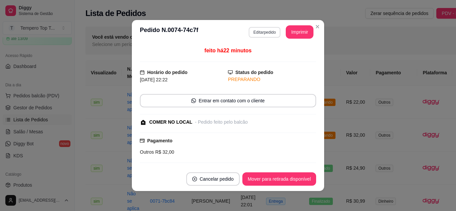
click at [265, 28] on button "Editar pedido" at bounding box center [265, 32] width 32 height 11
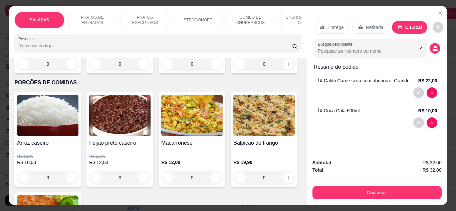
scroll to position [1501, 0]
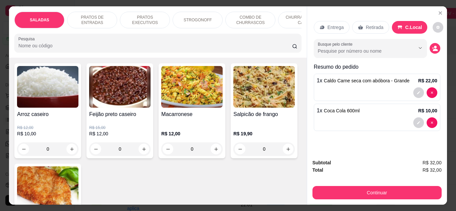
type input "1"
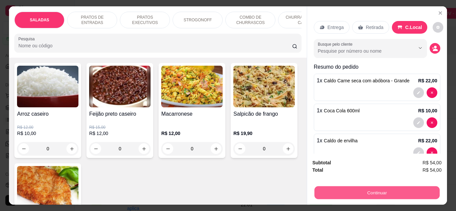
click at [365, 191] on button "Continuar" at bounding box center [376, 193] width 125 height 13
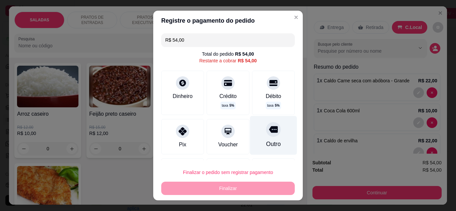
click at [272, 139] on div "Outro" at bounding box center [273, 135] width 47 height 39
type input "R$ 0,00"
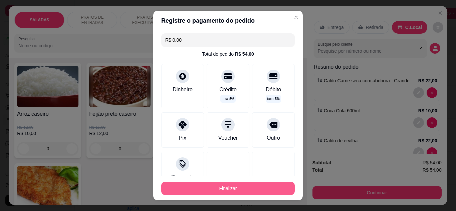
click at [258, 186] on button "Finalizar" at bounding box center [227, 188] width 133 height 13
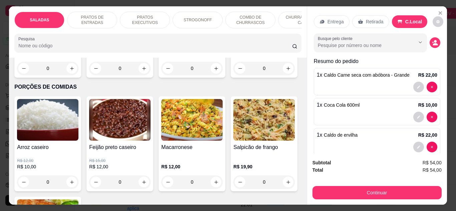
scroll to position [0, 0]
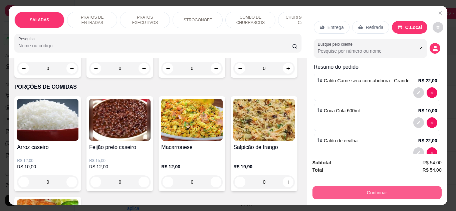
click at [356, 191] on button "Continuar" at bounding box center [376, 192] width 129 height 13
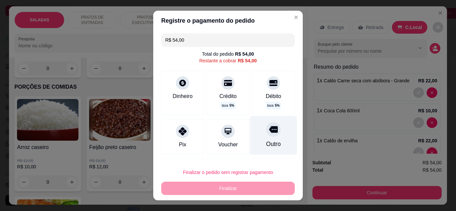
click at [279, 134] on div "Outro" at bounding box center [273, 135] width 47 height 39
type input "R$ 0,00"
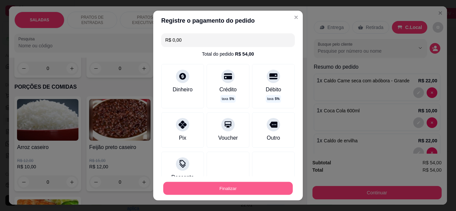
click at [232, 187] on button "Finalizar" at bounding box center [227, 188] width 129 height 13
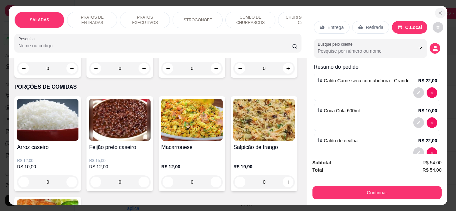
click at [438, 10] on icon "Close" at bounding box center [439, 12] width 5 height 5
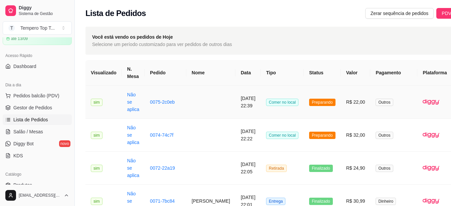
click at [309, 105] on span "Preparando" at bounding box center [322, 102] width 26 height 7
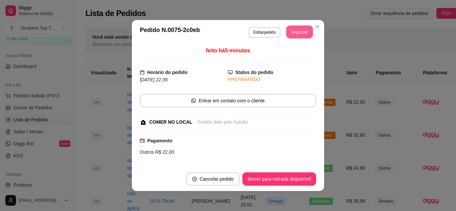
click at [293, 33] on button "Imprimir" at bounding box center [299, 32] width 27 height 13
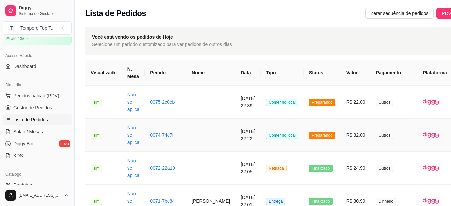
click at [235, 149] on td "[DATE] 22:22" at bounding box center [247, 135] width 25 height 33
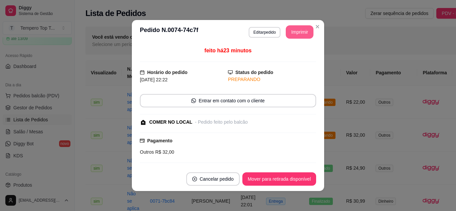
click at [301, 33] on button "Imprimir" at bounding box center [300, 31] width 28 height 13
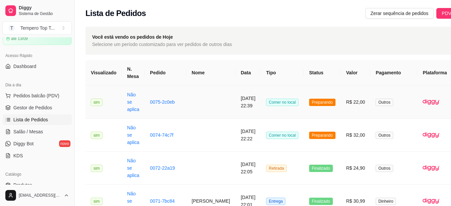
click at [305, 106] on td "Preparando" at bounding box center [322, 102] width 37 height 33
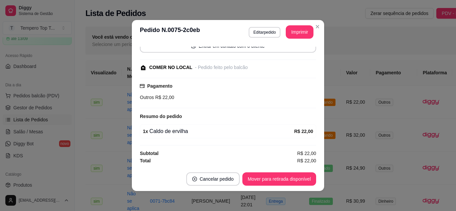
scroll to position [1, 0]
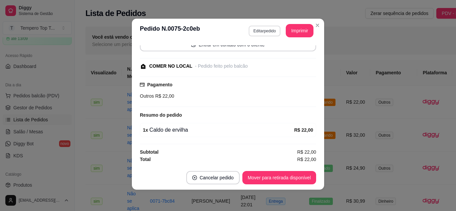
click at [255, 32] on button "Editar pedido" at bounding box center [265, 31] width 32 height 11
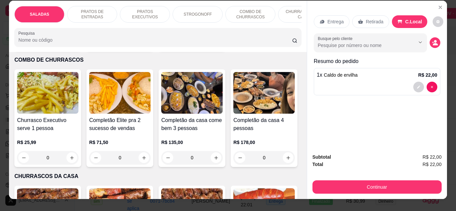
scroll to position [0, 0]
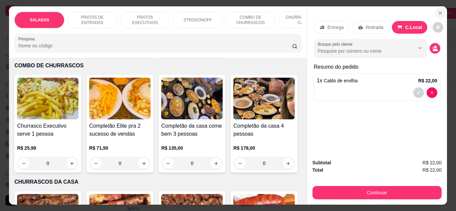
click at [440, 12] on icon "Close" at bounding box center [439, 12] width 5 height 5
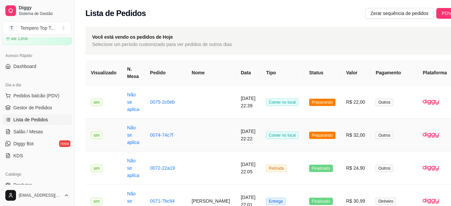
click at [276, 128] on td "Comer no local" at bounding box center [282, 135] width 43 height 33
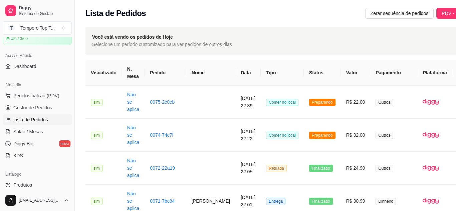
scroll to position [75, 0]
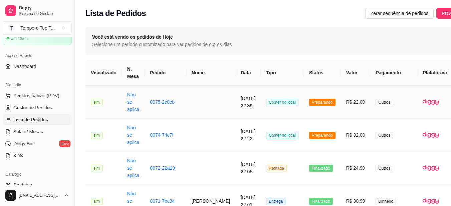
click at [295, 96] on td "Comer no local" at bounding box center [282, 102] width 43 height 33
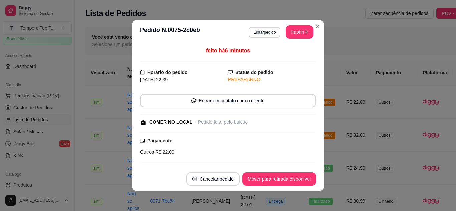
click at [278, 33] on div "**********" at bounding box center [281, 31] width 65 height 13
click at [263, 32] on button "Editar pedido" at bounding box center [265, 32] width 32 height 11
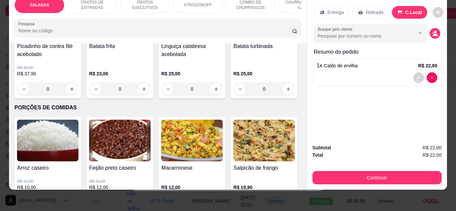
scroll to position [1435, 0]
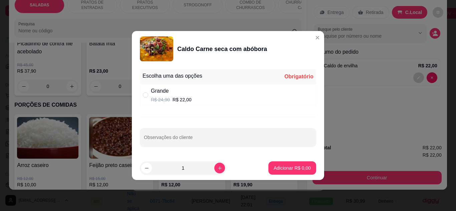
click at [287, 177] on footer "1 Adicionar R$ 0,00" at bounding box center [228, 168] width 192 height 24
click at [141, 94] on div "Grande R$ 24,90 R$ 22,00" at bounding box center [228, 95] width 176 height 22
radio input "true"
click at [301, 170] on p "Adicionar R$ 22,00" at bounding box center [291, 168] width 40 height 7
type input "1"
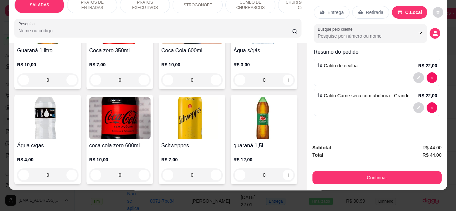
scroll to position [2336, 0]
click at [214, 83] on icon "increase-product-quantity" at bounding box center [216, 80] width 5 height 5
type input "1"
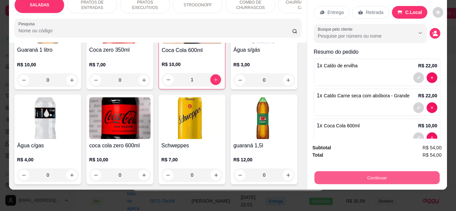
click at [326, 175] on button "Continuar" at bounding box center [376, 178] width 125 height 13
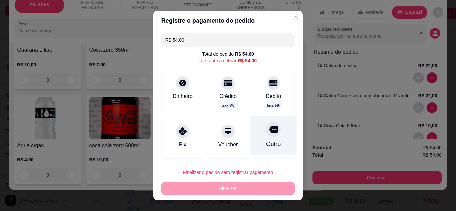
click at [266, 146] on div "Outro" at bounding box center [273, 144] width 15 height 9
type input "R$ 0,00"
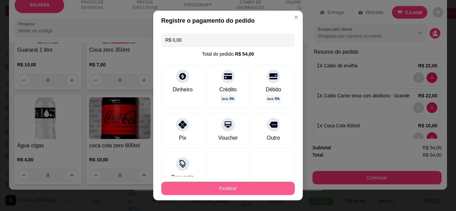
click at [255, 189] on button "Finalizar" at bounding box center [227, 188] width 133 height 13
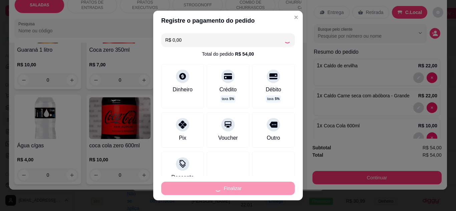
type input "0"
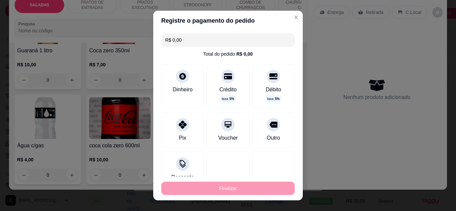
type input "-R$ 54,00"
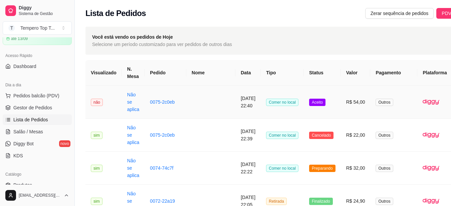
click at [330, 99] on td "Aceito" at bounding box center [322, 102] width 37 height 33
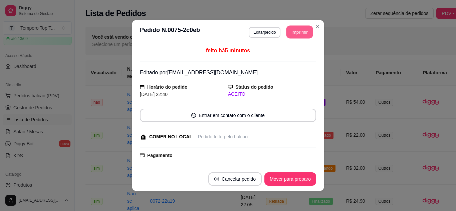
click at [291, 29] on button "Imprimir" at bounding box center [299, 32] width 27 height 13
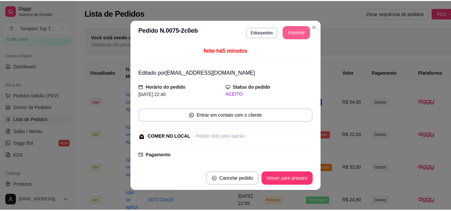
scroll to position [0, 0]
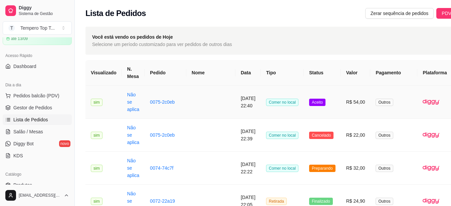
click at [248, 115] on td "[DATE] 22:40" at bounding box center [247, 102] width 25 height 33
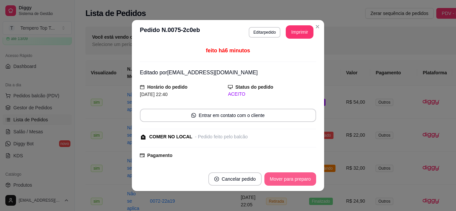
click at [293, 178] on button "Mover para preparo" at bounding box center [290, 179] width 52 height 13
click at [293, 179] on button "Mover para retirada disponível" at bounding box center [279, 179] width 74 height 13
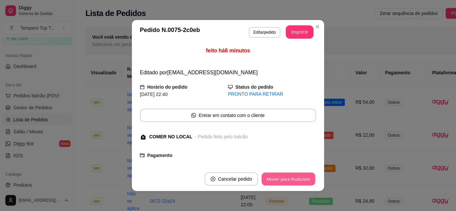
click at [292, 180] on button "Mover para finalizado" at bounding box center [289, 179] width 54 height 13
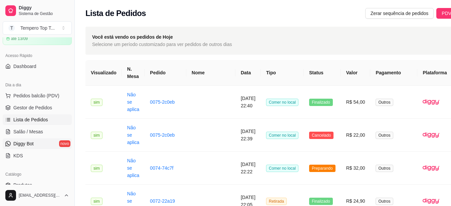
click at [51, 141] on link "Diggy Bot novo" at bounding box center [37, 143] width 69 height 11
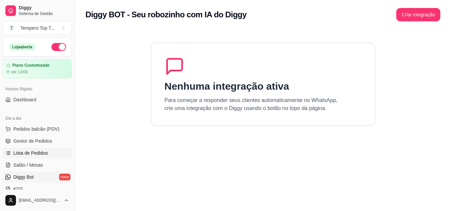
click at [38, 154] on span "Lista de Pedidos" at bounding box center [30, 153] width 35 height 7
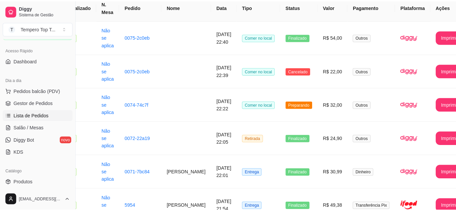
scroll to position [0, 27]
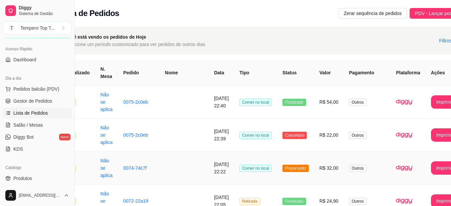
click at [257, 174] on td "Comer no local" at bounding box center [255, 168] width 43 height 33
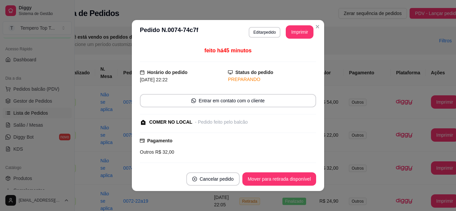
scroll to position [75, 0]
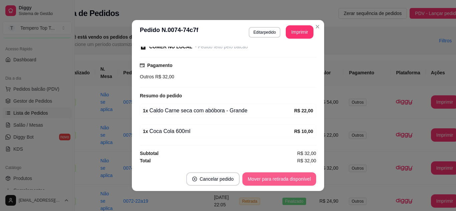
click at [271, 180] on button "Mover para retirada disponível" at bounding box center [279, 179] width 74 height 13
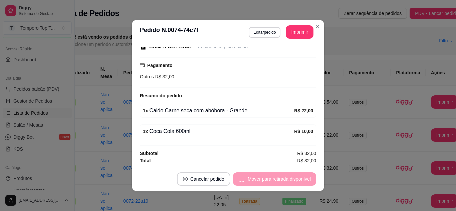
click at [271, 180] on div "Mover para retirada disponível" at bounding box center [274, 179] width 83 height 13
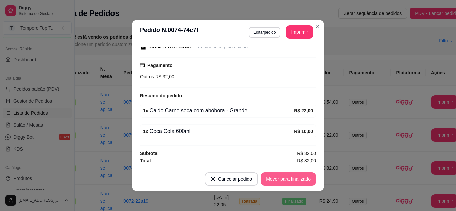
click at [271, 180] on button "Mover para finalizado" at bounding box center [288, 179] width 55 height 13
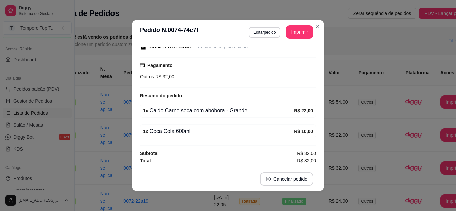
scroll to position [47, 0]
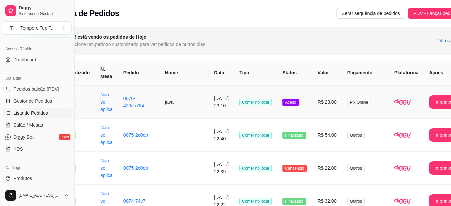
click at [209, 104] on td "[DATE] 23:10" at bounding box center [221, 102] width 25 height 33
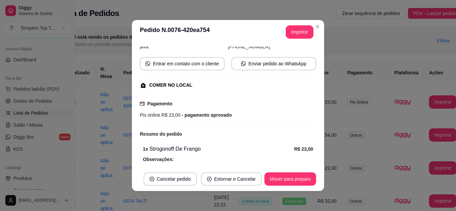
scroll to position [87, 0]
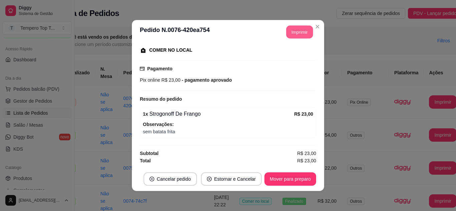
click at [303, 32] on button "Imprimir" at bounding box center [299, 32] width 27 height 13
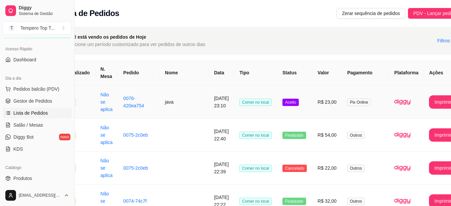
click at [312, 105] on td "R$ 23,00" at bounding box center [327, 102] width 30 height 33
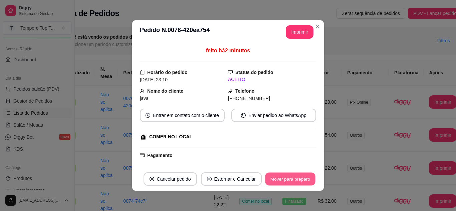
click at [306, 179] on button "Mover para preparo" at bounding box center [290, 179] width 50 height 13
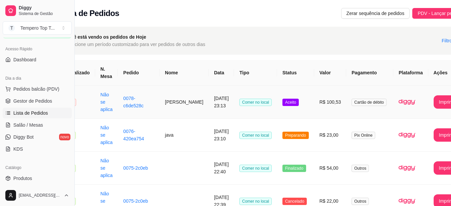
click at [209, 108] on td "[DATE] 23:13" at bounding box center [221, 102] width 25 height 33
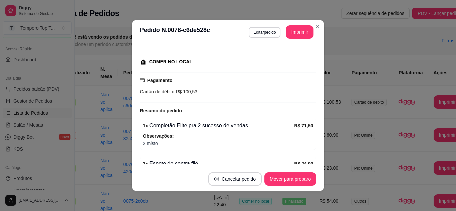
scroll to position [75, 0]
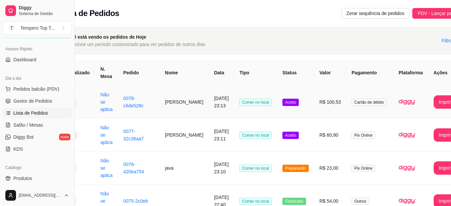
click at [331, 111] on td "R$ 100,53" at bounding box center [330, 102] width 32 height 33
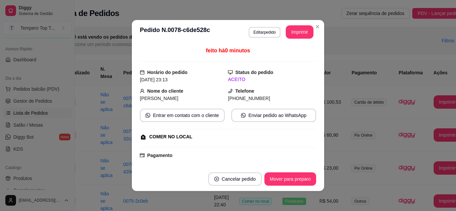
click at [382, 77] on th "Pagamento" at bounding box center [369, 73] width 47 height 26
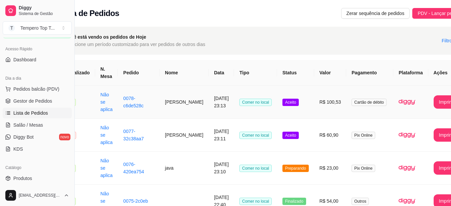
click at [290, 114] on td "Aceito" at bounding box center [295, 102] width 37 height 33
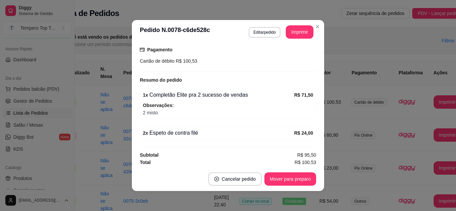
scroll to position [107, 0]
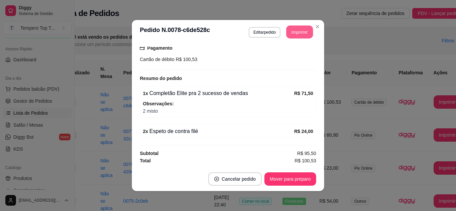
click at [292, 30] on button "Imprimir" at bounding box center [299, 32] width 27 height 13
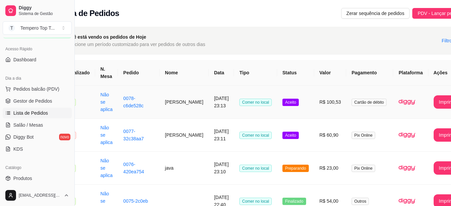
drag, startPoint x: 257, startPoint y: 89, endPoint x: 257, endPoint y: 98, distance: 8.7
click at [257, 98] on td "Comer no local" at bounding box center [255, 102] width 43 height 33
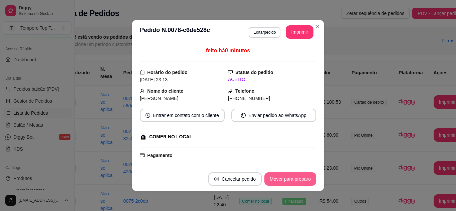
click at [311, 176] on button "Mover para preparo" at bounding box center [290, 179] width 52 height 13
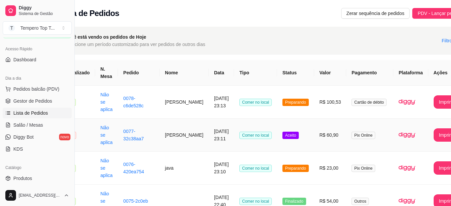
click at [314, 142] on td "R$ 60,90" at bounding box center [330, 135] width 32 height 33
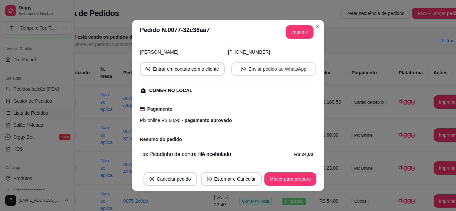
scroll to position [111, 0]
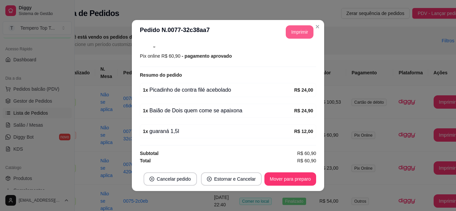
click at [301, 30] on button "Imprimir" at bounding box center [300, 31] width 28 height 13
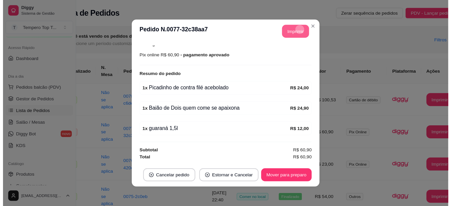
scroll to position [0, 0]
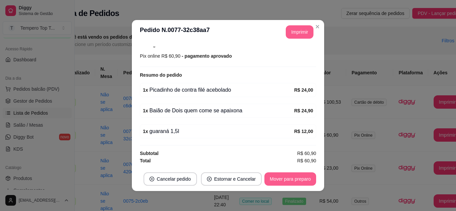
click at [306, 174] on button "Mover para preparo" at bounding box center [290, 179] width 52 height 13
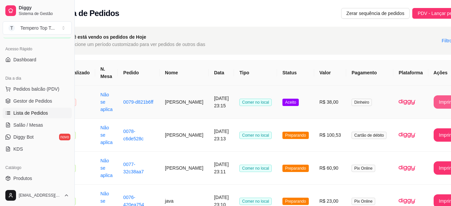
click at [433, 100] on button "Imprimir" at bounding box center [447, 101] width 28 height 13
click at [314, 107] on td "R$ 38,00" at bounding box center [330, 102] width 32 height 33
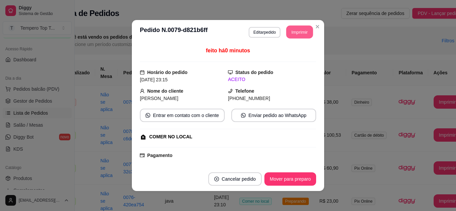
click at [298, 33] on button "Imprimir" at bounding box center [299, 32] width 27 height 13
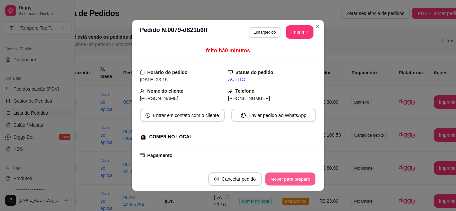
click at [282, 175] on button "Mover para preparo" at bounding box center [290, 179] width 50 height 13
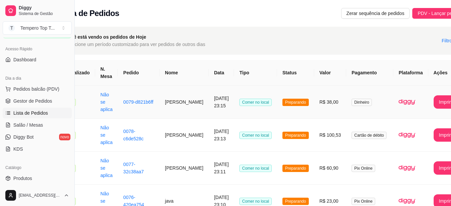
click at [185, 105] on td "[PERSON_NAME]" at bounding box center [183, 102] width 49 height 33
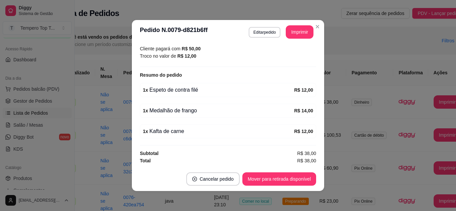
scroll to position [1, 0]
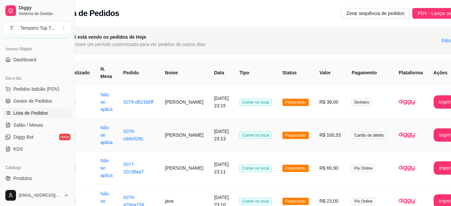
click at [182, 140] on td "[PERSON_NAME]" at bounding box center [183, 135] width 49 height 33
click at [183, 171] on td "[PERSON_NAME]" at bounding box center [183, 168] width 49 height 33
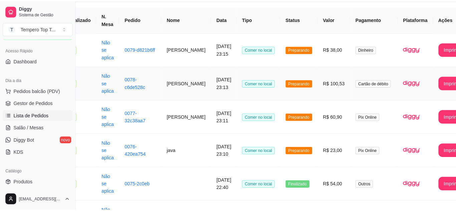
scroll to position [67, 27]
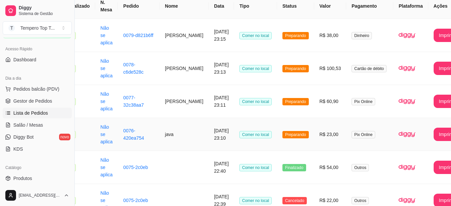
click at [184, 135] on td "java" at bounding box center [183, 134] width 49 height 33
click at [189, 139] on td "java" at bounding box center [183, 134] width 49 height 33
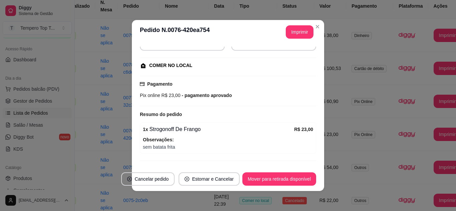
scroll to position [87, 0]
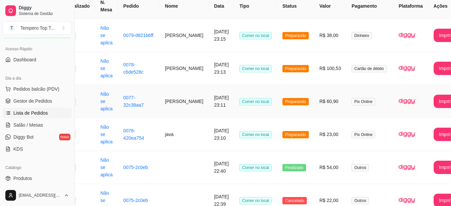
click at [186, 95] on td "[PERSON_NAME]" at bounding box center [183, 101] width 49 height 33
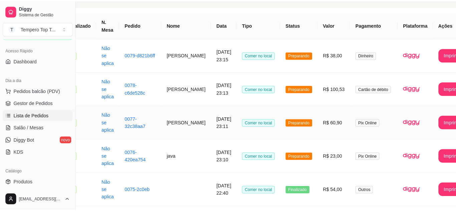
scroll to position [33, 27]
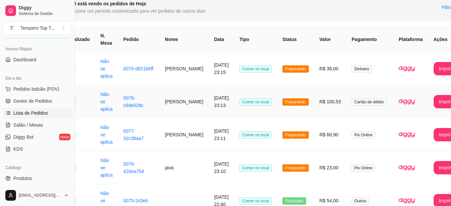
click at [178, 102] on td "[PERSON_NAME]" at bounding box center [183, 101] width 49 height 33
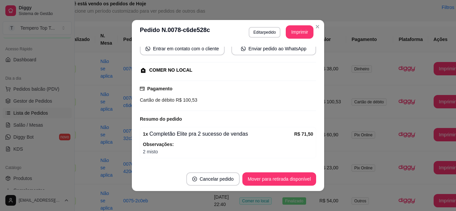
scroll to position [1, 0]
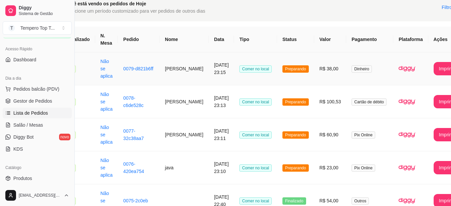
click at [209, 80] on td "[DATE] 23:15" at bounding box center [221, 68] width 25 height 33
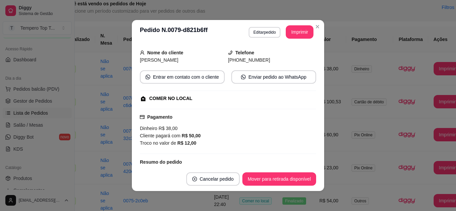
scroll to position [125, 0]
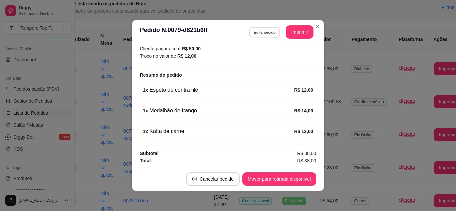
click at [263, 33] on button "Editar pedido" at bounding box center [264, 32] width 31 height 10
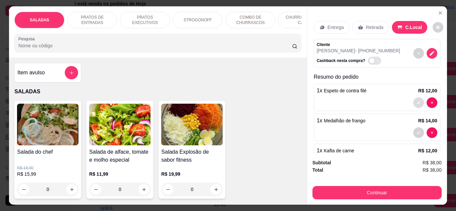
click at [416, 101] on icon "decrease-product-quantity" at bounding box center [418, 103] width 4 height 4
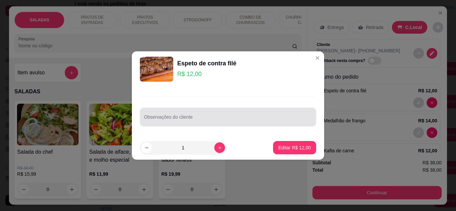
drag, startPoint x: 231, startPoint y: 120, endPoint x: 238, endPoint y: 129, distance: 11.2
click at [233, 123] on div at bounding box center [228, 116] width 168 height 13
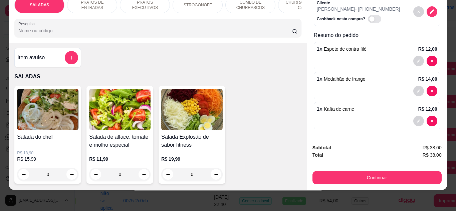
scroll to position [0, 0]
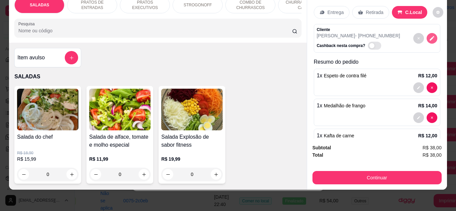
click at [429, 36] on icon "decrease-product-quantity" at bounding box center [431, 38] width 5 height 5
click at [417, 86] on icon "decrease-product-quantity" at bounding box center [418, 87] width 3 height 3
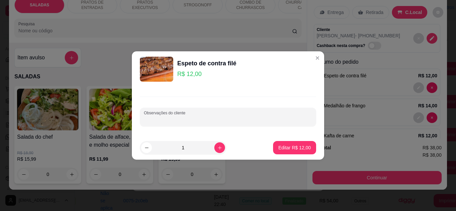
click at [285, 118] on input "Observações do cliente" at bounding box center [228, 119] width 168 height 7
click at [201, 120] on input "com molho e farofa e" at bounding box center [228, 119] width 168 height 7
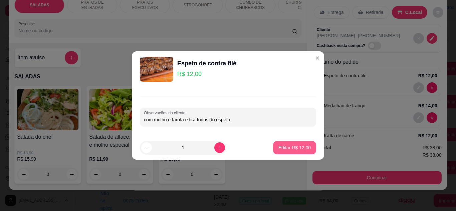
type input "com molho e farofa e tira todos do espeto"
click at [280, 146] on p "Editar R$ 12,00" at bounding box center [294, 147] width 32 height 7
type input "0"
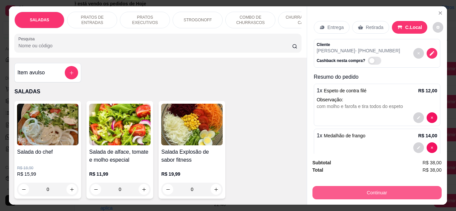
click at [365, 186] on button "Continuar" at bounding box center [376, 192] width 129 height 13
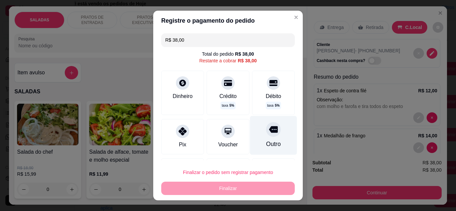
click at [257, 138] on div "Outro" at bounding box center [273, 135] width 47 height 39
type input "R$ 0,00"
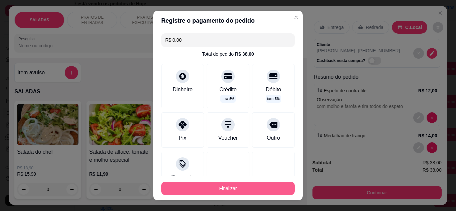
click at [259, 191] on button "Finalizar" at bounding box center [227, 188] width 133 height 13
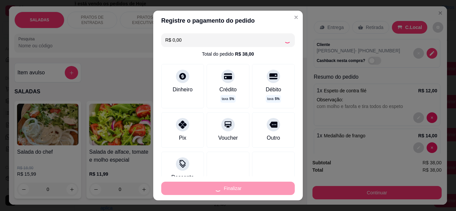
type input "0"
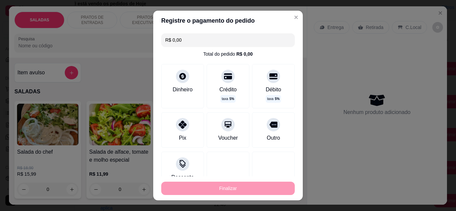
type input "-R$ 38,00"
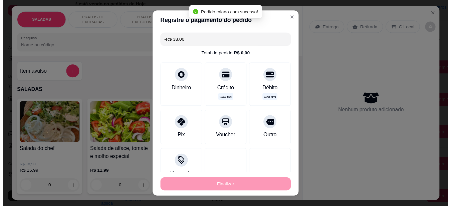
scroll to position [140, 0]
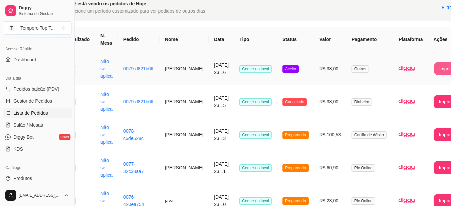
click at [442, 67] on button "Imprimir" at bounding box center [447, 68] width 27 height 13
click at [281, 77] on td "Aceito" at bounding box center [295, 68] width 37 height 33
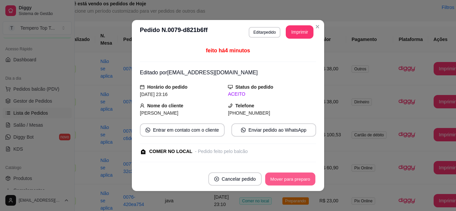
click at [299, 181] on button "Mover para preparo" at bounding box center [290, 179] width 50 height 13
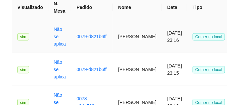
scroll to position [83, 0]
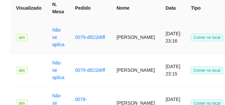
click at [97, 33] on td "0079-d821b6ff" at bounding box center [91, 37] width 42 height 33
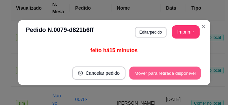
click at [159, 70] on button "Mover para retirada disponível" at bounding box center [164, 73] width 71 height 13
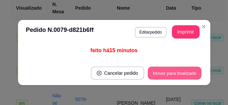
click at [158, 70] on button "Mover para finalizado" at bounding box center [174, 73] width 54 height 13
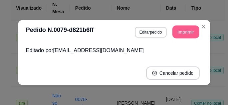
click at [185, 32] on button "Imprimir" at bounding box center [185, 32] width 27 height 13
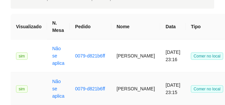
scroll to position [0, 0]
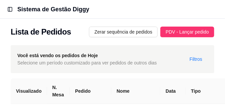
click at [148, 11] on div "Sistema de Gestão Diggy" at bounding box center [118, 9] width 203 height 9
